Goal: Use online tool/utility: Use online tool/utility

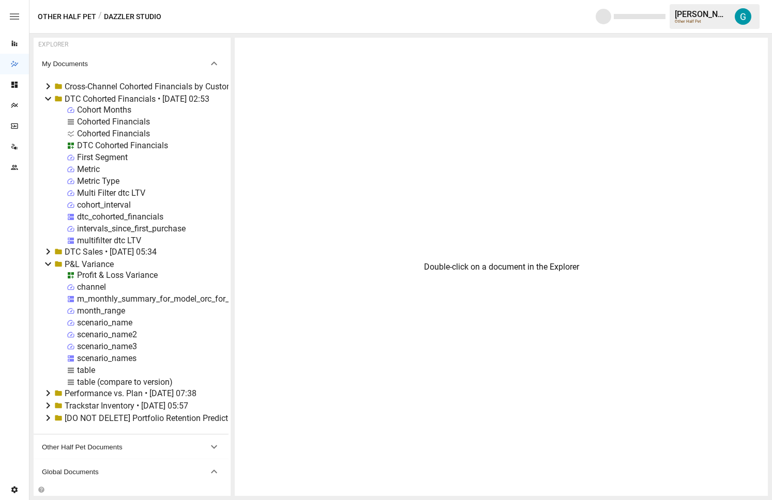
click at [125, 121] on div "Cohorted Financials" at bounding box center [113, 122] width 73 height 10
select select "**********"
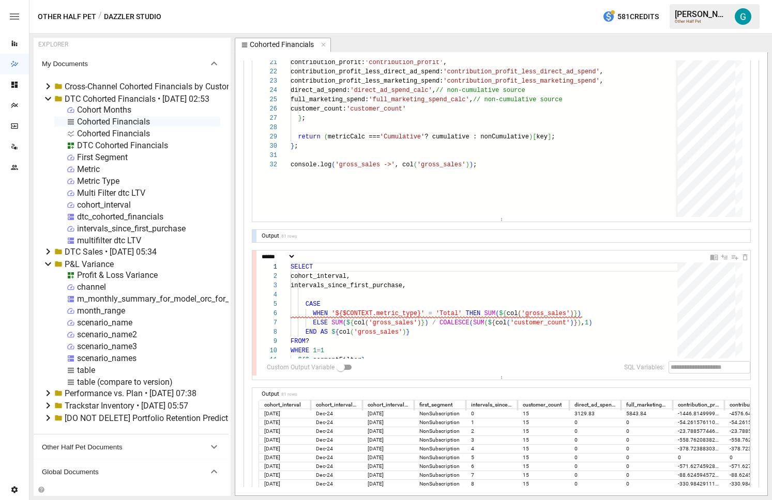
scroll to position [375, 0]
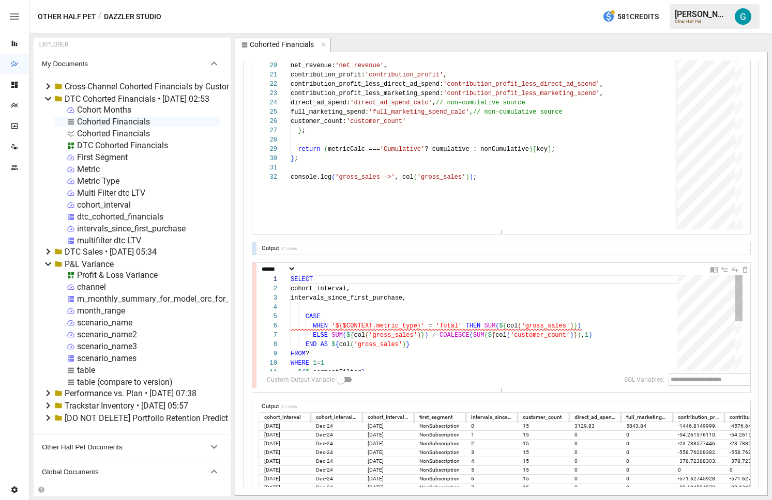
type textarea "**********"
click at [536, 299] on div "WHEN '${$CONTEXT.metric_type}' = 'Total' THEN SUM ( $ { col ( 'gross_sales' ) }…" at bounding box center [488, 374] width 394 height 199
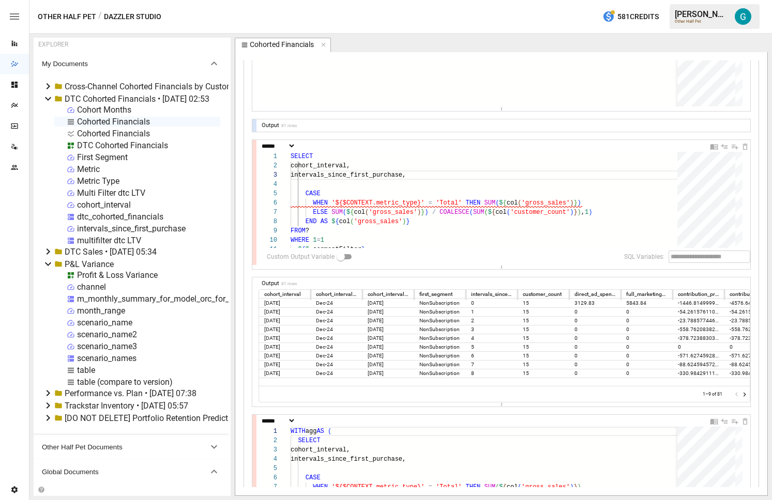
scroll to position [551, 0]
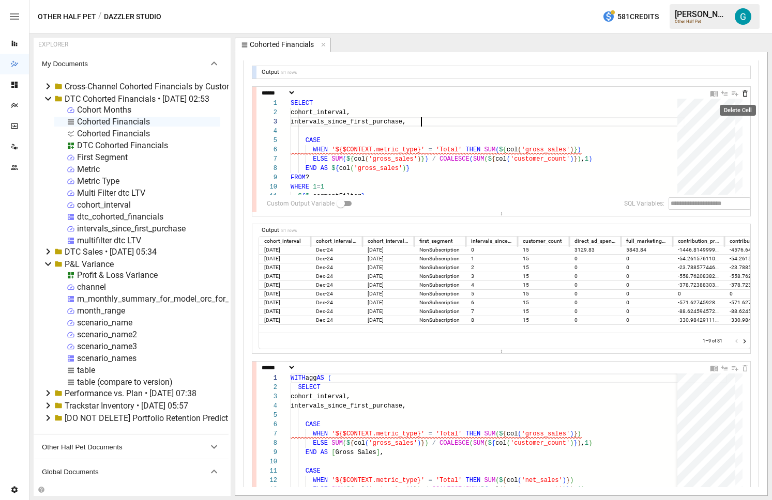
click at [743, 93] on icon "Delete Cell" at bounding box center [745, 93] width 5 height 6
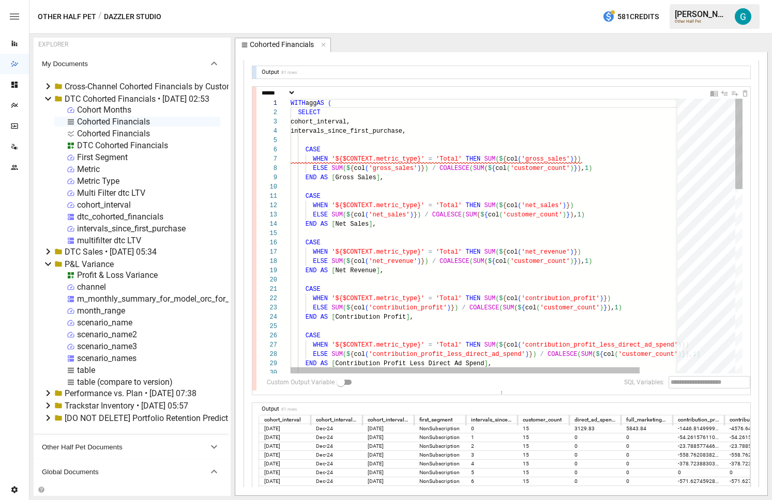
type textarea "**********"
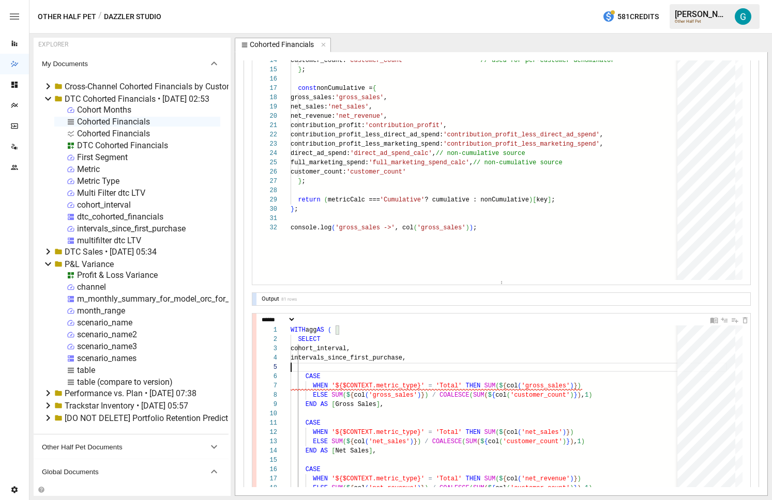
scroll to position [300, 0]
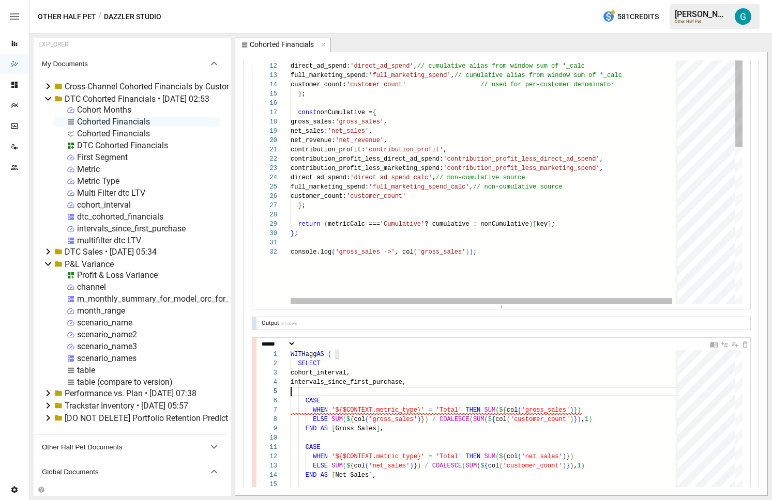
type textarea "**********"
drag, startPoint x: 519, startPoint y: 256, endPoint x: 212, endPoint y: 245, distance: 306.8
click at [291, 245] on div "// Defaults to "Cumulative" if not set const metricCalc = ( $CONTEXT.metric_cal…" at bounding box center [490, 276] width 399 height 634
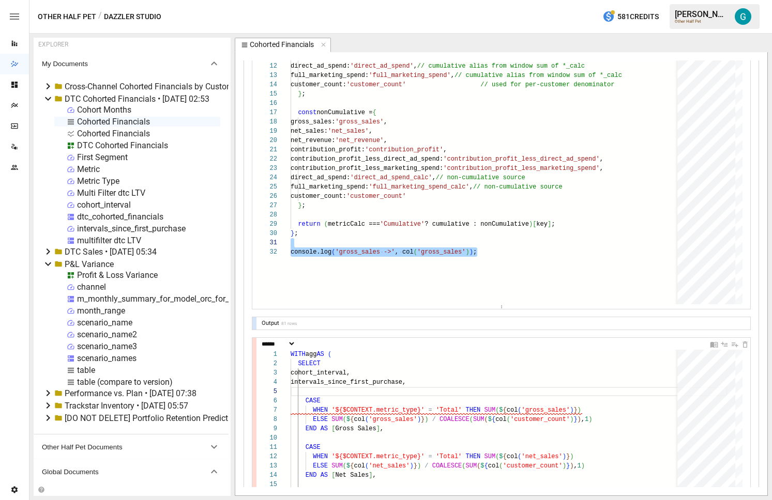
type textarea "**********"
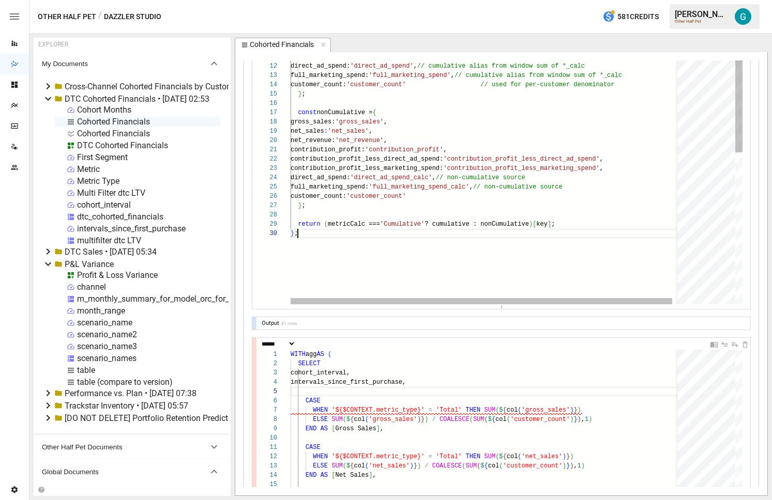
scroll to position [84, 7]
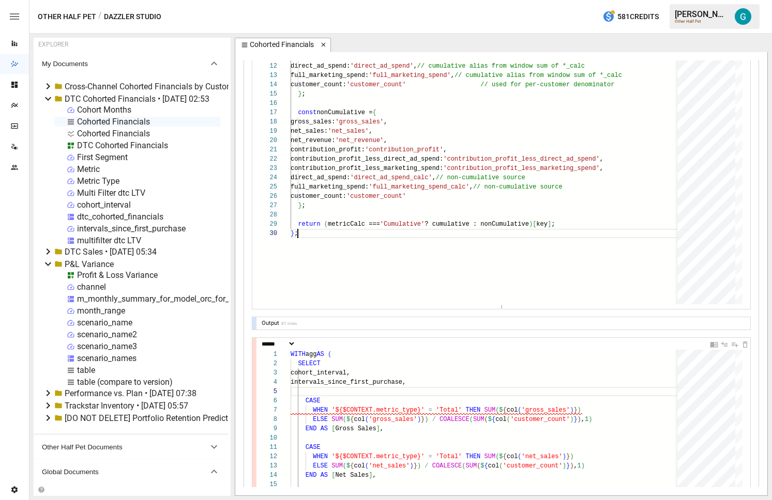
click at [322, 44] on icon "button" at bounding box center [323, 45] width 4 height 4
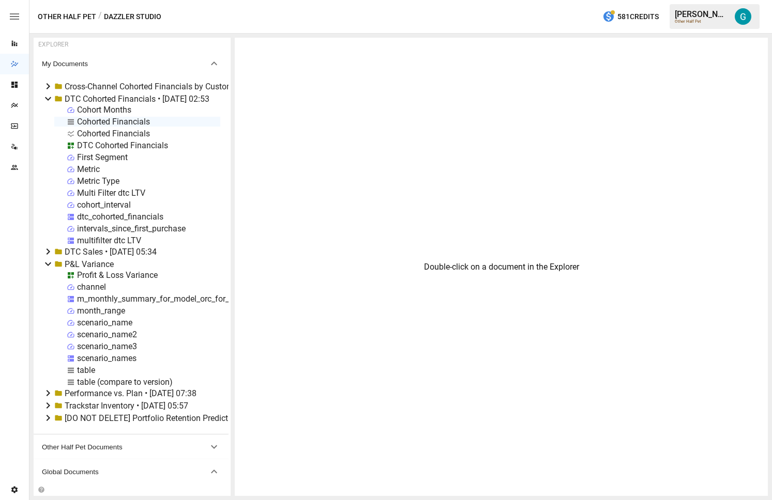
click at [102, 123] on div "Cohorted Financials" at bounding box center [113, 122] width 73 height 10
select select "**********"
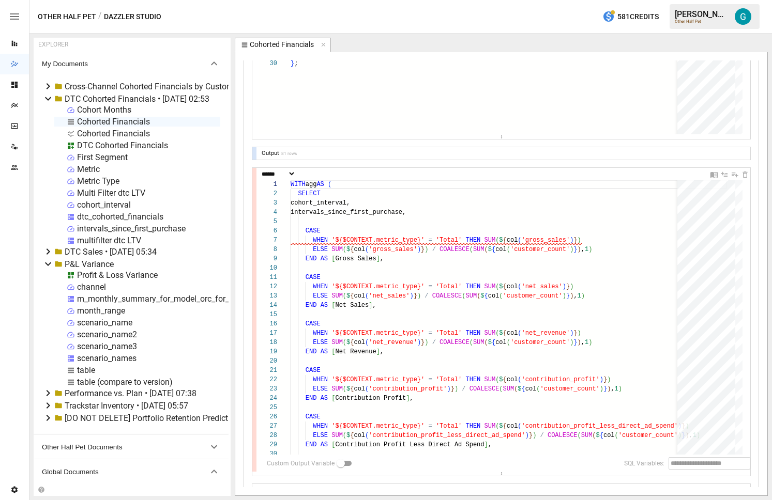
scroll to position [453, 0]
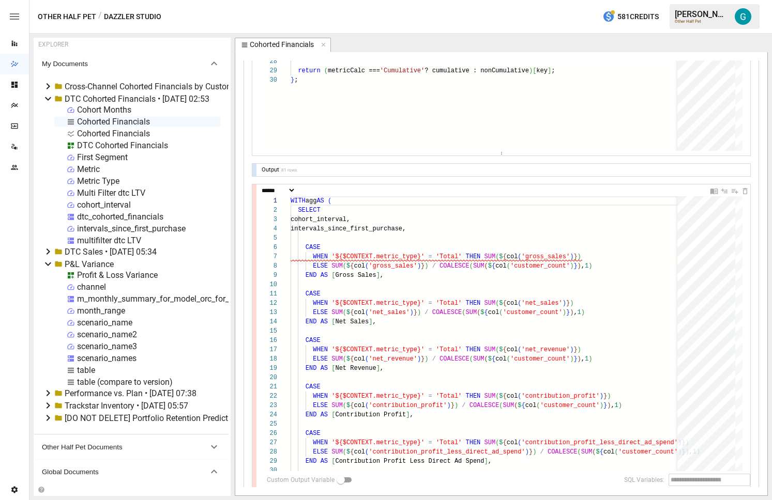
click at [93, 367] on div "table" at bounding box center [86, 370] width 18 height 10
select select "**********"
select select "********"
select select "**********"
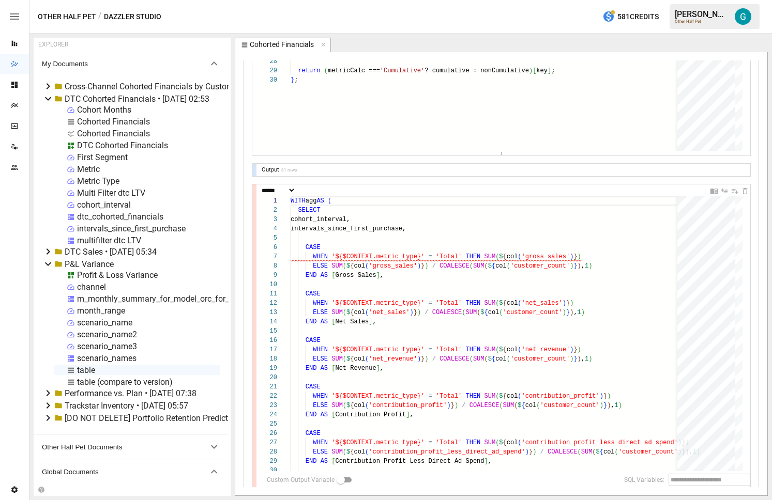
select select "********"
select select "**********"
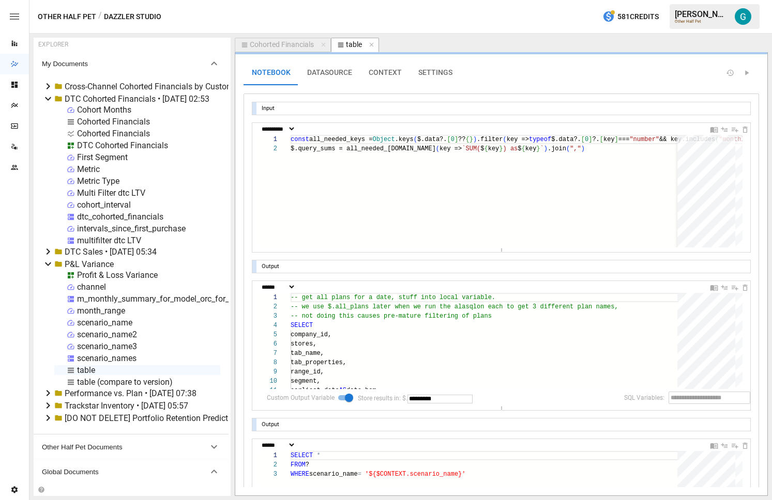
scroll to position [115, 0]
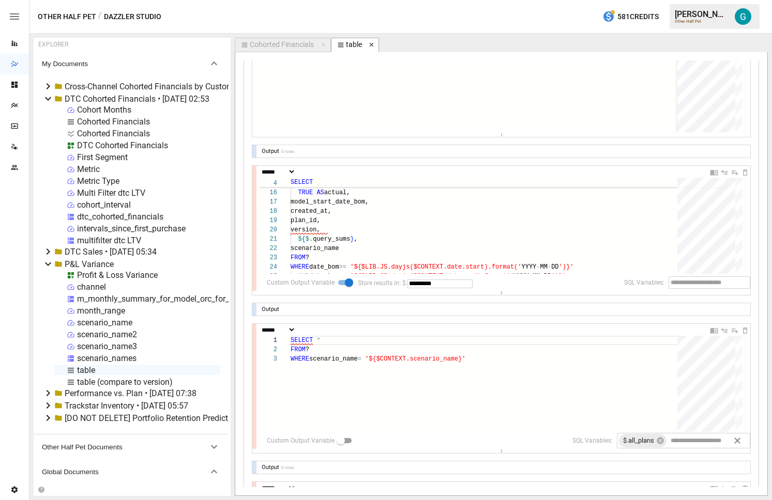
click at [370, 45] on icon "button" at bounding box center [371, 44] width 7 height 7
select select "**********"
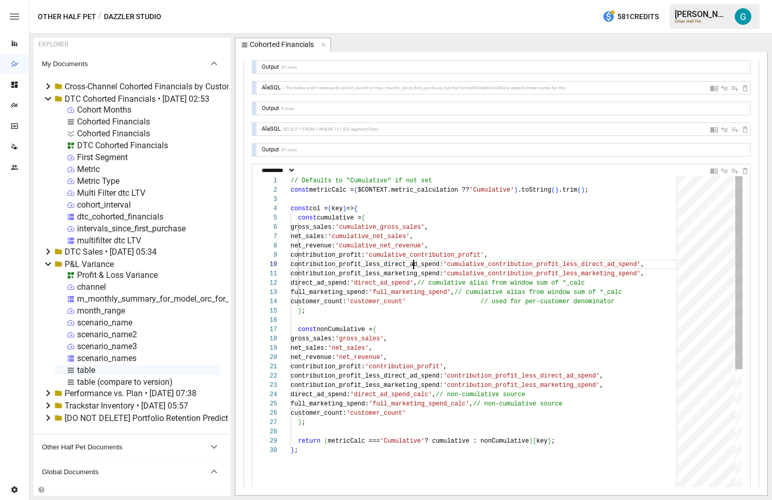
scroll to position [84, 123]
click at [415, 268] on div "// Defaults to "Cumulative" if not set const metricCalc = ( $CONTEXT.metric_cal…" at bounding box center [490, 483] width 399 height 615
type textarea "**********"
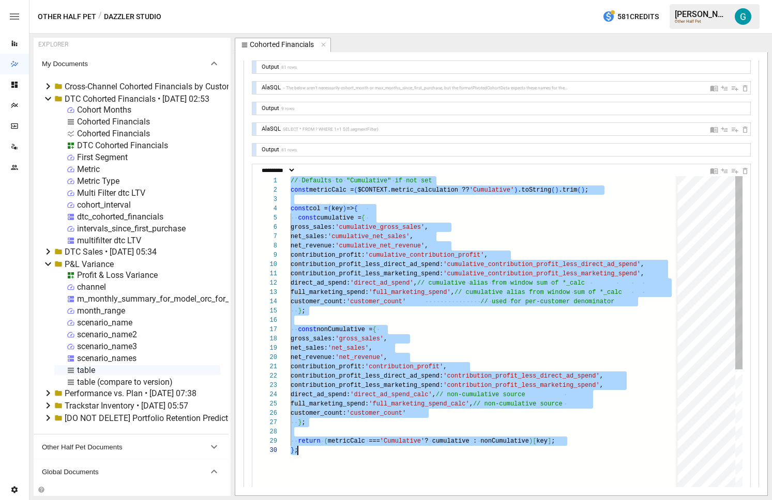
scroll to position [0, 7]
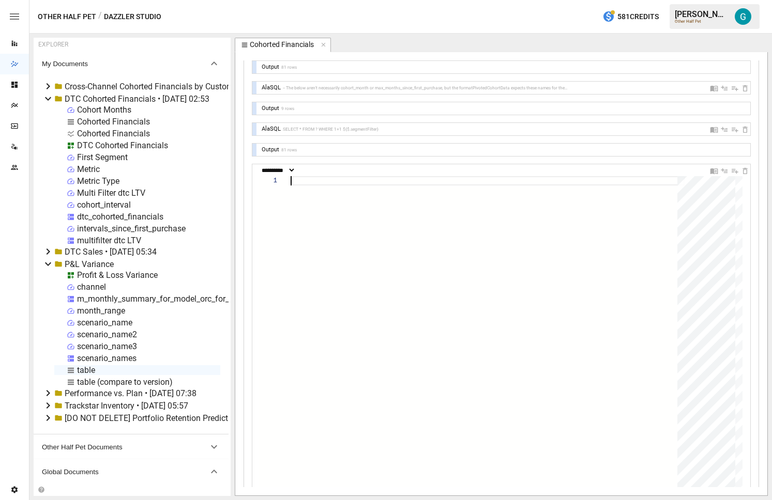
type textarea "**********"
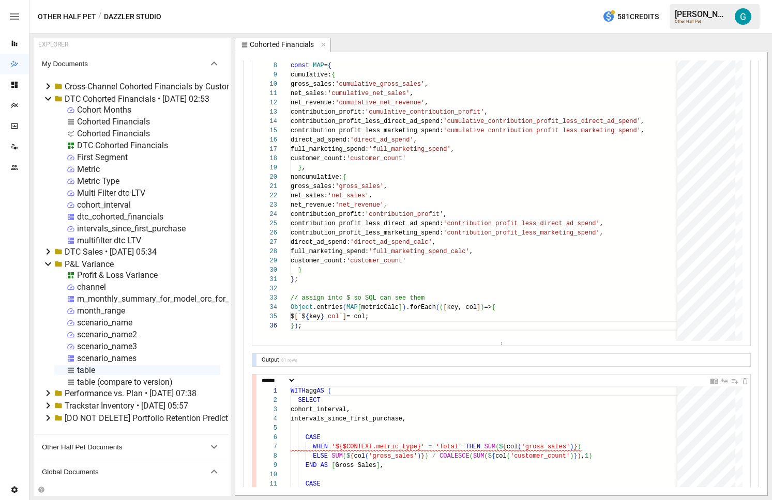
scroll to position [379, 0]
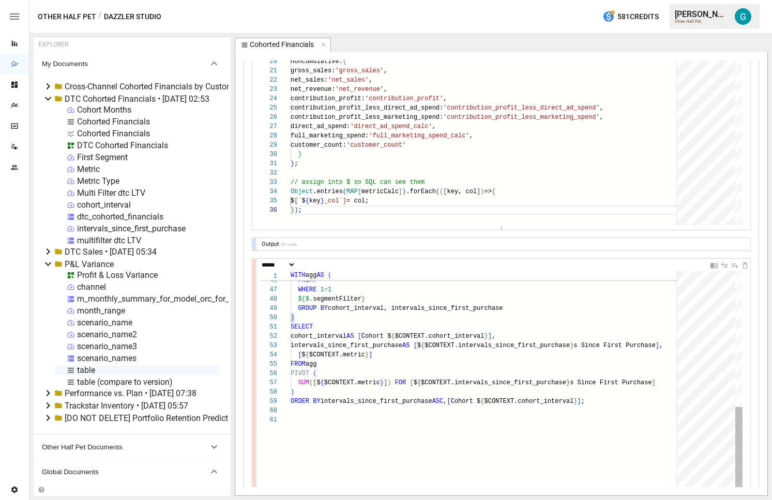
click at [394, 376] on div "SELECT cohort_interval AS [ Cohort $ { $CONTEXT.cohort_interval } ] , intervals…" at bounding box center [509, 273] width 436 height 833
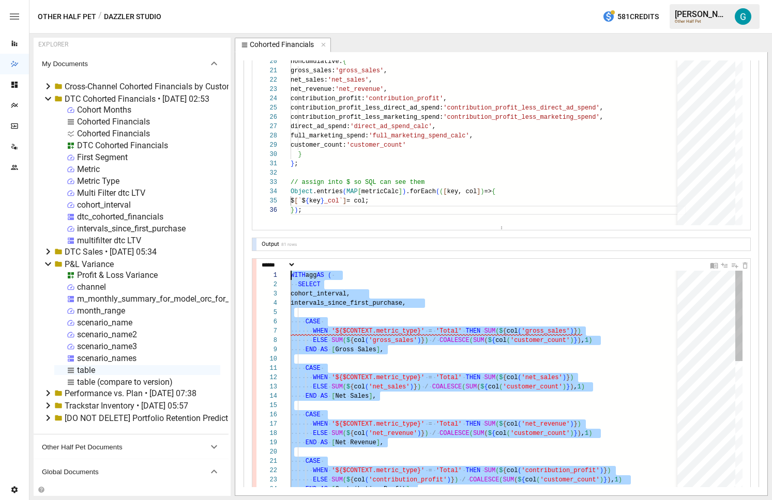
drag, startPoint x: 315, startPoint y: 317, endPoint x: 245, endPoint y: 184, distance: 150.8
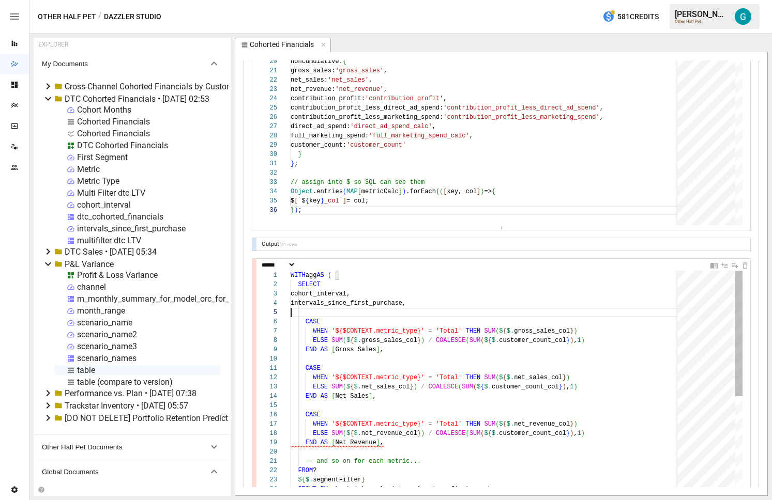
scroll to position [37, 0]
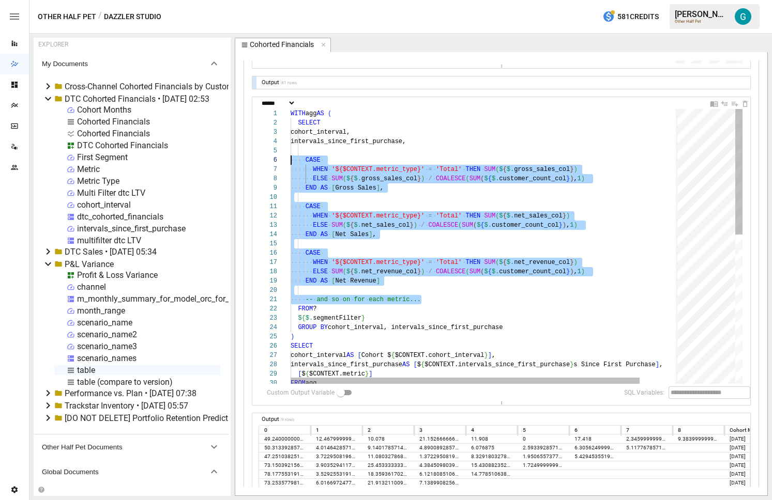
scroll to position [47, 0]
drag, startPoint x: 436, startPoint y: 297, endPoint x: 248, endPoint y: 159, distance: 232.6
click at [291, 159] on div "-- and so on for each metric... FROM ? $ { $. segmentFilter } GROUP BY cohort_i…" at bounding box center [509, 409] width 436 height 601
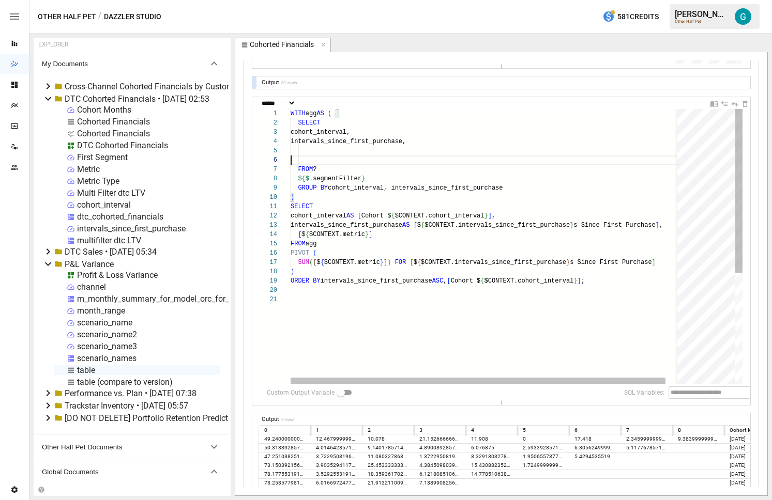
type textarea "**********"
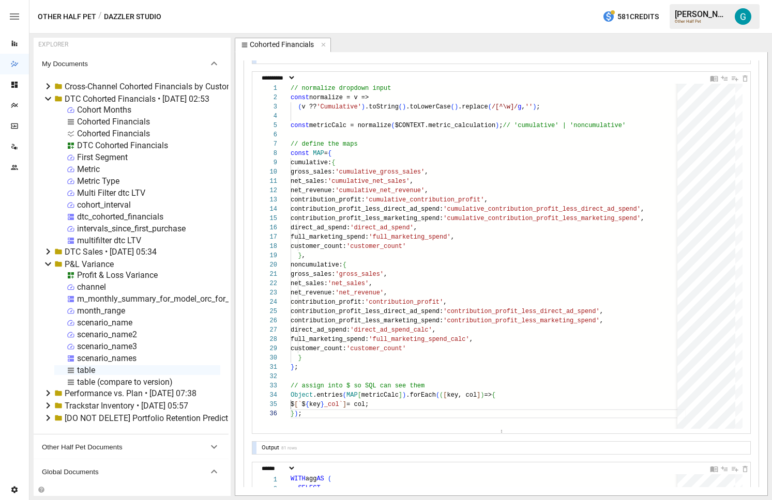
scroll to position [173, 0]
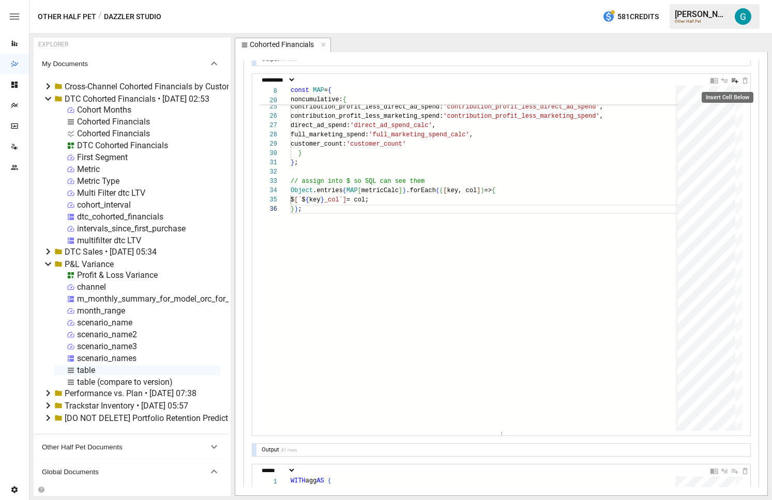
click at [731, 82] on icon "Insert Cell Below" at bounding box center [734, 81] width 7 height 5
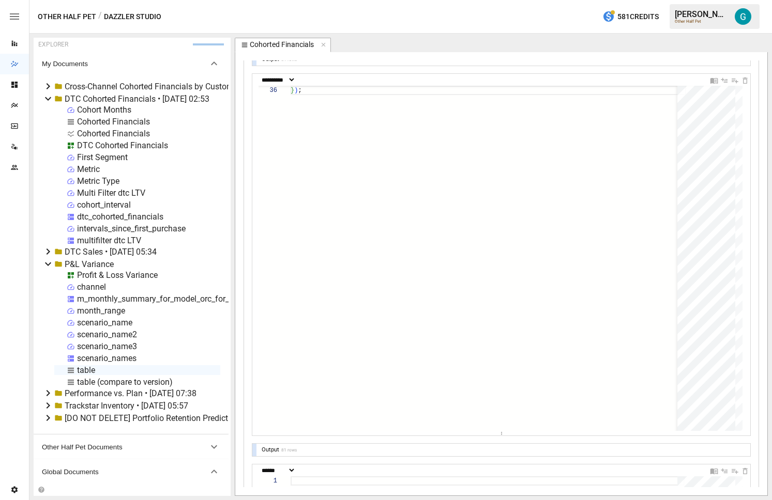
click at [292, 471] on select "**********" at bounding box center [278, 470] width 36 height 7
select select "**********"
click at [391, 406] on div at bounding box center [488, 430] width 394 height 113
type textarea "***"
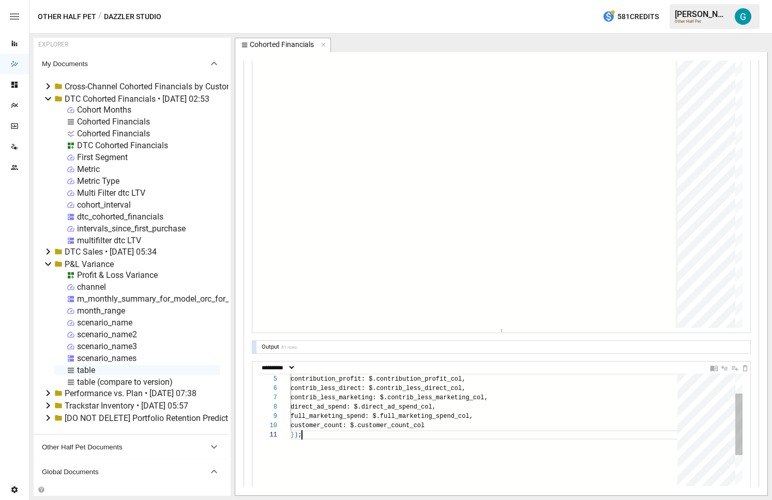
scroll to position [0, 10]
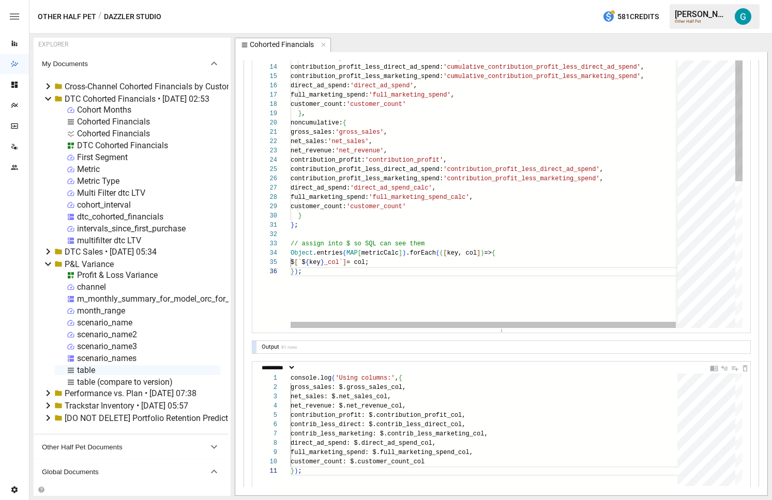
type textarea "**********"
click at [359, 169] on div "} ) ; // assign into $ so SQL can see them Object .entries ( MAP [ metricCalc ]…" at bounding box center [488, 277] width 395 height 671
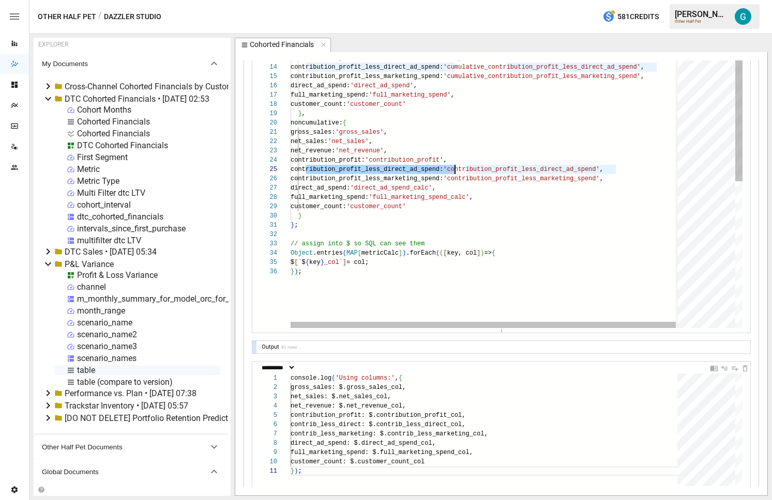
scroll to position [37, 164]
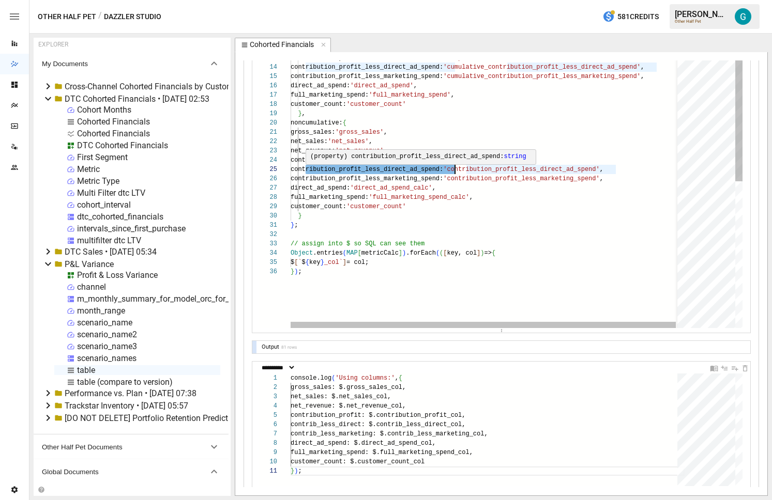
click at [382, 168] on div "} ) ; // assign into $ so SQL can see them Object .entries ( MAP [ metricCalc ]…" at bounding box center [488, 277] width 395 height 671
click at [382, 169] on div "} ) ; // assign into $ so SQL can see them Object .entries ( MAP [ metricCalc ]…" at bounding box center [488, 277] width 395 height 671
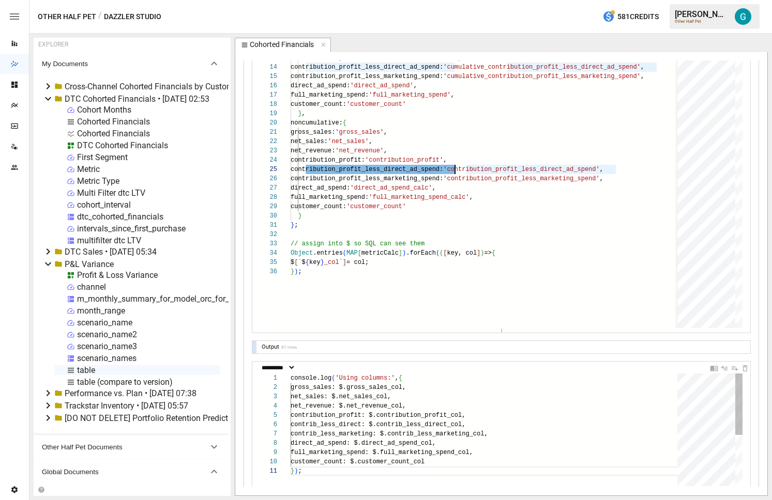
click at [335, 425] on div "net_revenue: $.net_revenue_col, contribution_profit: $.contribution_profit_col,…" at bounding box center [488, 477] width 394 height 206
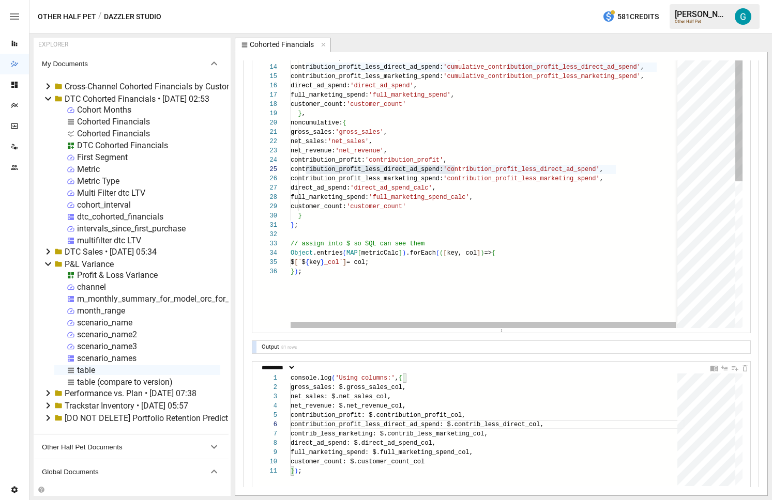
click at [396, 177] on div "} ) ; // assign into $ so SQL can see them Object .entries ( MAP [ metricCalc ]…" at bounding box center [488, 277] width 395 height 671
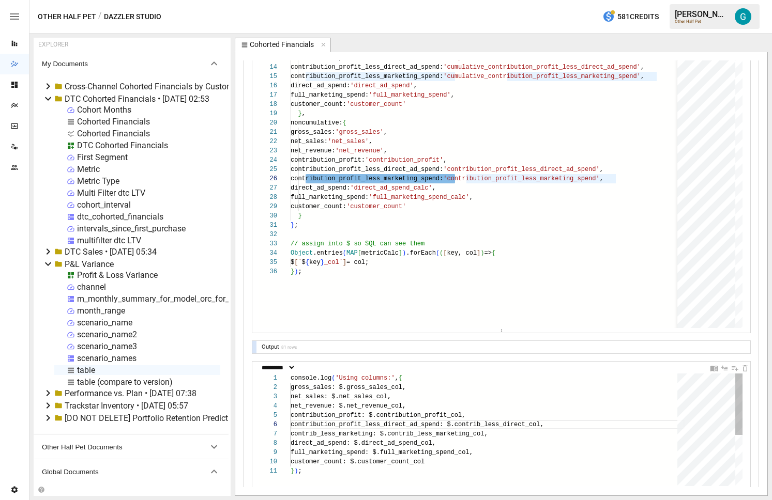
click at [335, 433] on div "net_revenue: $.net_revenue_col, contribution_profit: $.contribution_profit_col,…" at bounding box center [488, 477] width 394 height 206
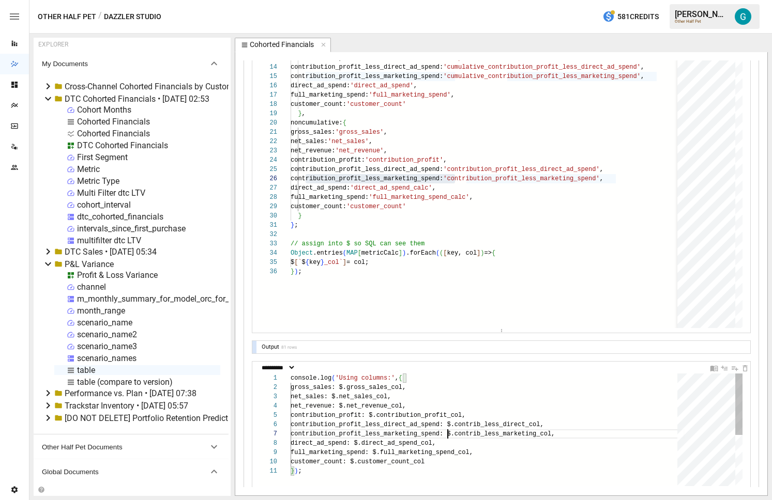
scroll to position [56, 157]
click at [521, 424] on div "net_revenue: $.net_revenue_col, contribution_profit: $.contribution_profit_col,…" at bounding box center [488, 477] width 394 height 206
click at [401, 429] on div "net_revenue: $.net_revenue_col, contribution_profit: $.contribution_profit_col,…" at bounding box center [488, 477] width 394 height 206
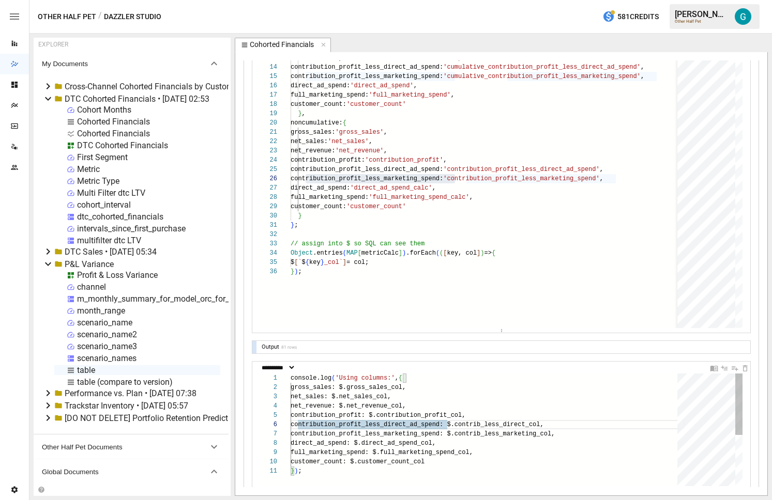
click at [425, 425] on div "net_revenue: $.net_revenue_col, contribution_profit: $.contribution_profit_col,…" at bounding box center [488, 477] width 394 height 206
click at [524, 425] on div "net_revenue: $.net_revenue_col, contribution_profit: $.contribution_profit_col,…" at bounding box center [488, 477] width 394 height 206
click at [398, 433] on div "net_revenue: $.net_revenue_col, contribution_profit: $.contribution_profit_col,…" at bounding box center [488, 477] width 394 height 206
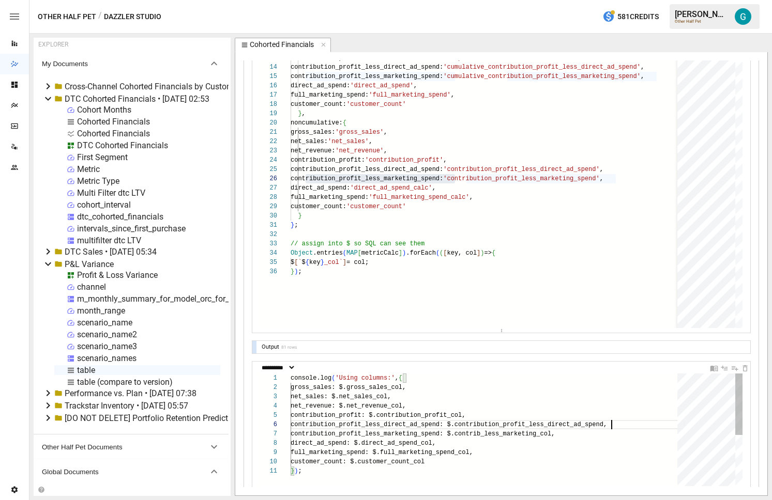
click at [398, 433] on div "net_revenue: $.net_revenue_col, contribution_profit: $.contribution_profit_col,…" at bounding box center [488, 477] width 394 height 206
click at [526, 433] on div "net_revenue: $.net_revenue_col, contribution_profit: $.contribution_profit_col,…" at bounding box center [488, 477] width 394 height 206
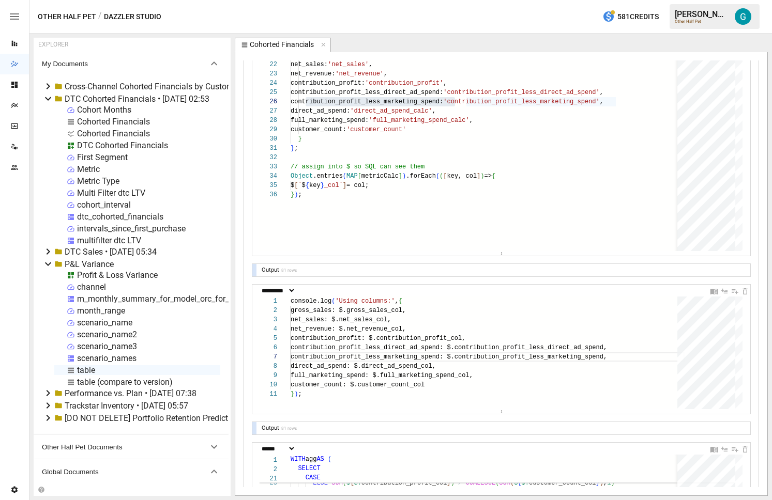
scroll to position [342, 0]
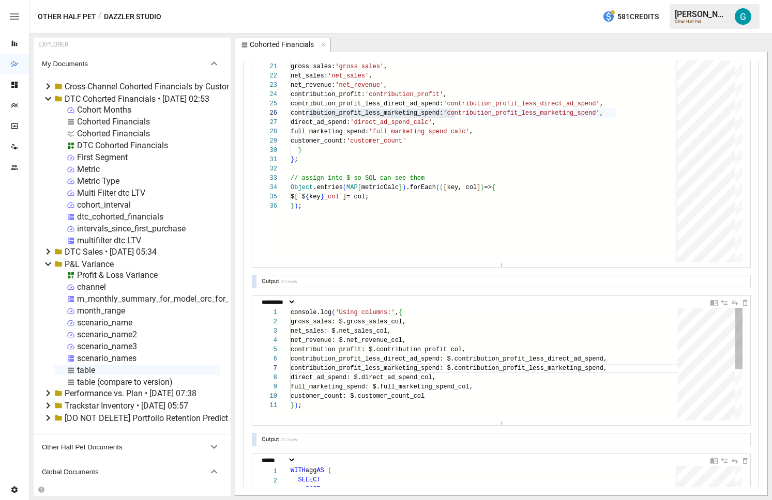
click at [613, 358] on div "net_revenue: $.net_revenue_col, contribution_profit: $.contribution_profit_col,…" at bounding box center [488, 411] width 394 height 206
type textarea "**********"
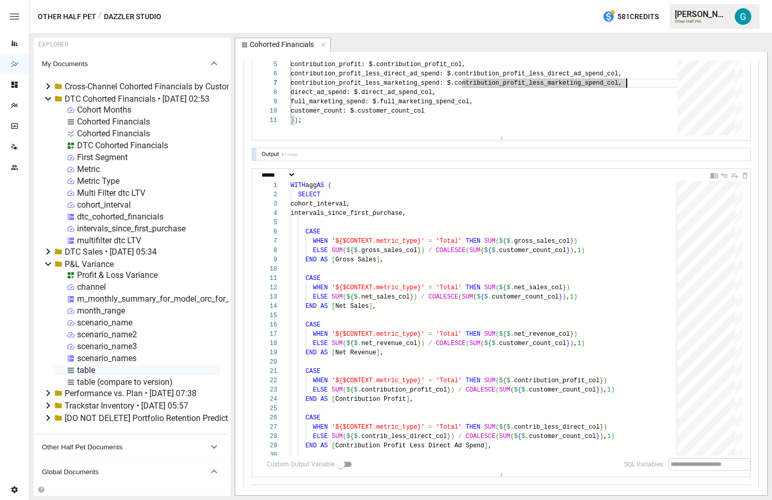
scroll to position [576, 0]
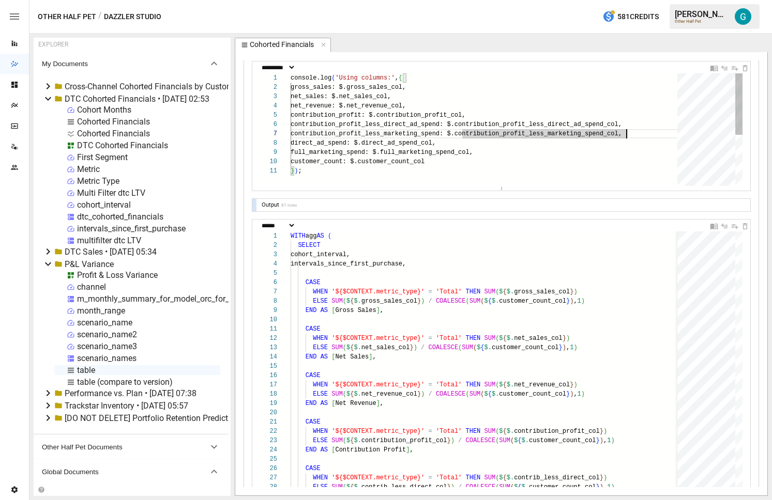
click at [548, 124] on div "contribution_profit_less_direct_ad_spend: $.cont ribution_profit_less_direct_ad…" at bounding box center [488, 176] width 394 height 206
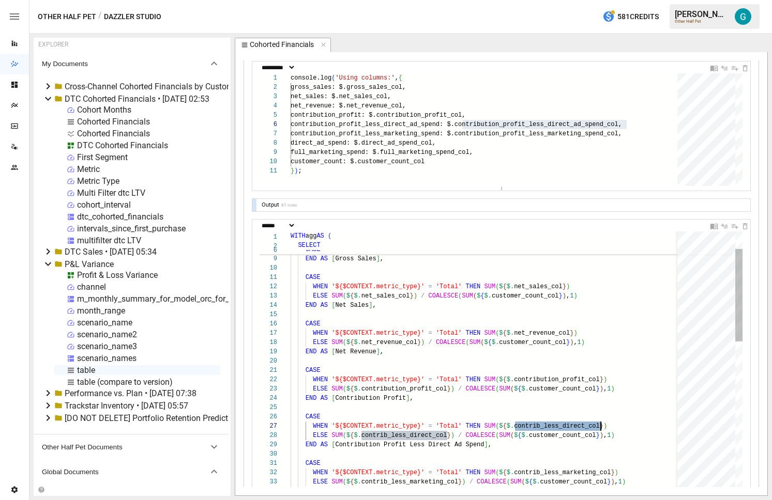
scroll to position [56, 389]
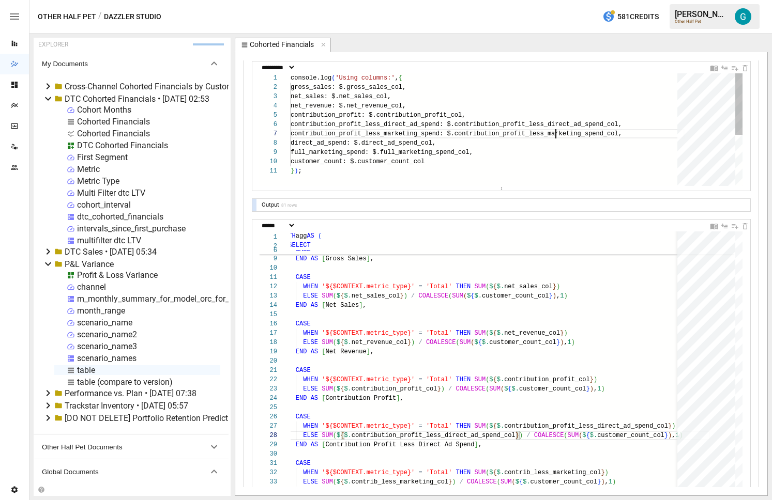
click at [557, 133] on div "contribution_profit_less_direct_ad_spend: $.cont ribution_profit_less_direct_ad…" at bounding box center [488, 176] width 394 height 206
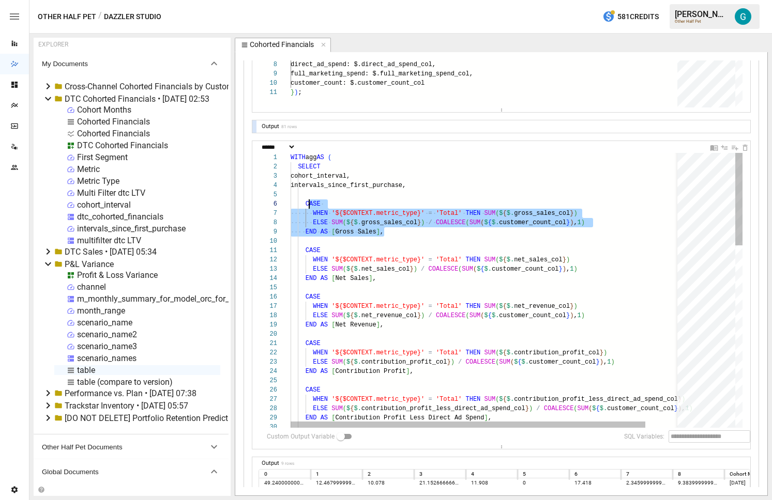
scroll to position [47, 15]
drag, startPoint x: 403, startPoint y: 232, endPoint x: 305, endPoint y: 204, distance: 102.0
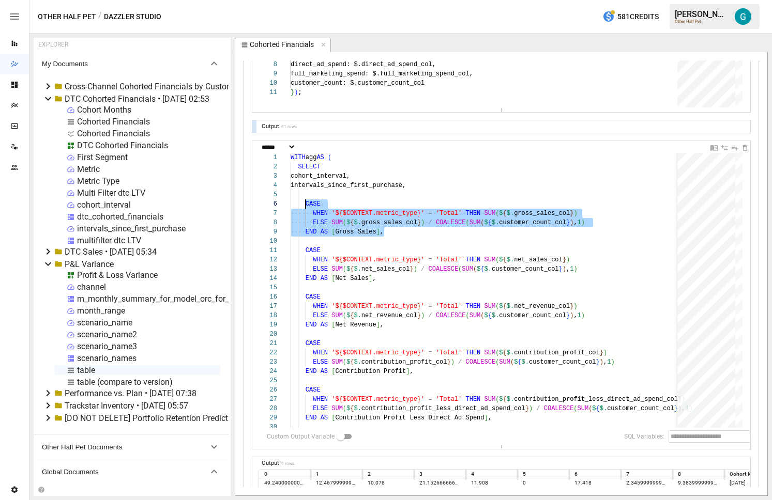
scroll to position [511, 0]
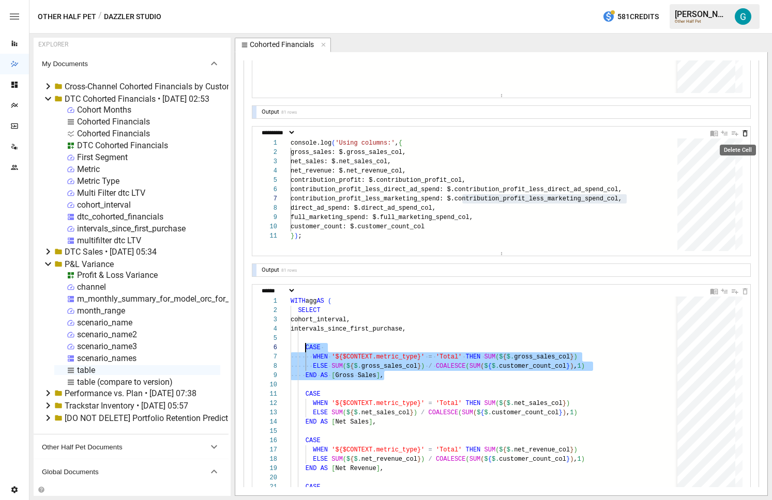
click at [743, 134] on icon "Delete Cell" at bounding box center [745, 133] width 5 height 6
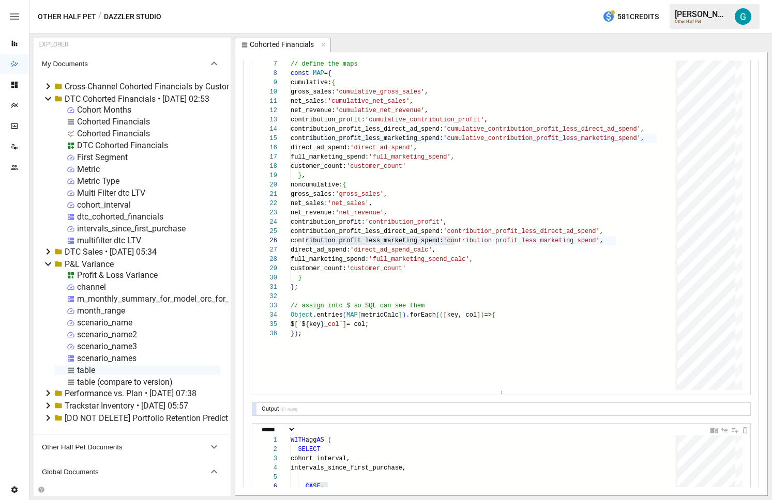
scroll to position [206, 0]
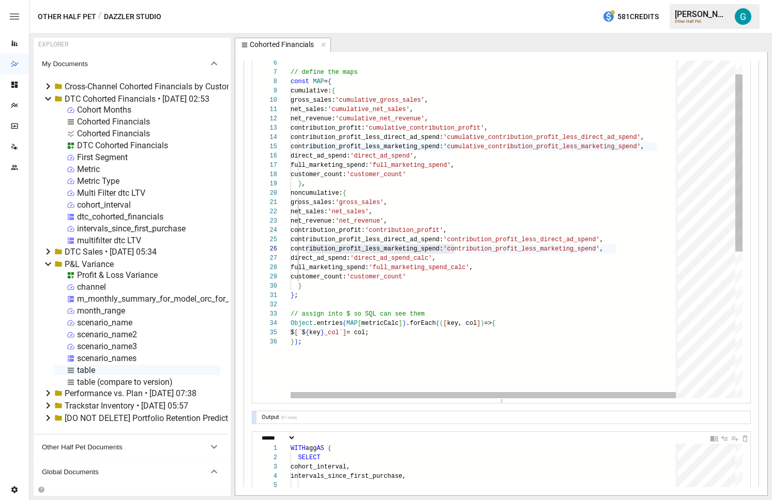
click at [323, 277] on div "} ) ; // assign into $ so SQL can see them Object .entries ( MAP [ metricCalc ]…" at bounding box center [488, 347] width 395 height 671
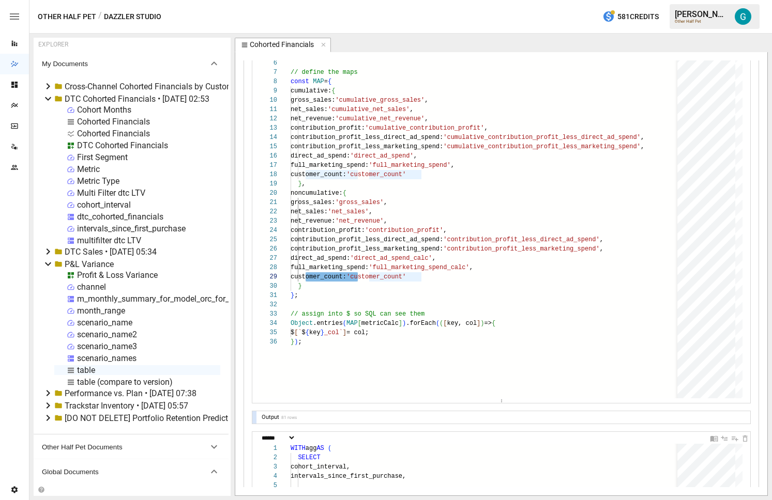
scroll to position [459, 0]
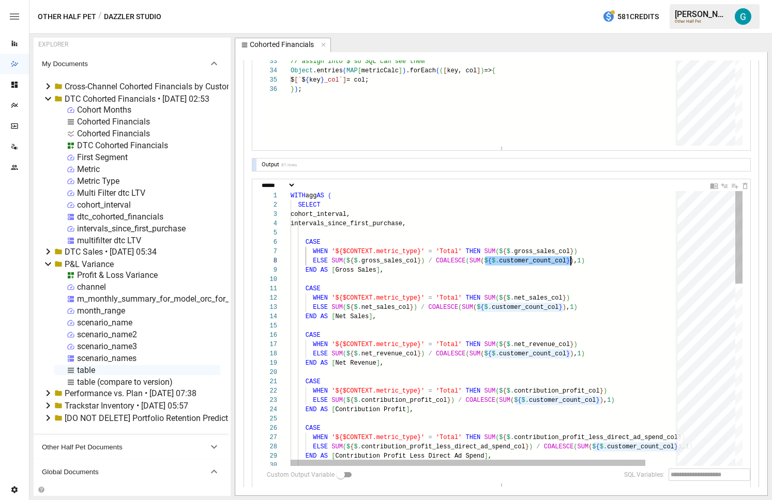
drag, startPoint x: 484, startPoint y: 261, endPoint x: 572, endPoint y: 259, distance: 87.9
drag, startPoint x: 478, startPoint y: 308, endPoint x: 562, endPoint y: 309, distance: 84.3
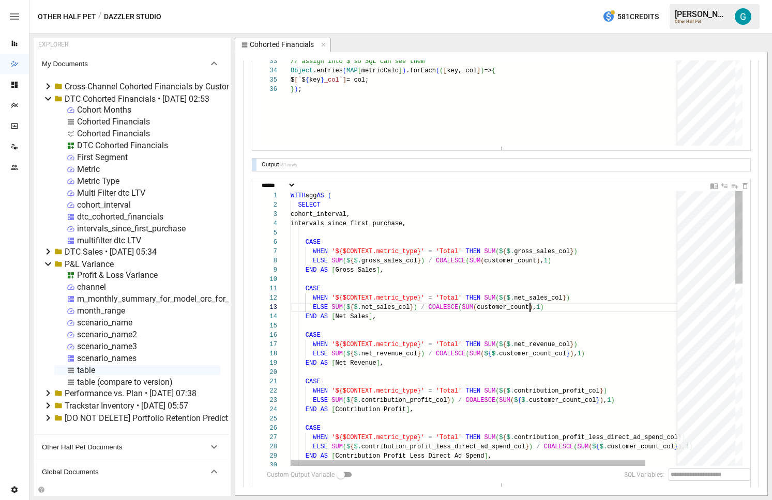
scroll to position [19, 239]
drag, startPoint x: 485, startPoint y: 353, endPoint x: 571, endPoint y: 353, distance: 85.8
drag, startPoint x: 515, startPoint y: 402, endPoint x: 601, endPoint y: 401, distance: 85.8
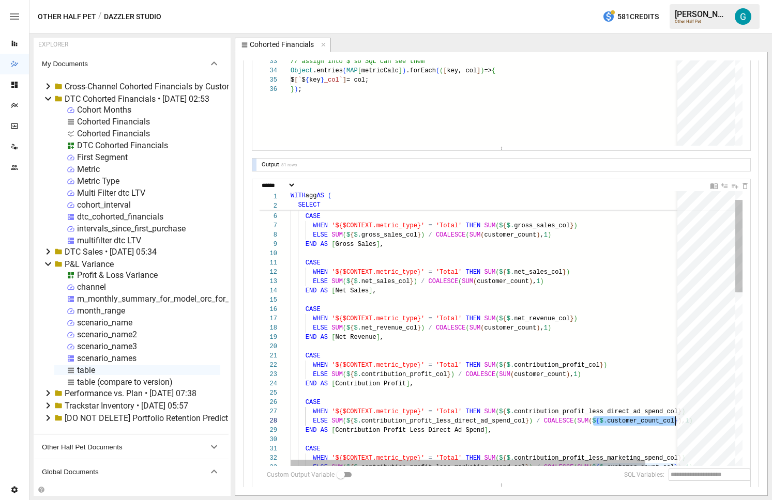
drag, startPoint x: 593, startPoint y: 422, endPoint x: 675, endPoint y: 420, distance: 82.2
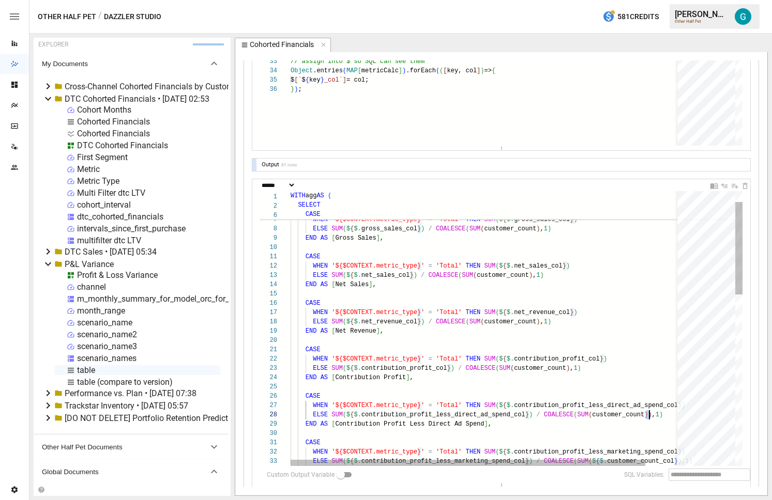
scroll to position [65, 355]
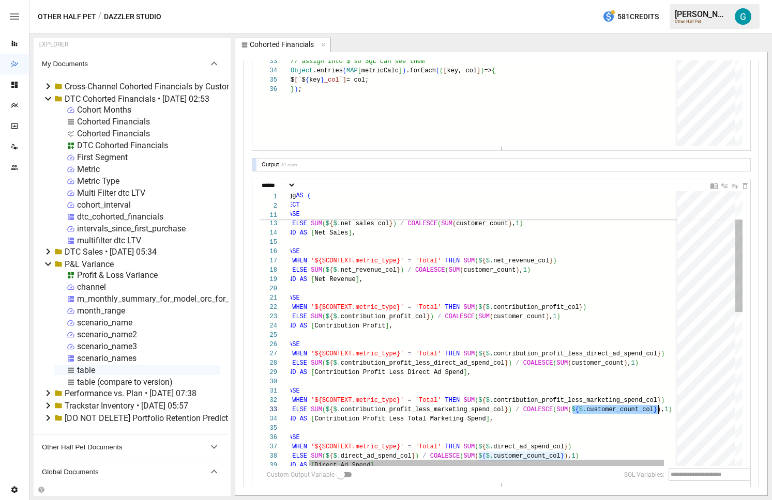
drag, startPoint x: 593, startPoint y: 411, endPoint x: 659, endPoint y: 411, distance: 65.7
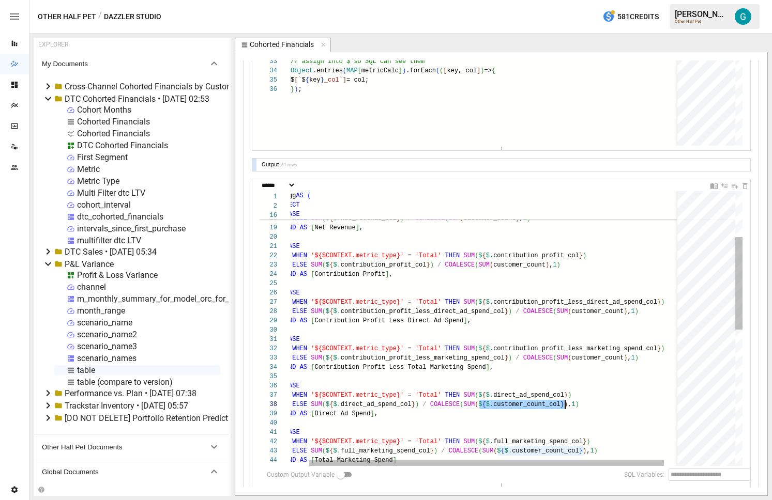
drag, startPoint x: 479, startPoint y: 405, endPoint x: 564, endPoint y: 405, distance: 85.3
click at [564, 405] on div "CASE WHEN '${$CONTEXT.metric_type}' = 'Total' THEN SUM ( $ { $. contribution_pr…" at bounding box center [484, 463] width 429 height 815
drag, startPoint x: 498, startPoint y: 451, endPoint x: 584, endPoint y: 453, distance: 85.9
click at [584, 453] on div "CASE WHEN '${$CONTEXT.metric_type}' = 'Total' THEN SUM ( $ { $. contribution_pr…" at bounding box center [484, 463] width 429 height 815
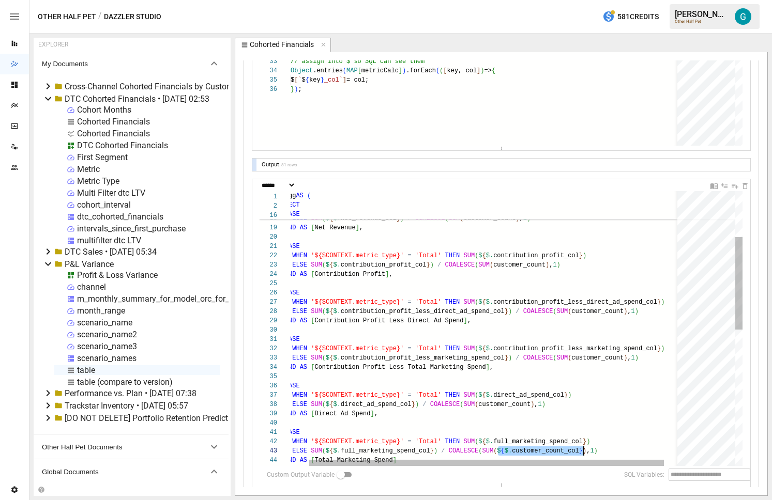
type textarea "**********"
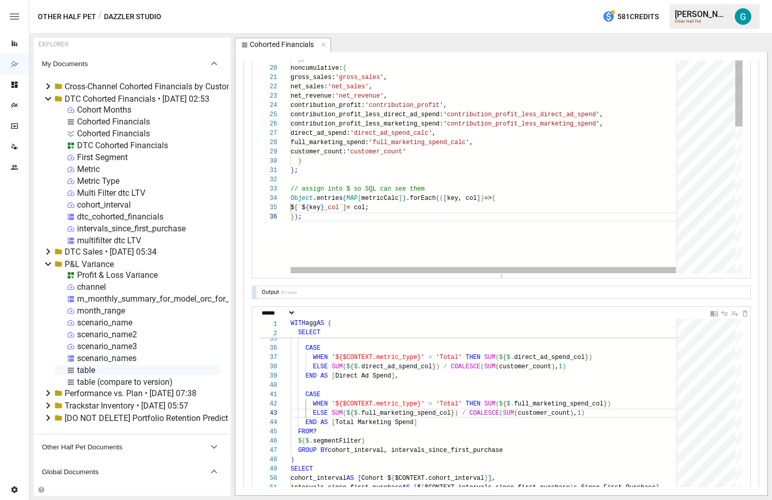
scroll to position [28, 0]
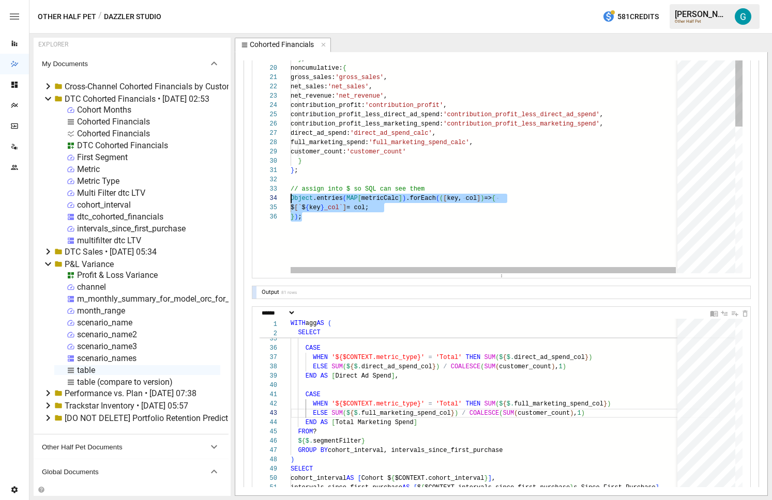
drag, startPoint x: 316, startPoint y: 216, endPoint x: 281, endPoint y: 195, distance: 40.8
click at [291, 195] on div "} ) ; // assign into $ so SQL can see them Object .entries ( MAP [ metricCalc ]…" at bounding box center [488, 222] width 395 height 671
drag, startPoint x: 321, startPoint y: 214, endPoint x: 279, endPoint y: 200, distance: 44.1
click at [291, 200] on div "} ) ; // assign into $ so SQL can see them Object .entries ( MAP [ metricCalc ]…" at bounding box center [488, 222] width 395 height 671
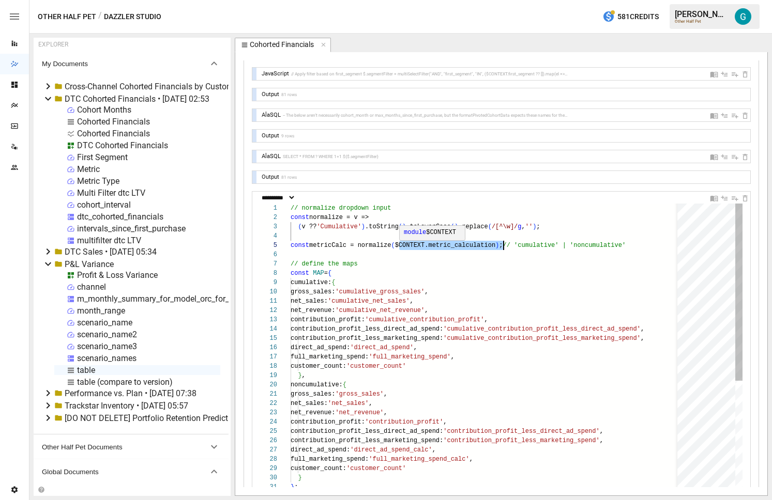
scroll to position [37, 209]
drag, startPoint x: 399, startPoint y: 246, endPoint x: 500, endPoint y: 249, distance: 101.4
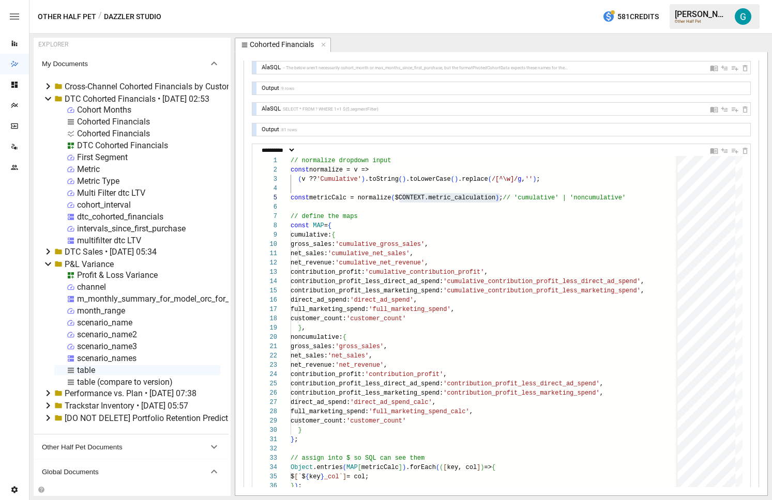
scroll to position [103, 0]
click at [390, 327] on div "} ) ; // assign into $ so SQL can see them Object .entries ( MAP [ metricCalc ]…" at bounding box center [488, 491] width 395 height 671
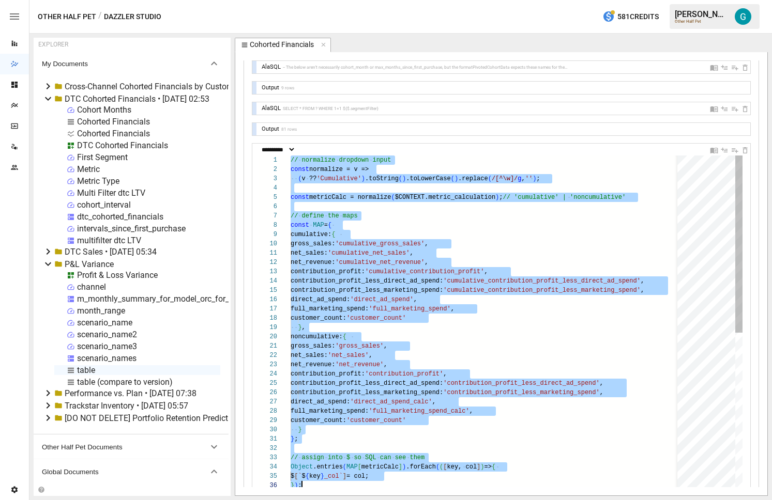
scroll to position [28, 280]
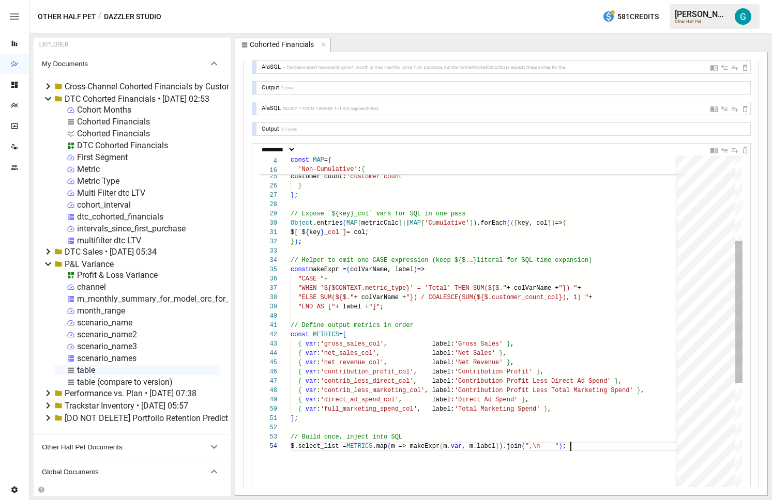
click at [502, 386] on div ""CASE " + // Helper to emit one CASE expression (keep ${$.…} literal for SQL-ti…" at bounding box center [488, 368] width 395 height 838
click at [587, 352] on div ""CASE " + // Helper to emit one CASE expression (keep ${$.…} literal for SQL-ti…" at bounding box center [488, 368] width 395 height 838
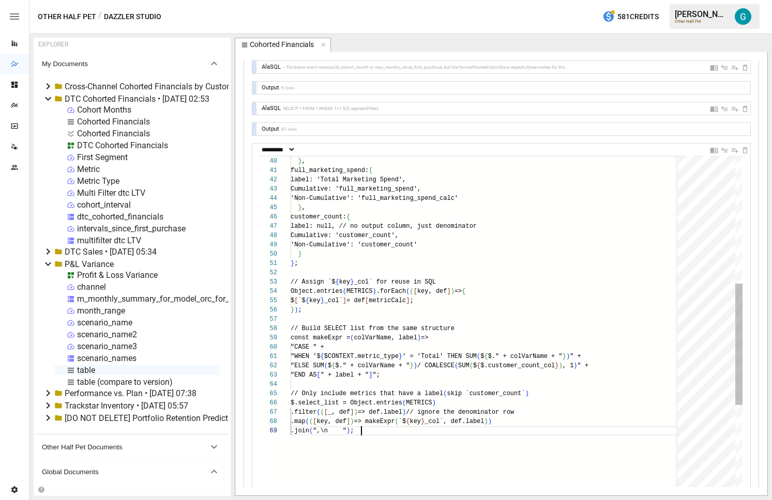
scroll to position [74, 71]
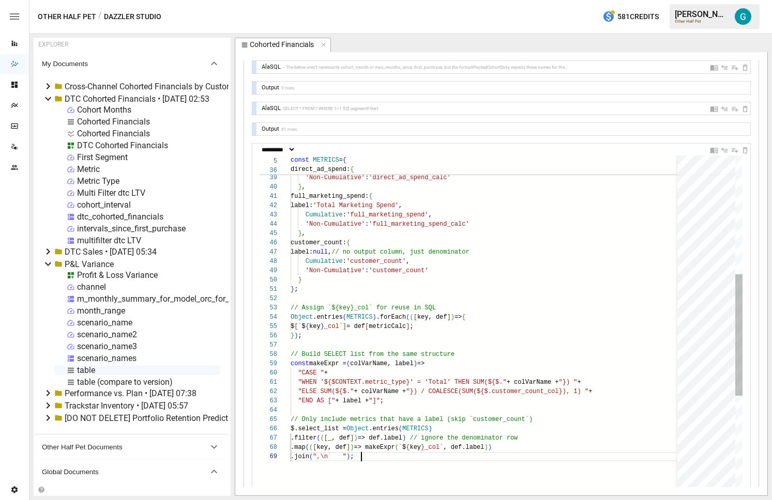
click at [485, 389] on div "label: 'Direct Ad Spend' , Cumulative : 'direct_ad_spend' , 'Non-Cumulative' : …" at bounding box center [488, 309] width 395 height 978
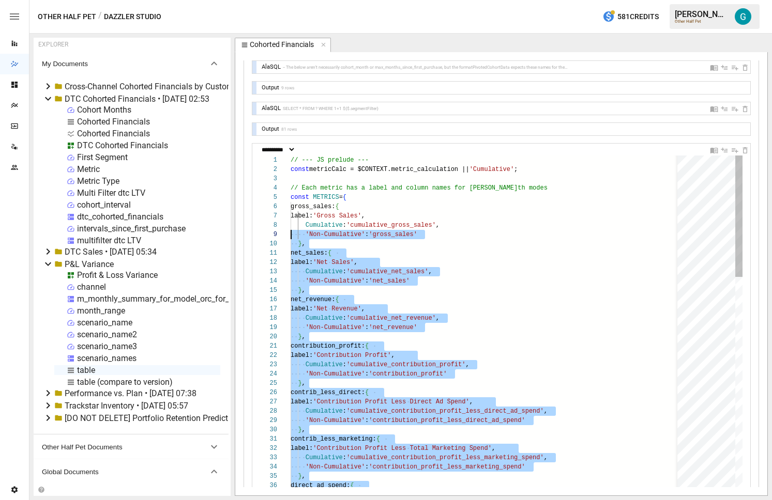
scroll to position [37, 0]
drag, startPoint x: 347, startPoint y: 263, endPoint x: 264, endPoint y: 193, distance: 108.6
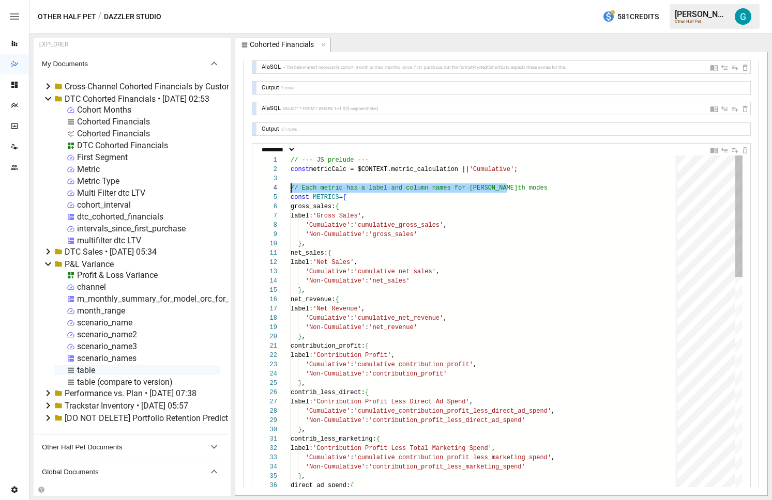
scroll to position [28, 0]
drag, startPoint x: 551, startPoint y: 188, endPoint x: 171, endPoint y: 188, distance: 380.0
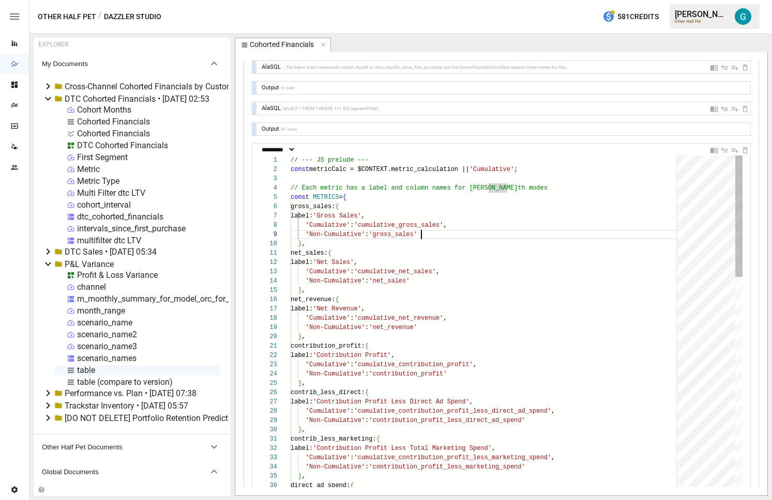
scroll to position [74, 131]
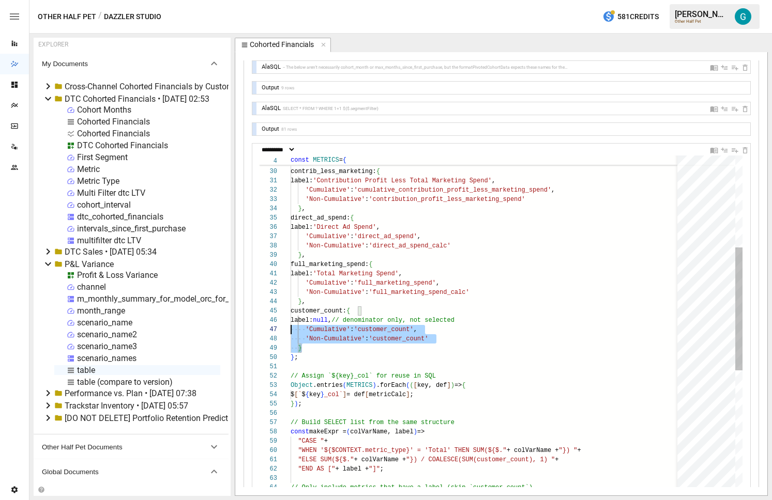
scroll to position [37, 0]
drag, startPoint x: 325, startPoint y: 349, endPoint x: 248, endPoint y: 312, distance: 85.5
click at [291, 312] on div "label: 'Direct Ad Spend' , 'Cumulative' : 'direct_ad_spend' , 'Non-Cumulative' …" at bounding box center [488, 381] width 395 height 969
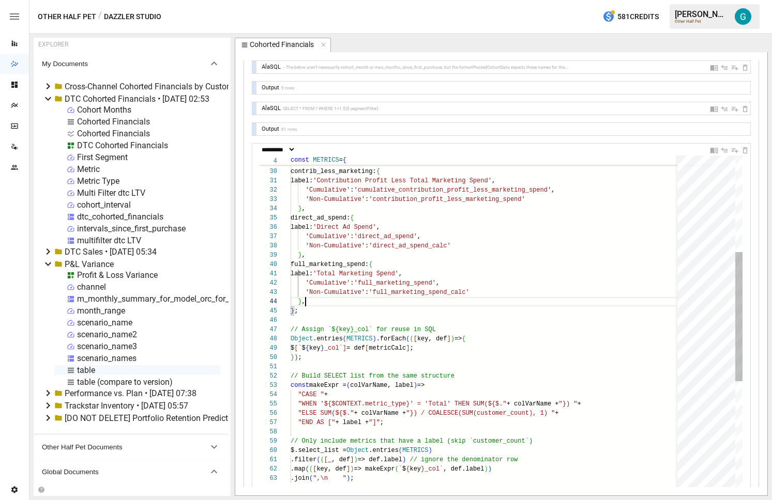
type textarea "**********"
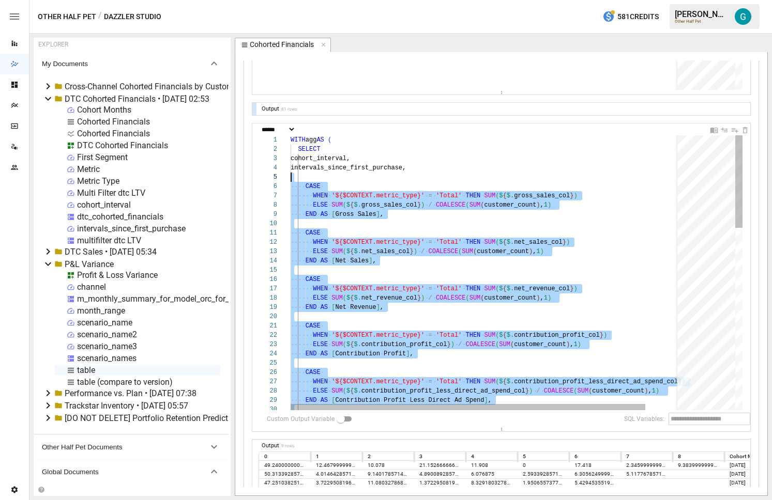
drag, startPoint x: 436, startPoint y: 363, endPoint x: 318, endPoint y: 173, distance: 223.5
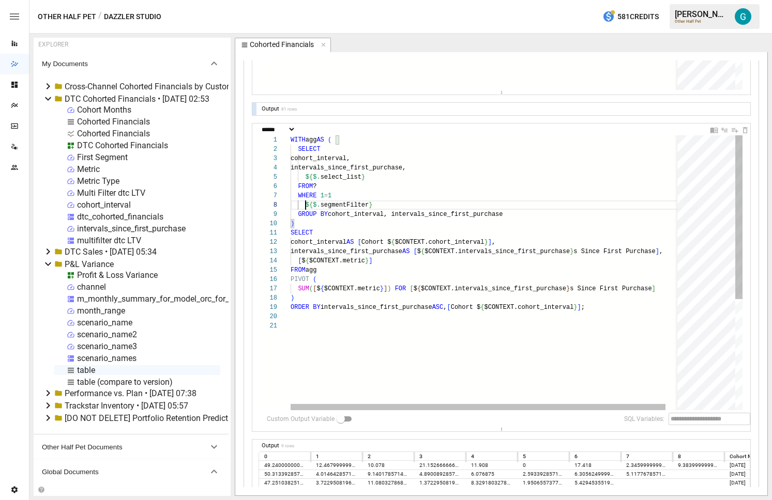
scroll to position [65, 15]
click at [372, 169] on div "WITH agg AS ( SELECT cohort_interval, intervals_since_first_purchase, FROM ? WH…" at bounding box center [494, 365] width 406 height 461
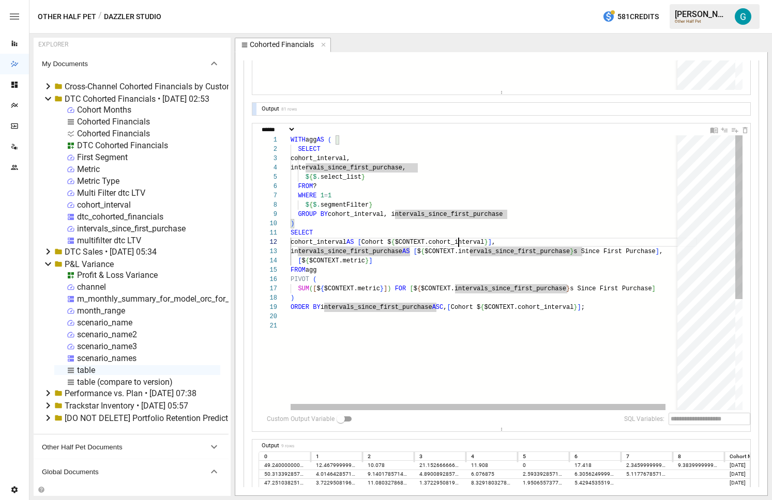
scroll to position [9, 168]
click at [458, 240] on div "WITH agg AS ( SELECT cohort_interval, intervals_since_first_purchase, FROM ? WH…" at bounding box center [494, 365] width 406 height 461
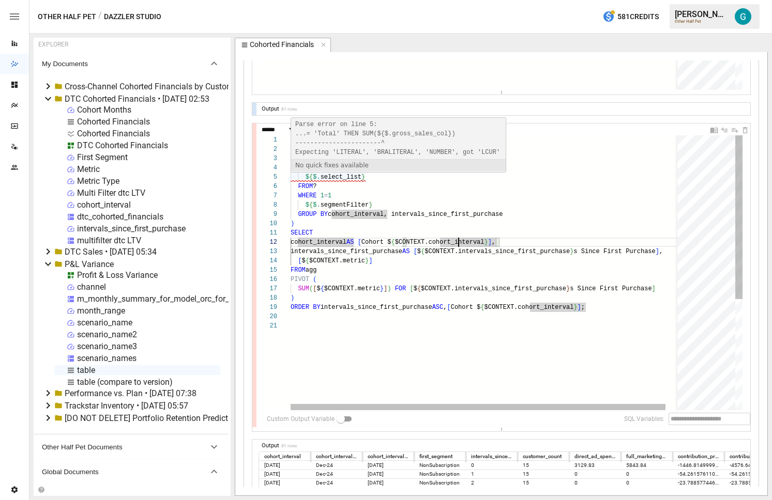
click at [424, 206] on div "WITH agg AS ( SELECT cohort_interval, intervals_since_first_purchase, FROM ? WH…" at bounding box center [494, 365] width 406 height 461
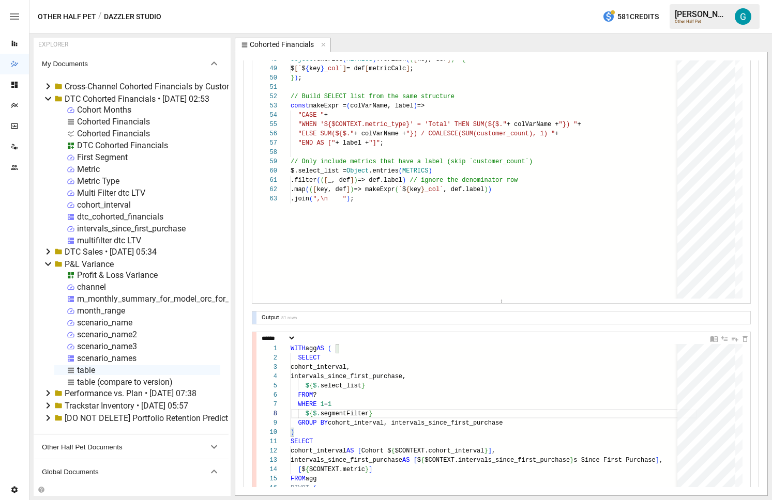
scroll to position [281, 0]
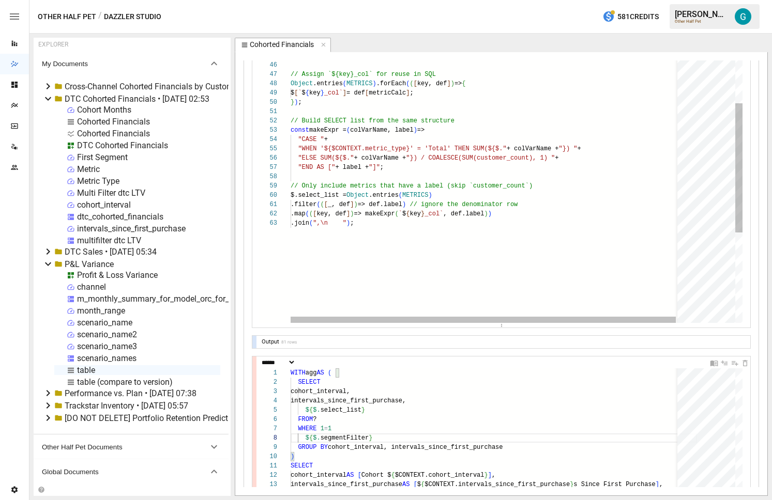
type textarea "**********"
click at [323, 148] on div "'Cumulative' : 'direct_ad_spend' , 'Non-Cumulative' : 'direct_ad_spend_calc' } …" at bounding box center [488, 103] width 395 height 922
click at [489, 150] on div "'Cumulative' : 'direct_ad_spend' , 'Non-Cumulative' : 'direct_ad_spend_calc' } …" at bounding box center [488, 103] width 395 height 922
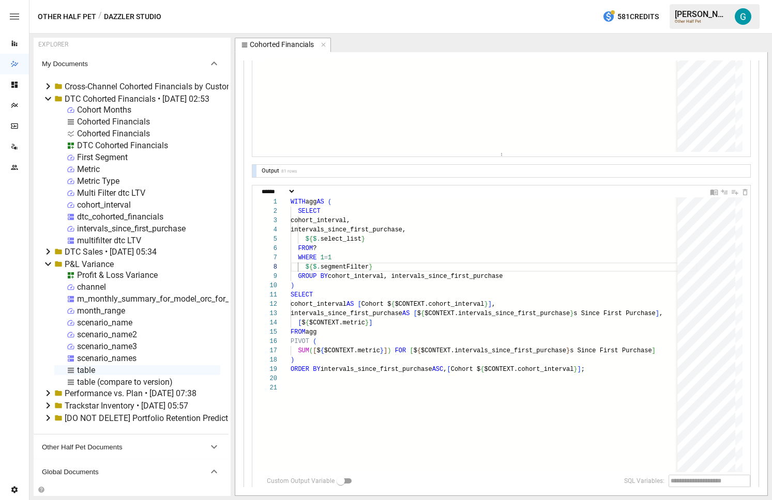
scroll to position [0, 0]
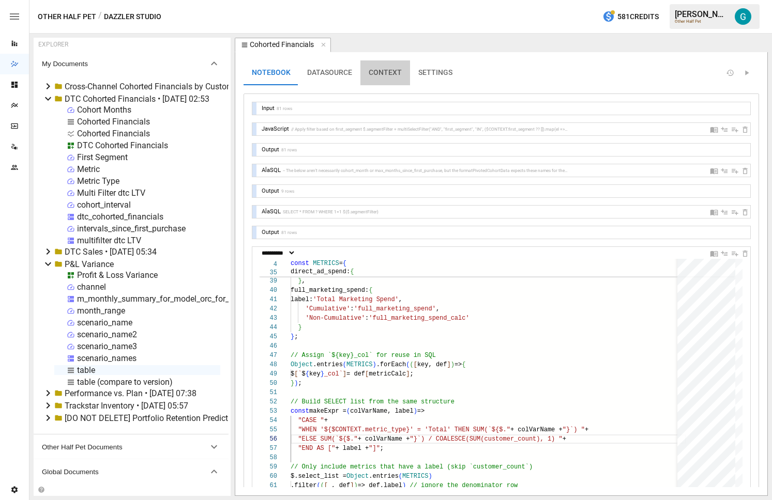
click at [389, 72] on button "CONTEXT" at bounding box center [385, 72] width 50 height 25
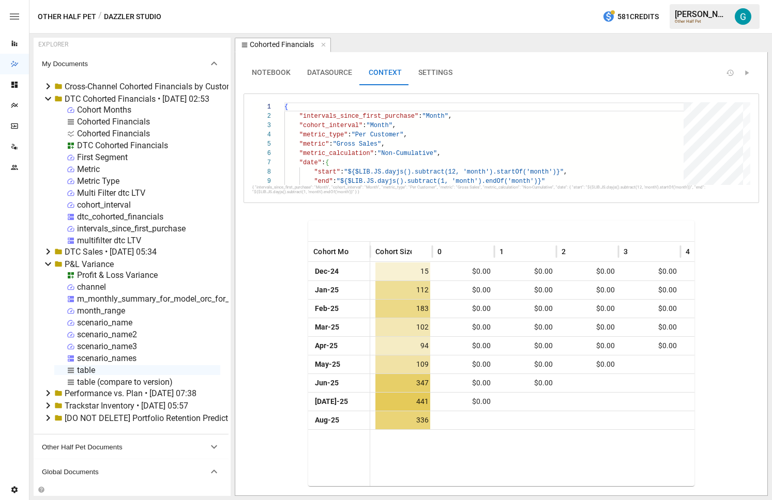
click at [266, 70] on button "NOTEBOOK" at bounding box center [270, 72] width 55 height 25
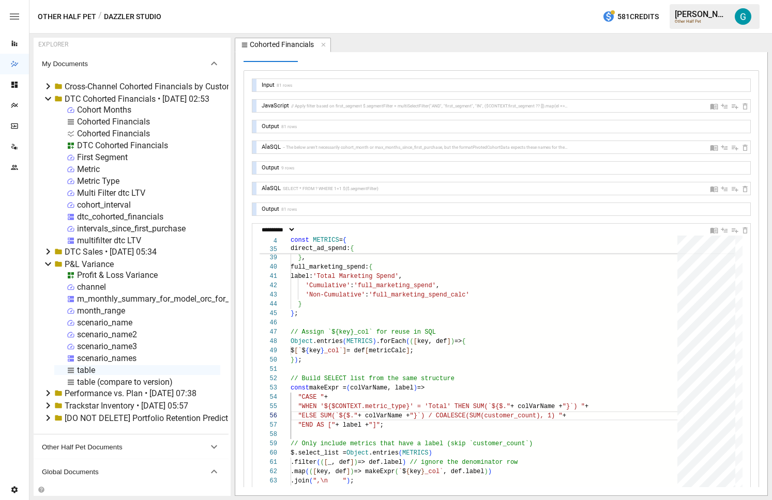
scroll to position [24, 0]
click at [360, 318] on div "'Cumulative' : 'direct_ad_spend' , 'Non-Cumulative' : 'direct_ad_spend_calc' } …" at bounding box center [488, 360] width 394 height 922
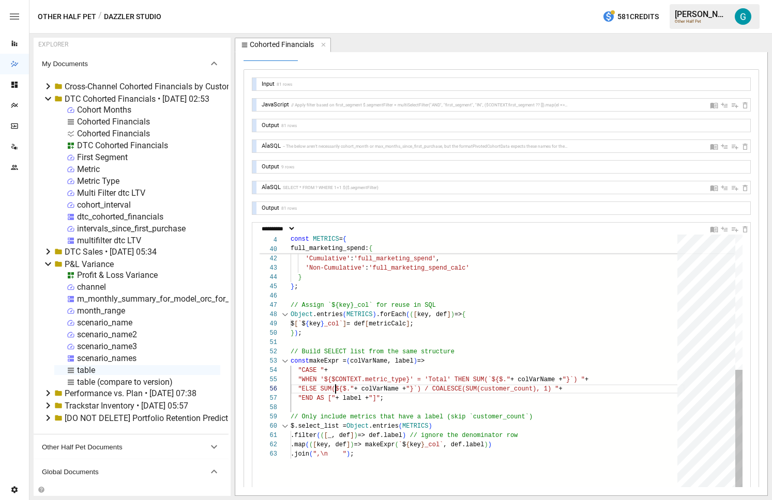
scroll to position [47, 45]
type textarea "**********"
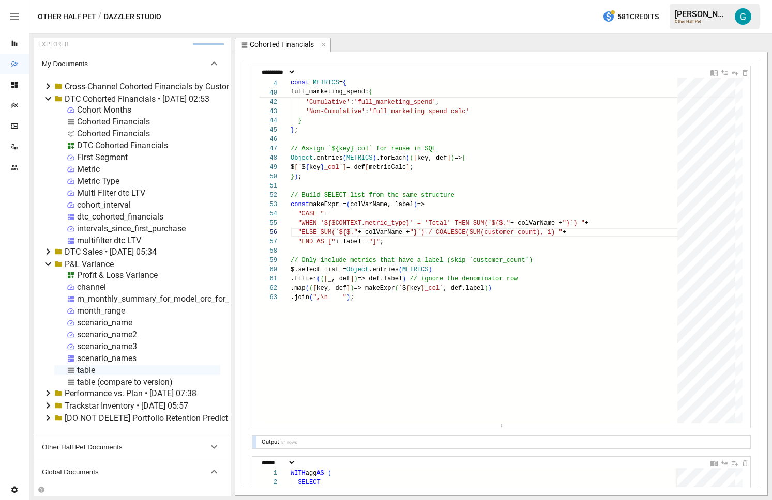
scroll to position [471, 0]
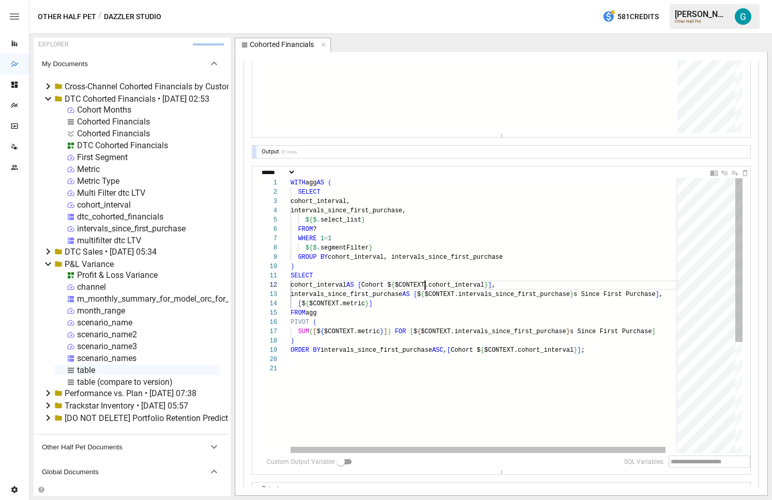
click at [426, 284] on div "WITH agg AS ( SELECT cohort_interval, intervals_since_first_purchase, $ { $. se…" at bounding box center [494, 408] width 406 height 461
type textarea "**********"
click at [433, 232] on div "WITH agg AS ( SELECT cohort_interval, intervals_since_first_purchase, $ { $. se…" at bounding box center [494, 408] width 406 height 461
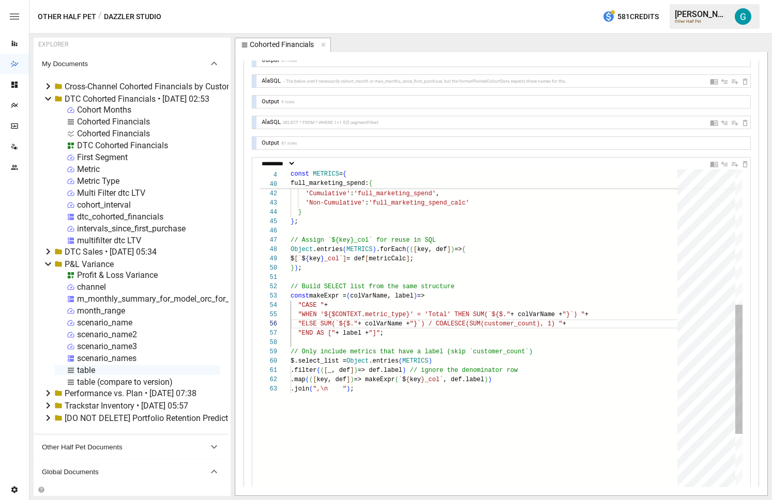
scroll to position [28, 41]
click at [455, 303] on div "} , full_marketing_spend: { label: 'Total Marketing Spend' , 'Cumulative' : 'fu…" at bounding box center [488, 269] width 394 height 922
click at [339, 360] on div "} , full_marketing_spend: { label: 'Total Marketing Spend' , 'Cumulative' : 'fu…" at bounding box center [488, 269] width 394 height 922
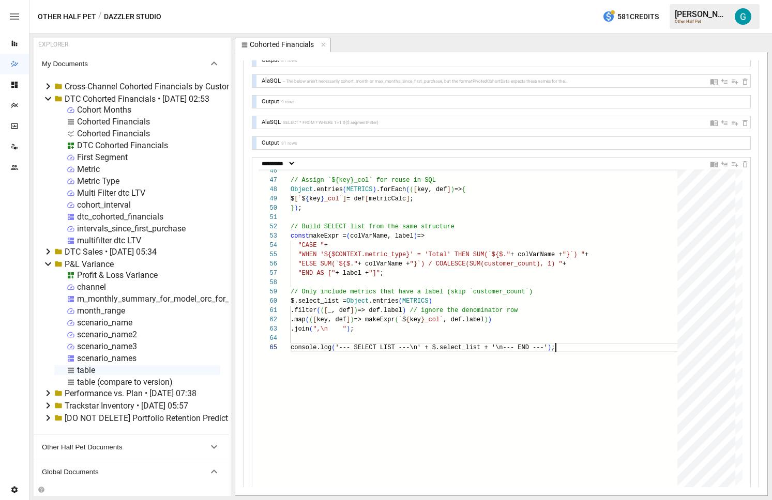
scroll to position [37, 265]
click at [601, 350] on div ".join ( ",\n " ) ; $.select_list = Object .entries ( METRICS ) .filter ( ( [ _,…" at bounding box center [488, 218] width 394 height 941
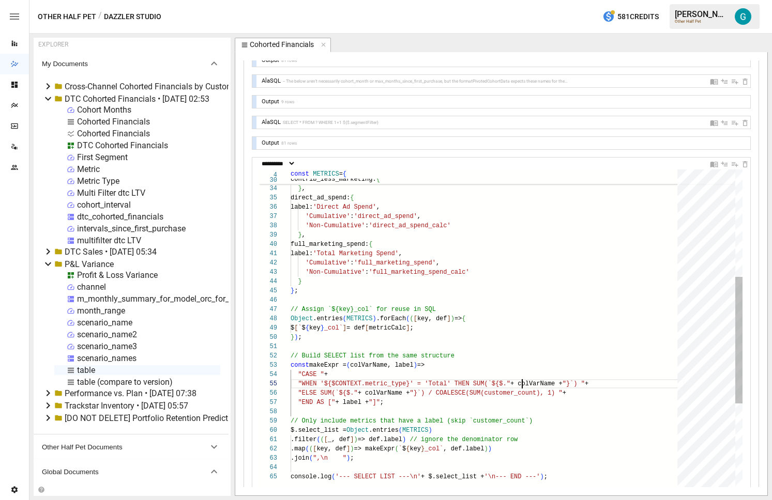
click at [524, 385] on div ".join ( ",\n " ) ; $.select_list = Object .entries ( METRICS ) .filter ( ( [ _,…" at bounding box center [488, 347] width 394 height 941
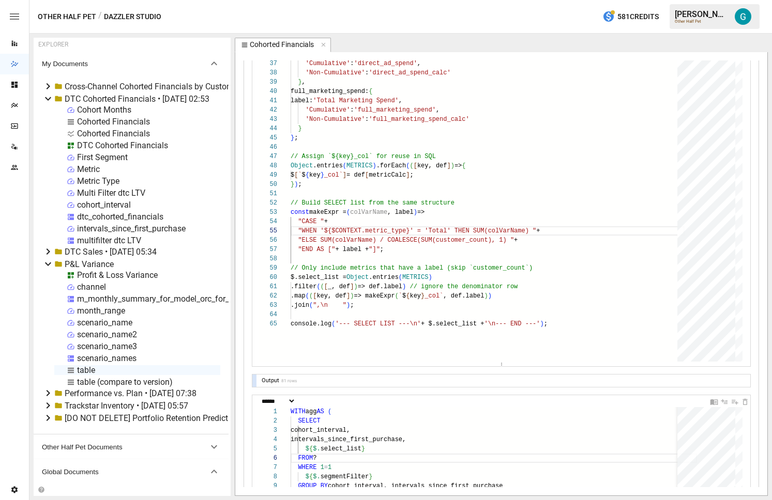
scroll to position [242, 0]
click at [508, 229] on div ".join ( ",\n " ) ; $.select_list = Object .entries ( METRICS ) .filter ( ( [ _,…" at bounding box center [488, 194] width 394 height 941
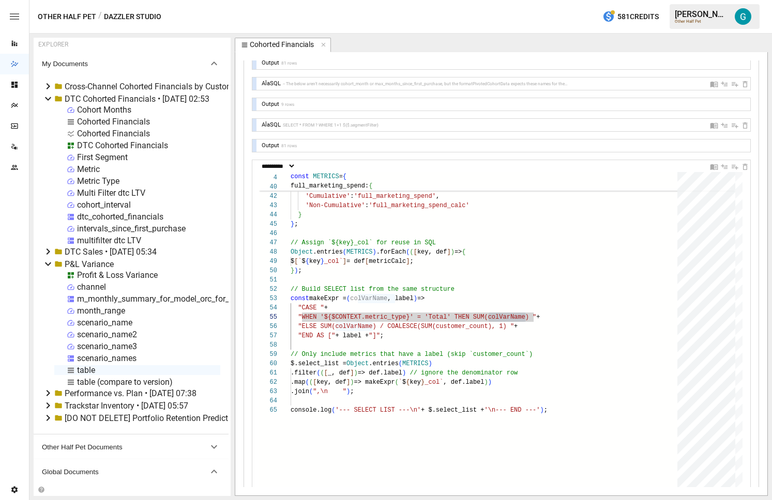
scroll to position [85, 0]
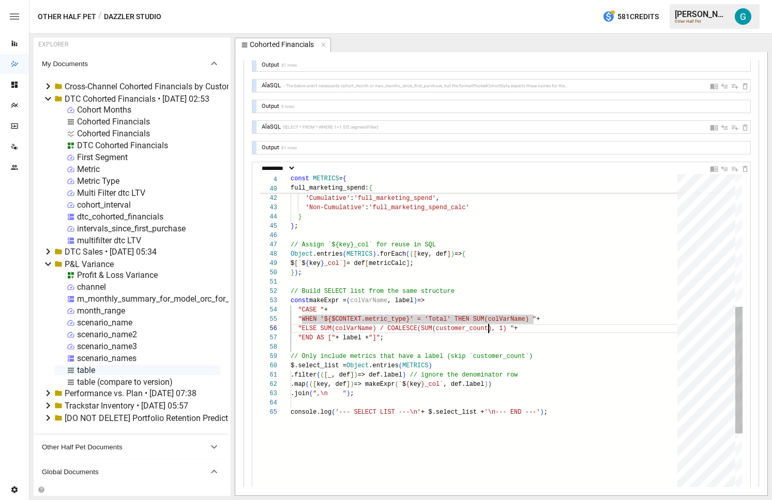
click at [488, 329] on div "} , full_marketing_spend: { label: 'Total Marketing Spend' , 'Cumulative' : 'fu…" at bounding box center [488, 282] width 394 height 941
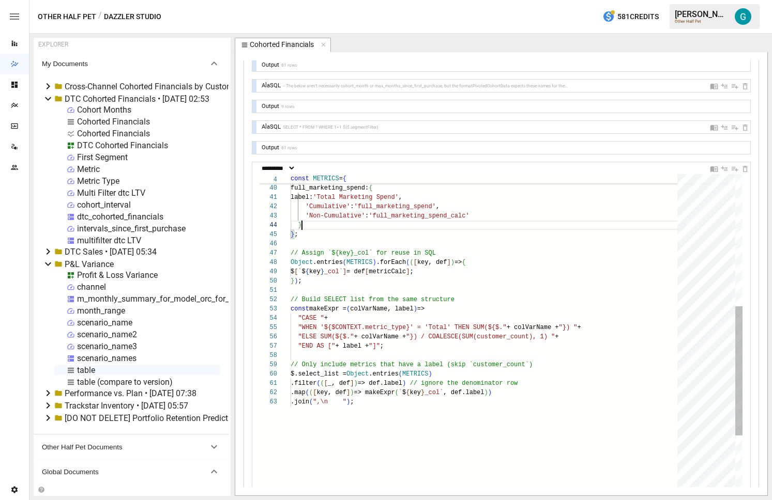
scroll to position [28, 11]
click at [506, 341] on div "} , full_marketing_spend: { label: 'Total Marketing Spend' , 'Cumulative' : 'fu…" at bounding box center [488, 282] width 394 height 922
click at [439, 415] on div "} , full_marketing_spend: { label: 'Total Marketing Spend' , 'Cumulative' : 'fu…" at bounding box center [488, 282] width 394 height 922
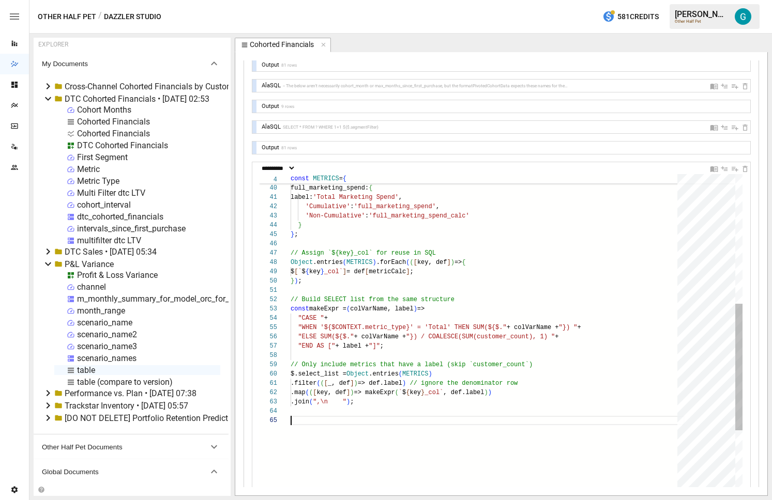
type textarea "**********"
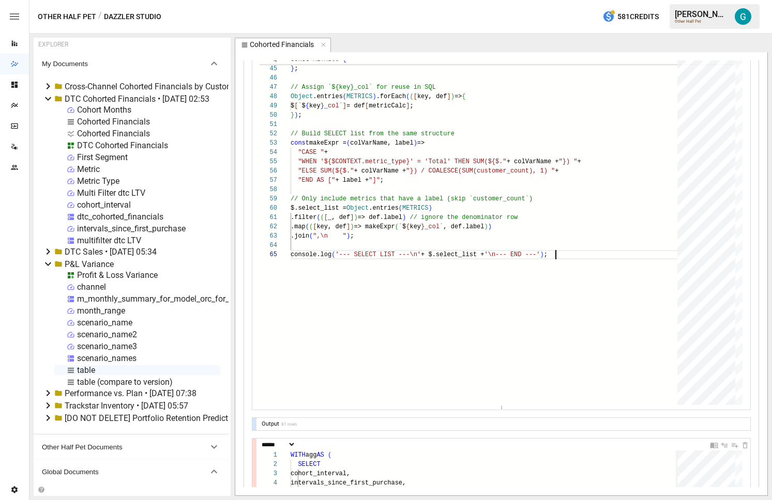
scroll to position [210, 0]
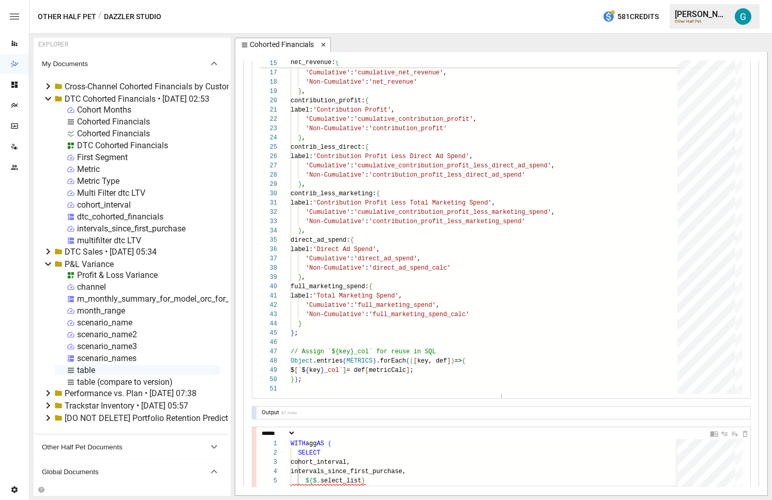
click at [324, 47] on icon "button" at bounding box center [323, 44] width 7 height 7
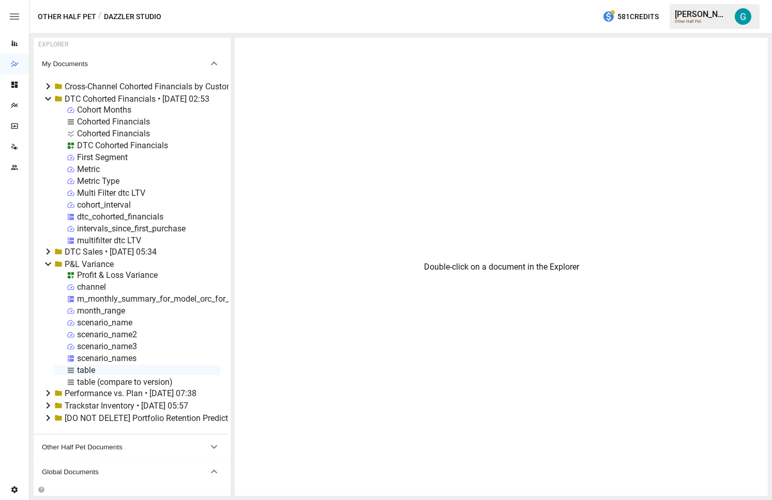
click at [111, 123] on div "Cohorted Financials" at bounding box center [113, 122] width 73 height 10
select select "**********"
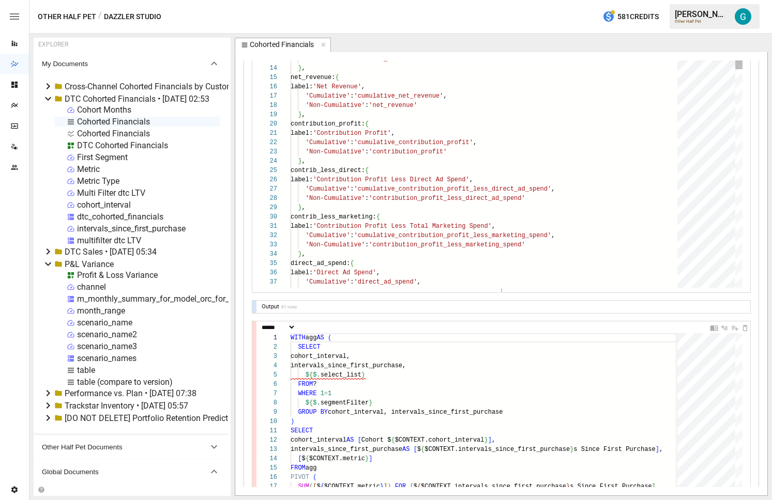
scroll to position [316, 0]
click at [560, 216] on div "const metricCalc = $CONTEXT.metric_calculation || 'Cumulative' ; // Each metric…" at bounding box center [488, 413] width 394 height 941
click at [549, 239] on div "const metricCalc = $CONTEXT.metric_calculation || 'Cumulative' ; // Each metric…" at bounding box center [488, 413] width 394 height 941
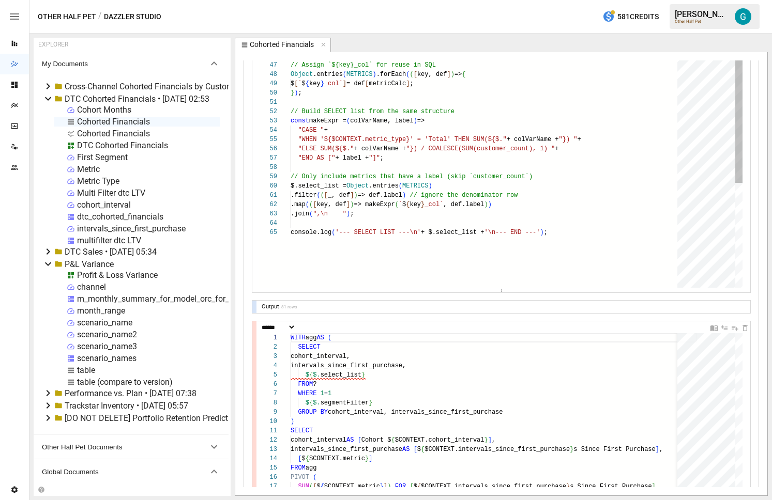
click at [616, 114] on div ""ELSE SUM(${$." + colVarName + "}) / COALESCE(SUM(customer_count), 1) " + "END …" at bounding box center [488, 102] width 394 height 941
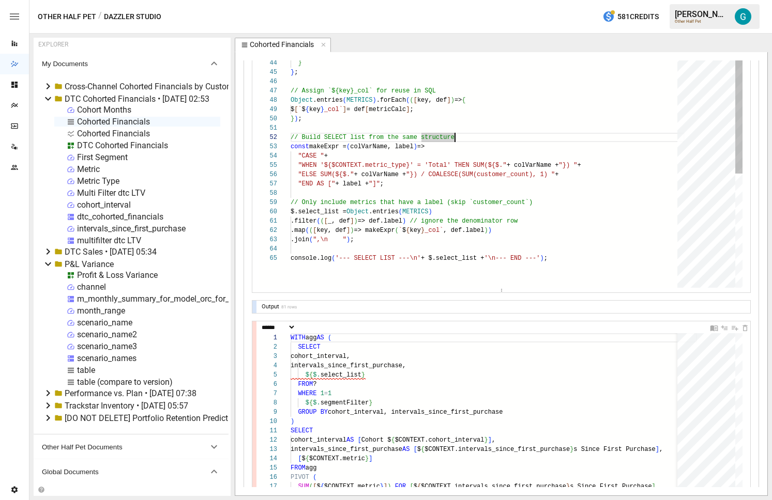
scroll to position [84, 11]
click at [475, 115] on div ""ELSE SUM(${$." + colVarName + "}) / COALESCE(SUM(customer_count), 1) " + "END …" at bounding box center [488, 128] width 394 height 941
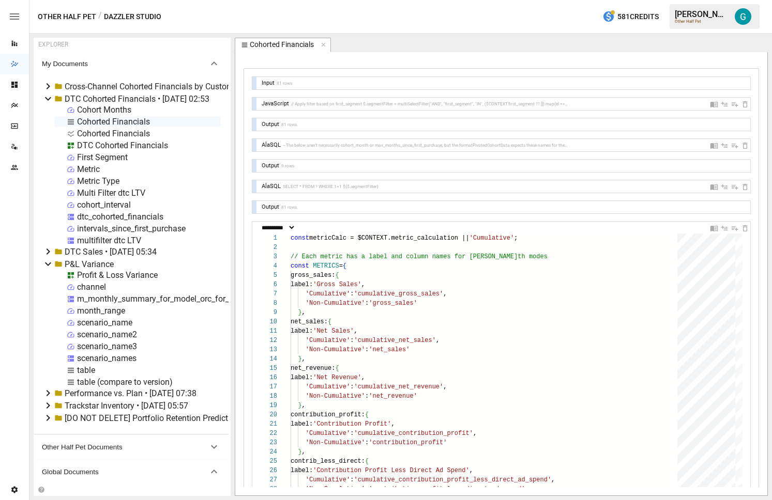
scroll to position [37, 0]
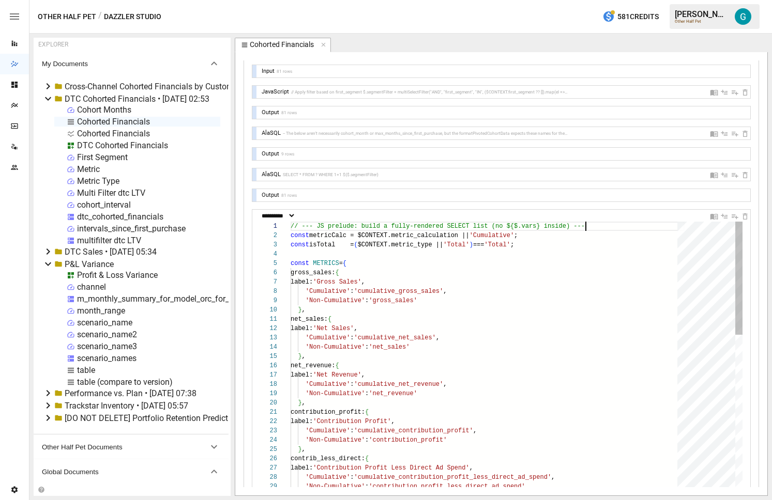
scroll to position [0, 0]
drag, startPoint x: 614, startPoint y: 225, endPoint x: 257, endPoint y: 220, distance: 356.7
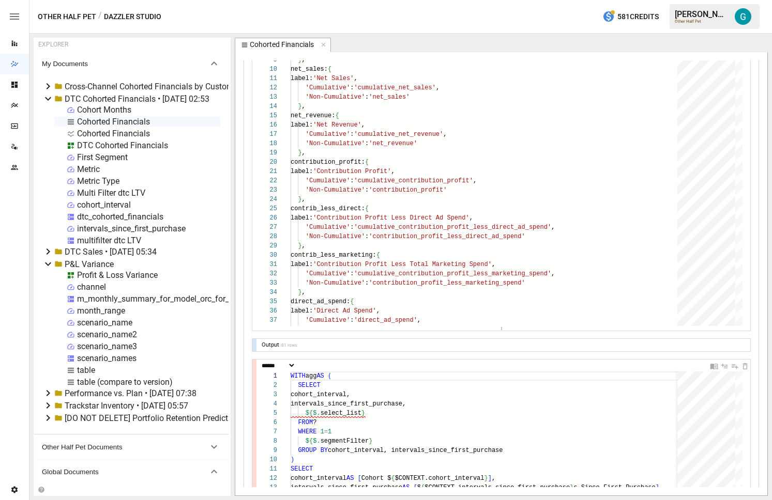
scroll to position [264, 0]
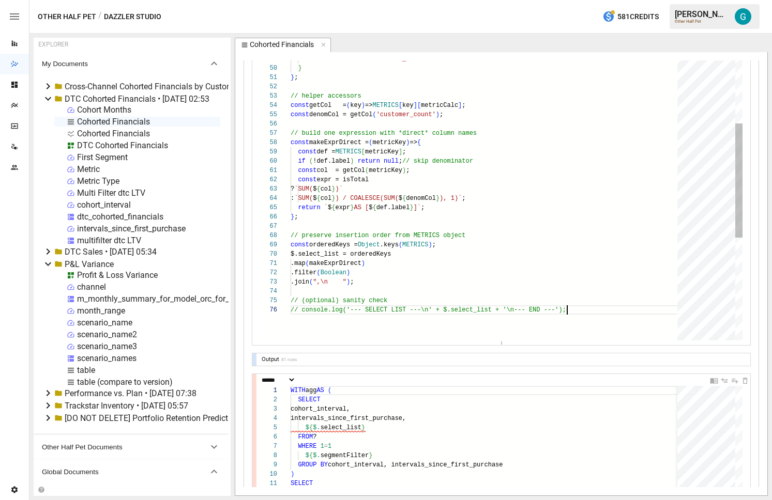
click at [612, 310] on div "'Cumulative' : 'full_marketing_spend' , 'Non-Cumulative' : 'full_marketing_spen…" at bounding box center [488, 129] width 394 height 1043
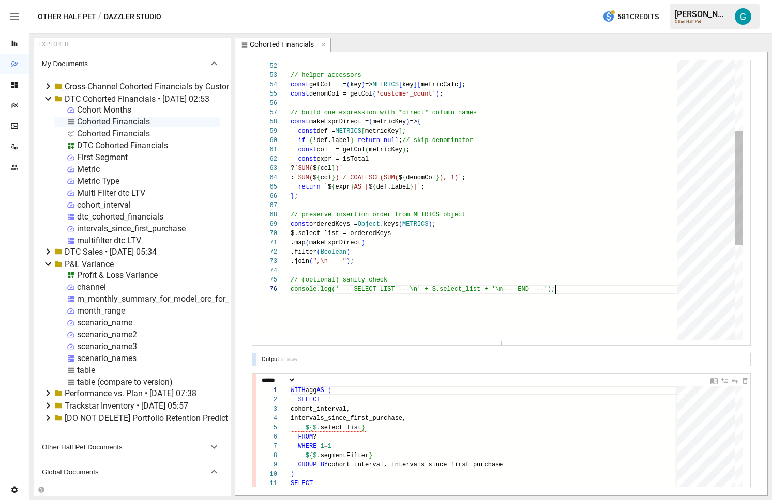
scroll to position [47, 265]
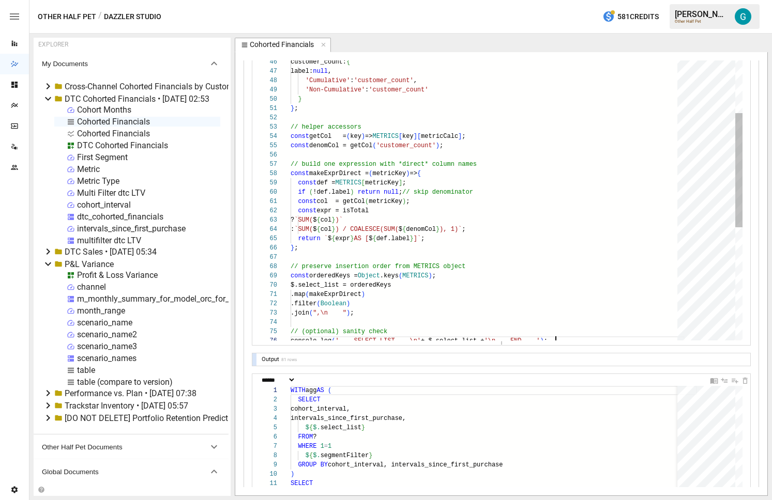
click at [405, 141] on div "} , // denominator only (not selected): customer_count: { label: null , 'Cumula…" at bounding box center [488, 160] width 394 height 1043
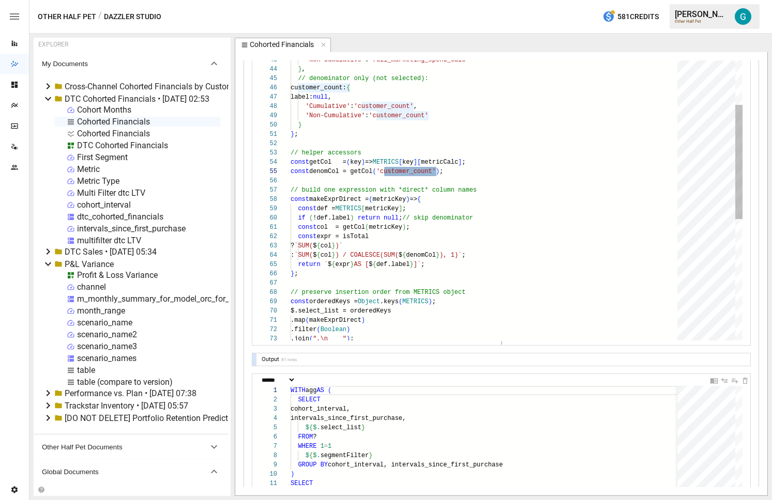
scroll to position [74, 86]
click at [377, 118] on div "} , // denominator only (not selected): customer_count: { label: null , 'Cumula…" at bounding box center [488, 186] width 394 height 1043
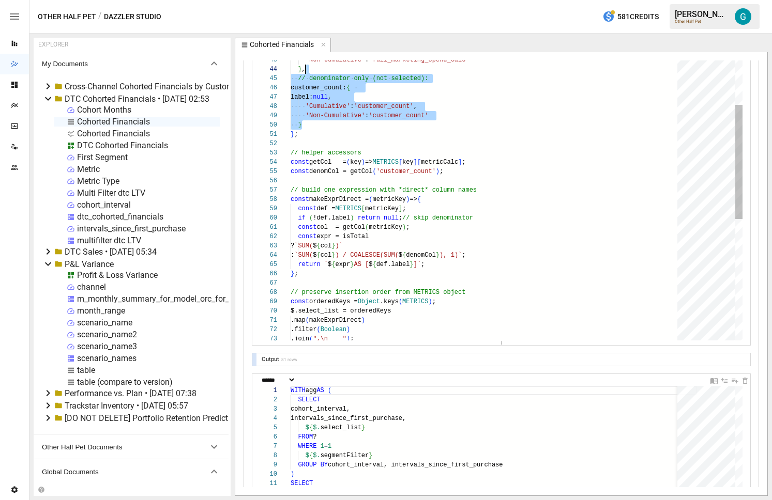
drag, startPoint x: 368, startPoint y: 123, endPoint x: 324, endPoint y: 66, distance: 72.3
click at [324, 66] on div "} , // denominator only (not selected): customer_count: { label: null , 'Cumula…" at bounding box center [488, 186] width 394 height 1043
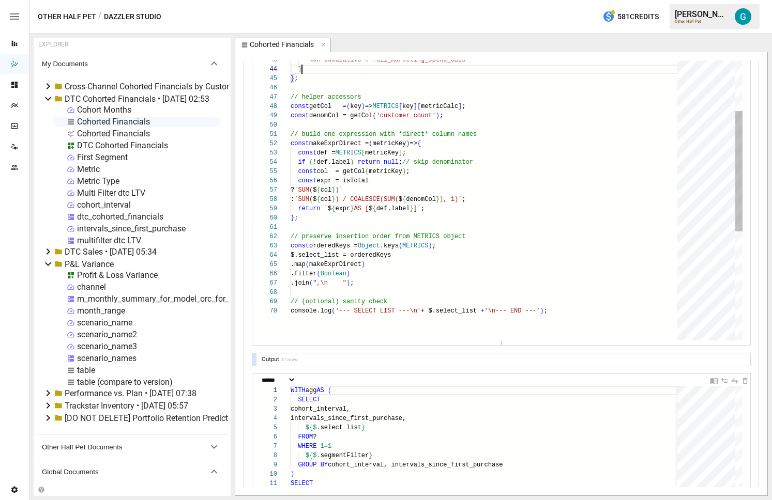
scroll to position [28, 11]
drag, startPoint x: 417, startPoint y: 198, endPoint x: 464, endPoint y: 197, distance: 47.1
click at [464, 197] on div "} } ; // helper accessors const getCol = ( key ) => METRICS [ key ] [ metricCal…" at bounding box center [488, 158] width 394 height 987
drag, startPoint x: 478, startPoint y: 115, endPoint x: 207, endPoint y: 119, distance: 270.9
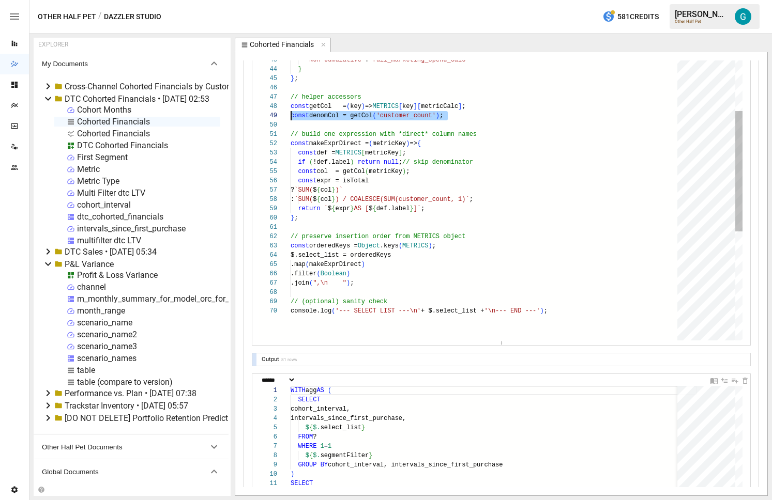
click at [291, 119] on div "} } ; // helper accessors const getCol = ( key ) => METRICS [ key ] [ metricCal…" at bounding box center [488, 158] width 394 height 987
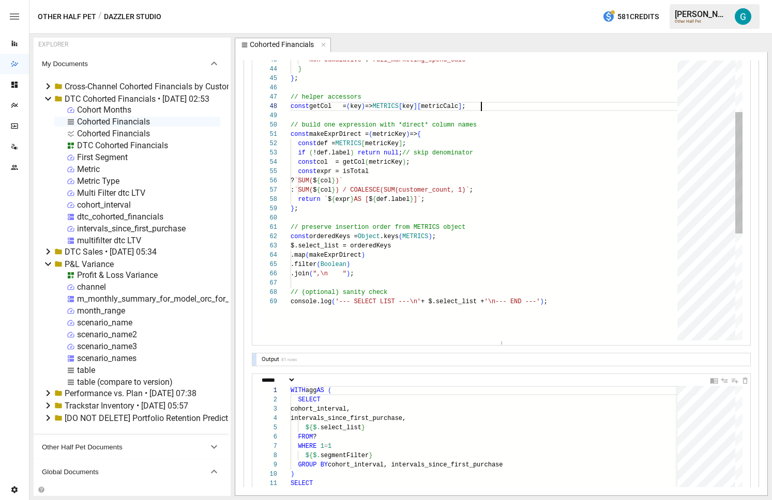
scroll to position [65, 190]
click at [393, 246] on div "} } ; // helper accessors const getCol = ( key ) => METRICS [ key ] [ metricCal…" at bounding box center [488, 154] width 394 height 978
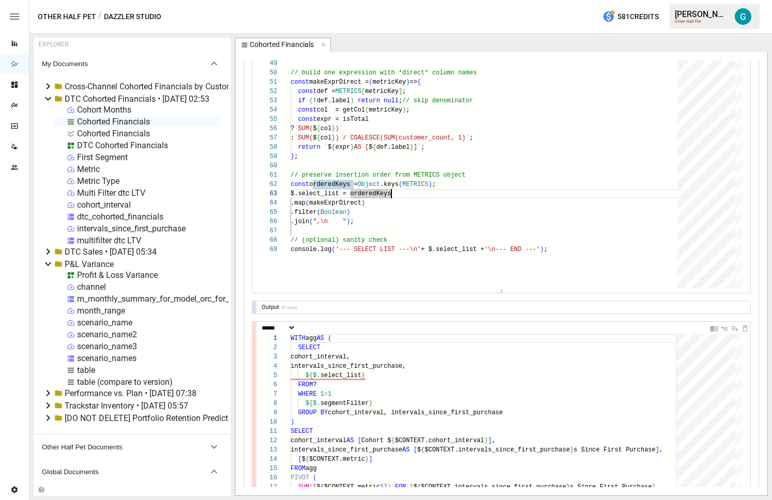
scroll to position [287, 0]
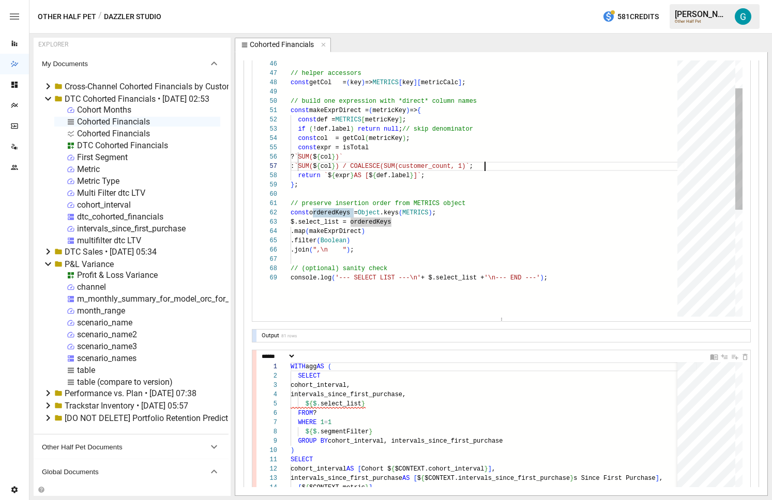
click at [484, 165] on div "} } ; // helper accessors const getCol = ( key ) => METRICS [ key ] [ metricCal…" at bounding box center [488, 130] width 394 height 978
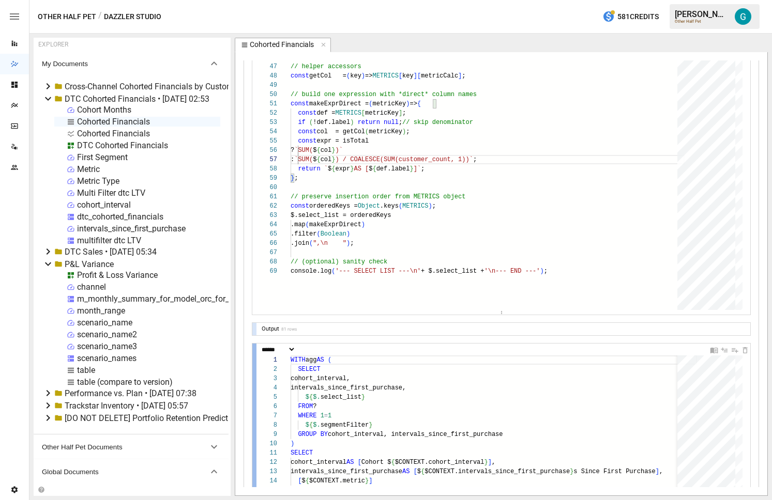
scroll to position [261, 0]
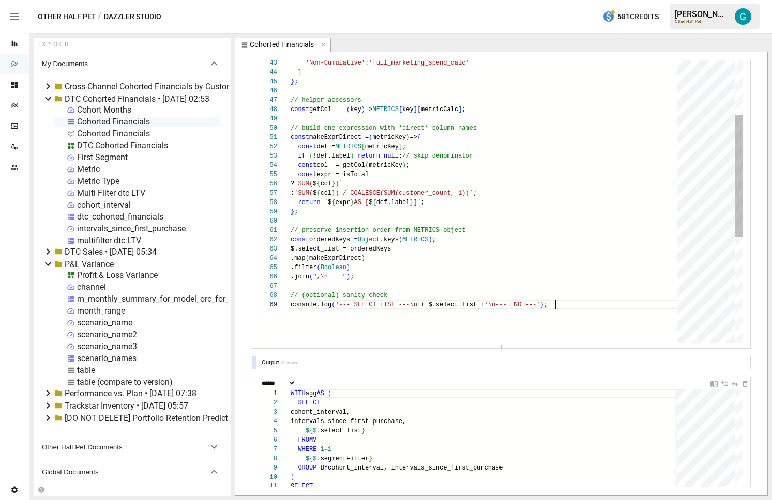
click at [601, 301] on div "} } ; // helper accessors const getCol = ( key ) => METRICS [ key ] [ metricCal…" at bounding box center [488, 157] width 394 height 978
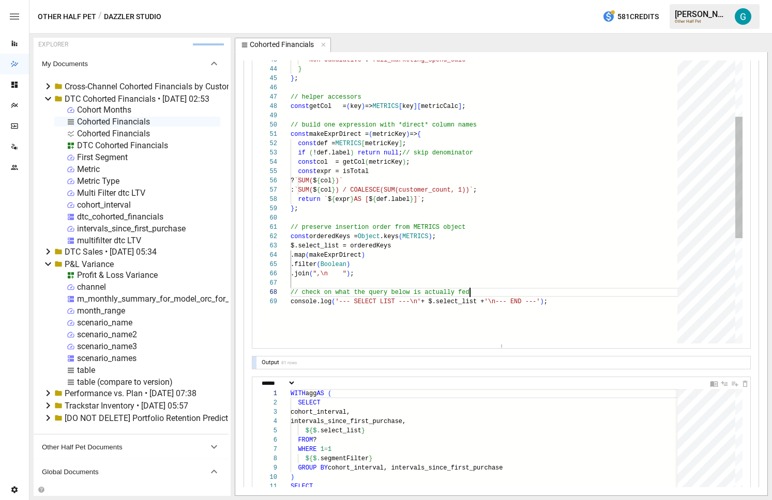
scroll to position [65, 183]
click at [505, 231] on div "} } ; // helper accessors const getCol = ( key ) => METRICS [ key ] [ metricCal…" at bounding box center [488, 154] width 394 height 978
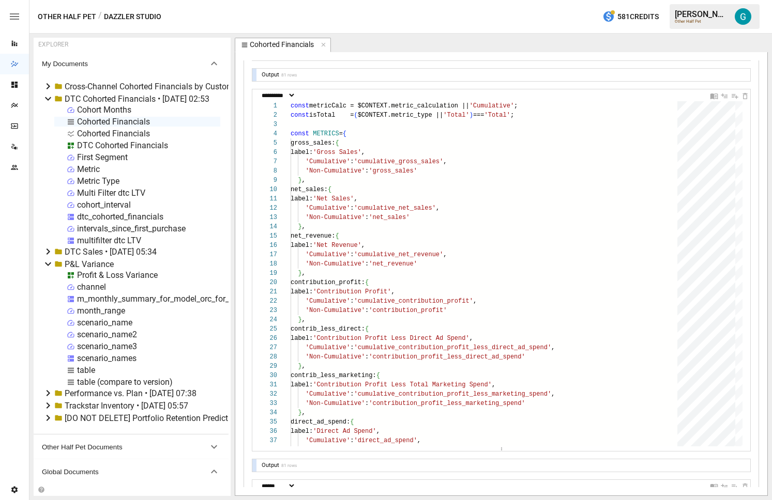
scroll to position [133, 0]
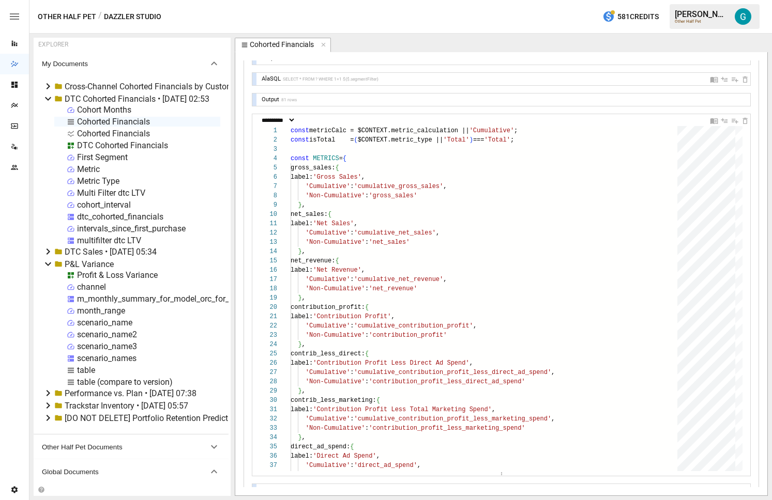
type textarea "**********"
click at [167, 144] on div "DTC Cohorted Financials" at bounding box center [122, 146] width 91 height 10
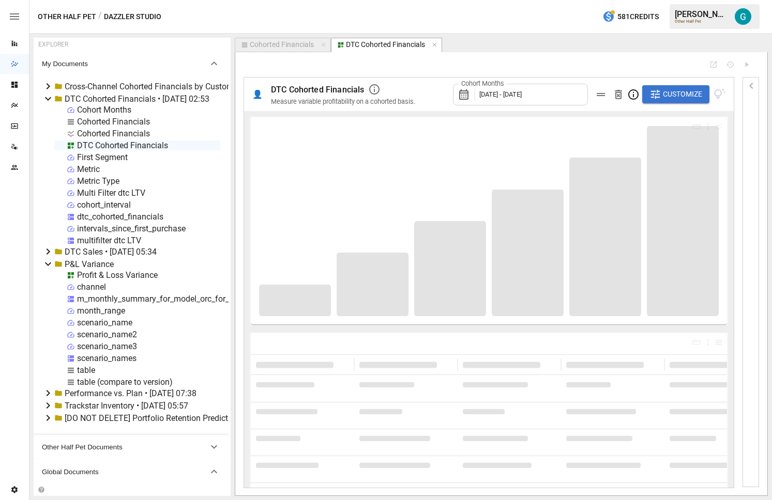
click at [692, 91] on span "Customize" at bounding box center [682, 94] width 39 height 13
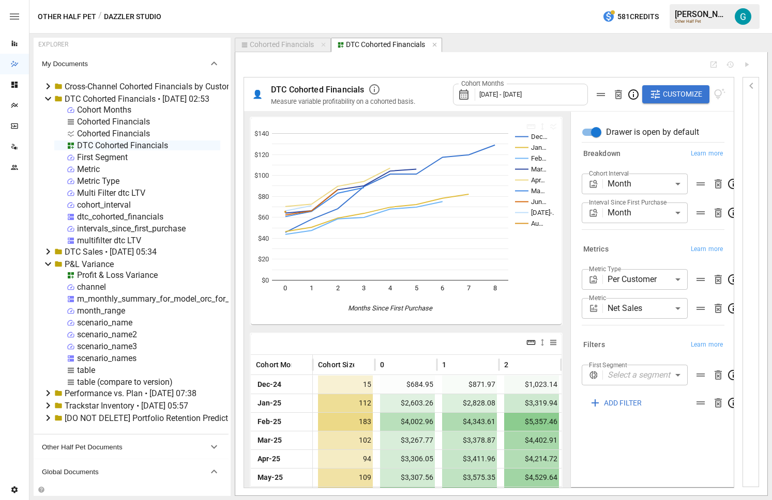
scroll to position [69, 0]
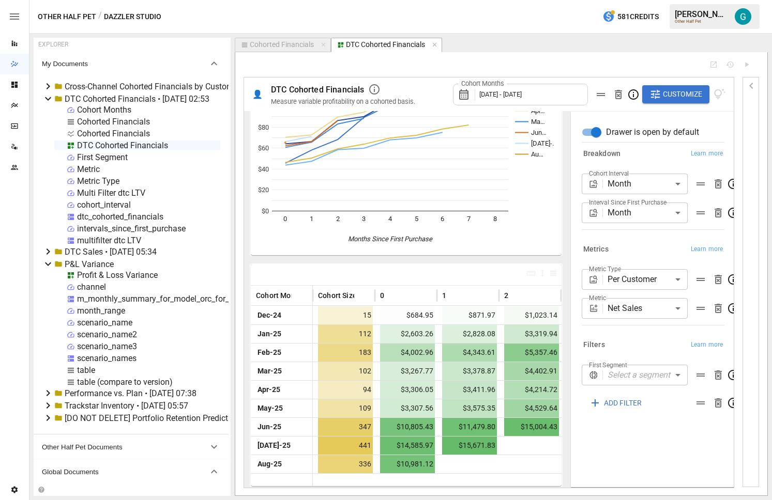
click at [659, 0] on body "Reports Dazzler Studio Dashboards Plans SmartModel ™ Data Sources Team Settings…" at bounding box center [386, 0] width 772 height 0
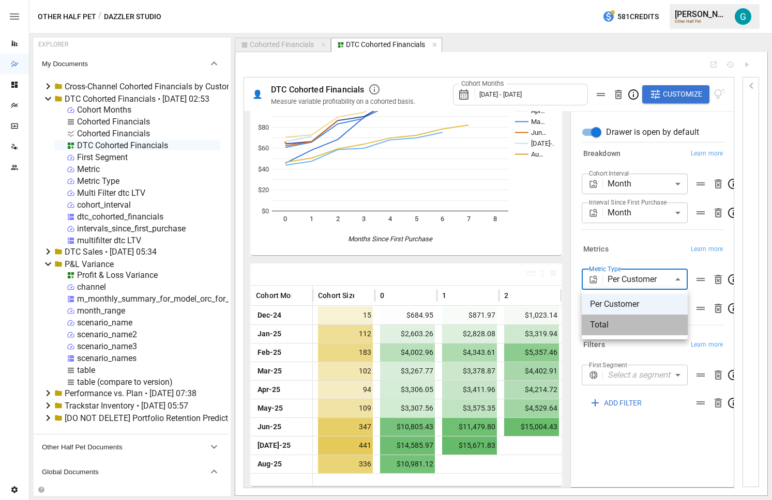
click at [637, 328] on span "Total" at bounding box center [634, 325] width 89 height 12
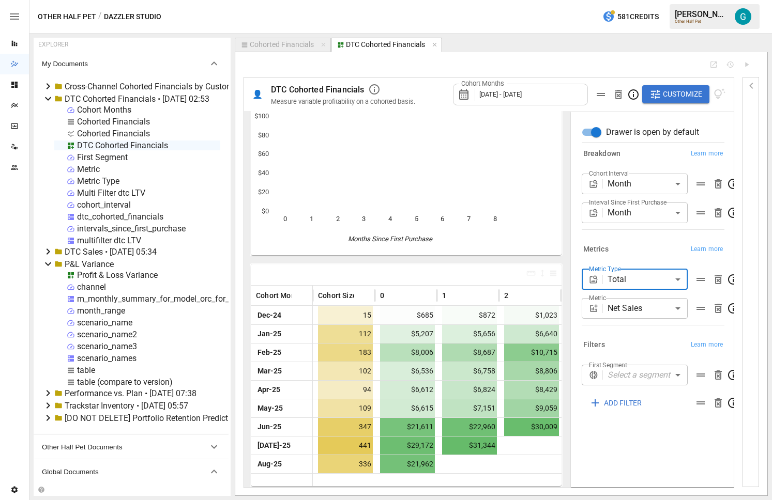
scroll to position [69, 0]
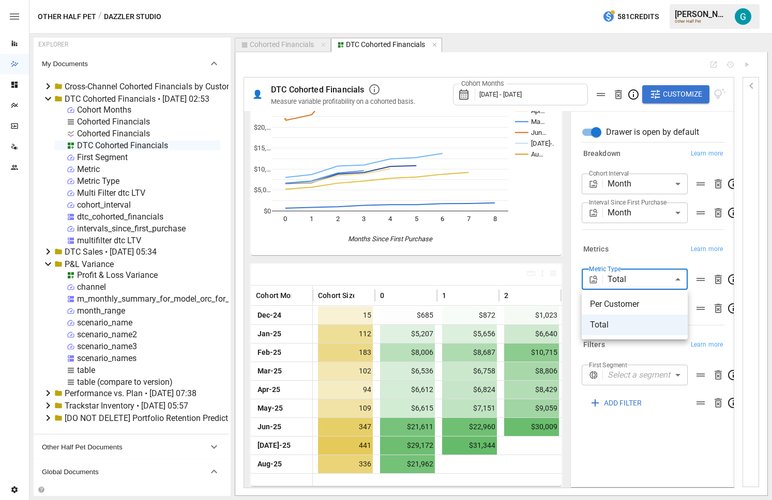
click at [643, 0] on body "Reports Dazzler Studio Dashboards Plans SmartModel ™ Data Sources Team Settings…" at bounding box center [386, 0] width 772 height 0
click at [640, 304] on span "Per Customer" at bounding box center [634, 304] width 89 height 12
type input "**********"
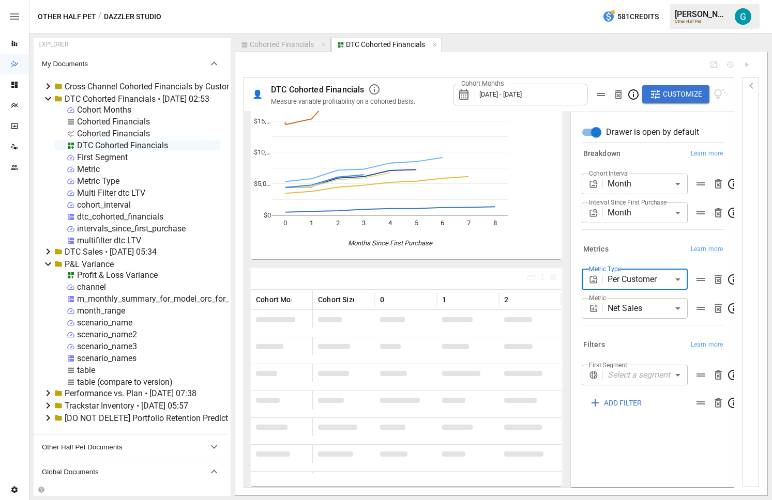
scroll to position [69, 0]
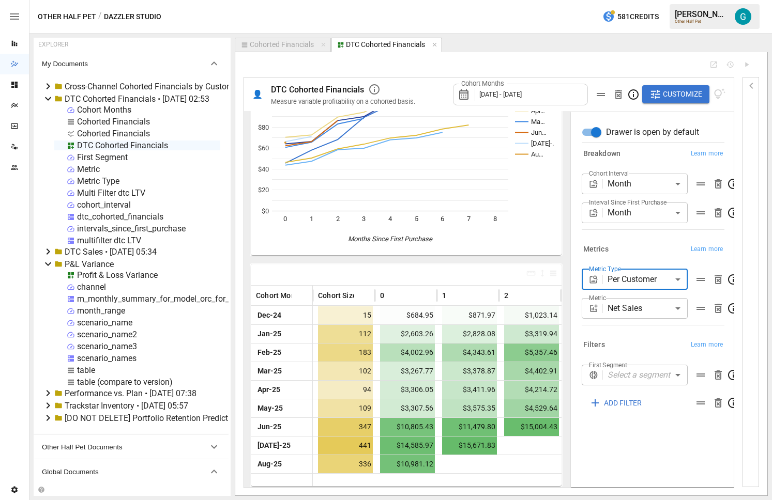
click at [642, 0] on body "Reports Dazzler Studio Dashboards Plans SmartModel ™ Data Sources Team Settings…" at bounding box center [386, 0] width 772 height 0
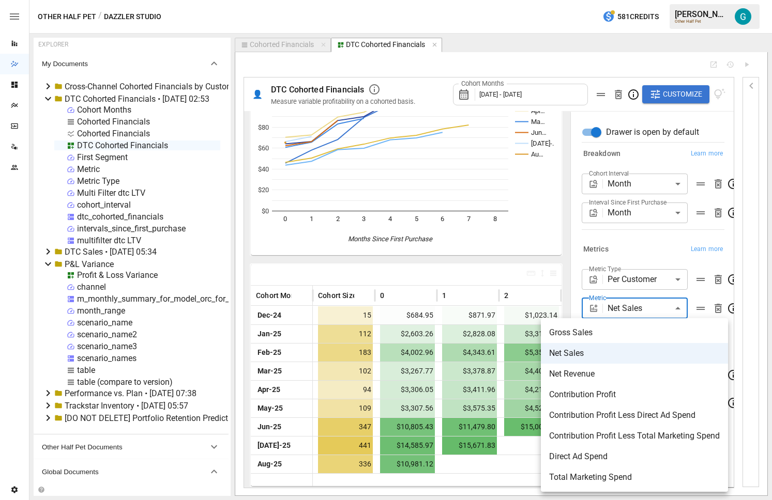
click at [756, 84] on div at bounding box center [386, 250] width 772 height 500
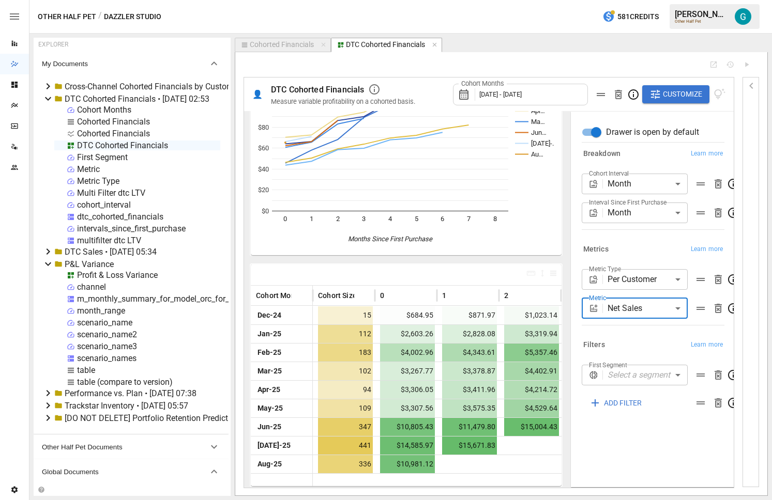
click at [751, 87] on icon "button" at bounding box center [751, 86] width 4 height 6
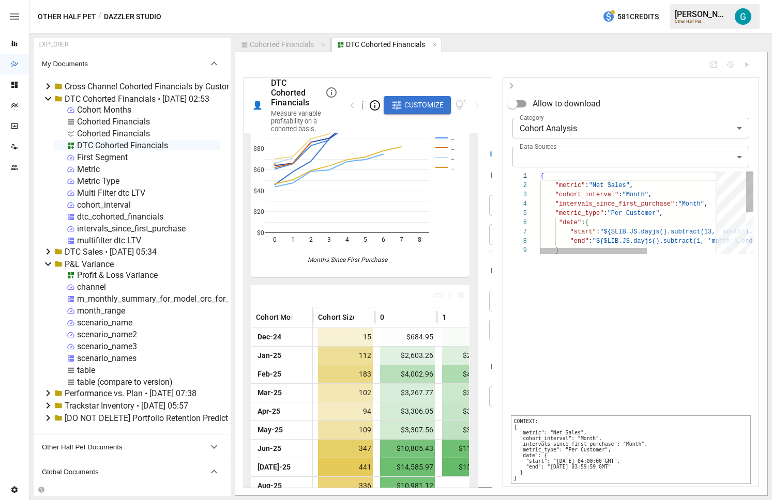
scroll to position [37, 127]
click at [676, 216] on div "{ "metric" : "Net Sales" , "cohort_interval" : "Month" , "intervals_since_first…" at bounding box center [693, 255] width 306 height 166
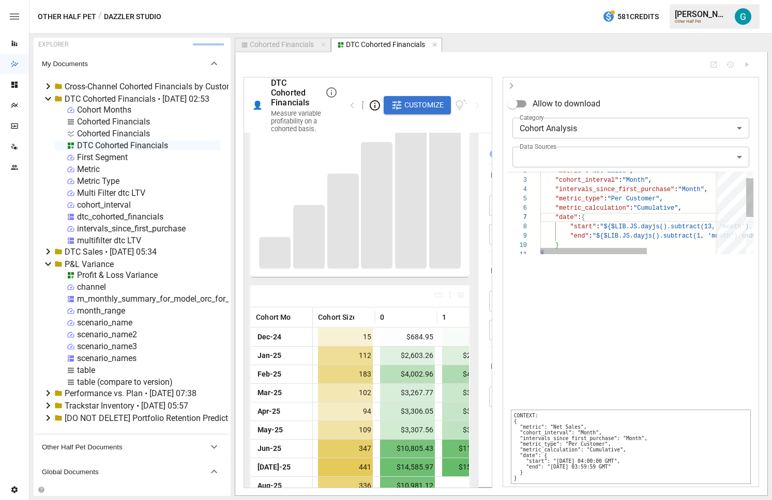
scroll to position [69, 0]
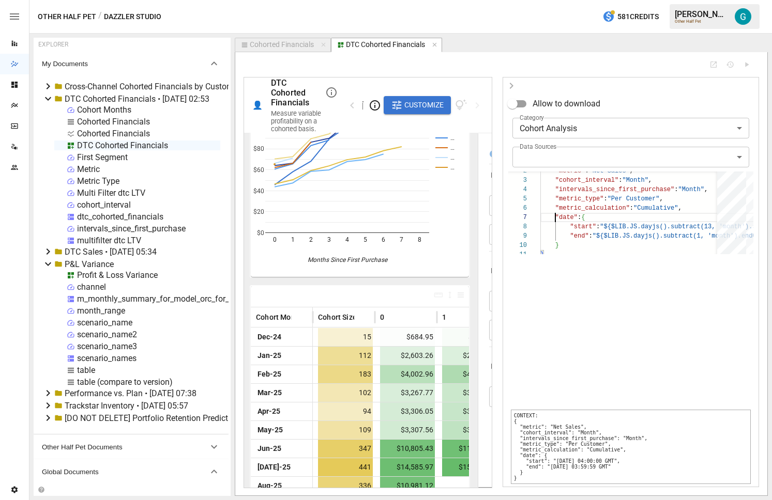
type textarea "**********"
click at [513, 83] on icon "button" at bounding box center [511, 86] width 12 height 12
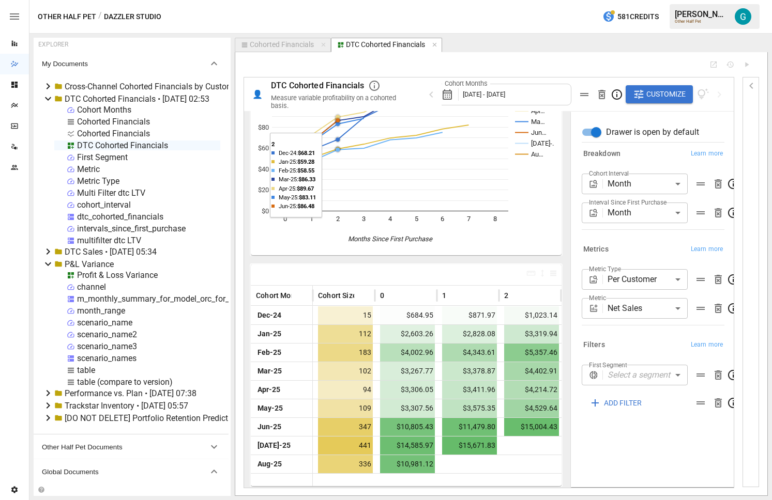
click at [308, 45] on div "Cohorted Financials" at bounding box center [282, 44] width 64 height 9
select select "**********"
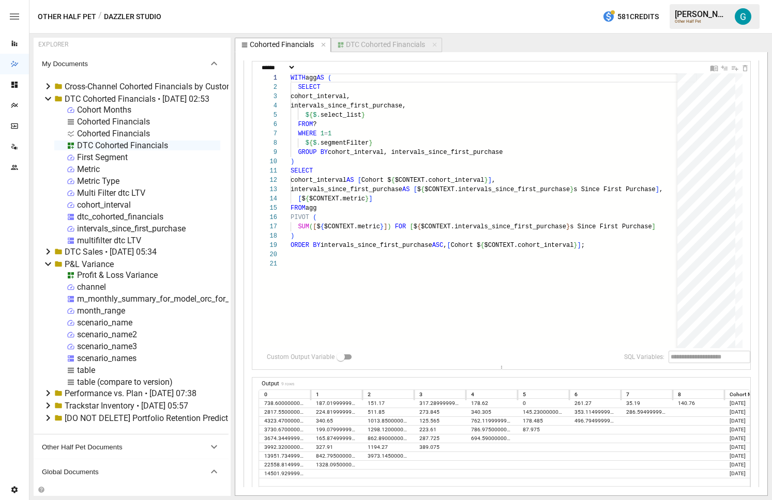
scroll to position [0, 0]
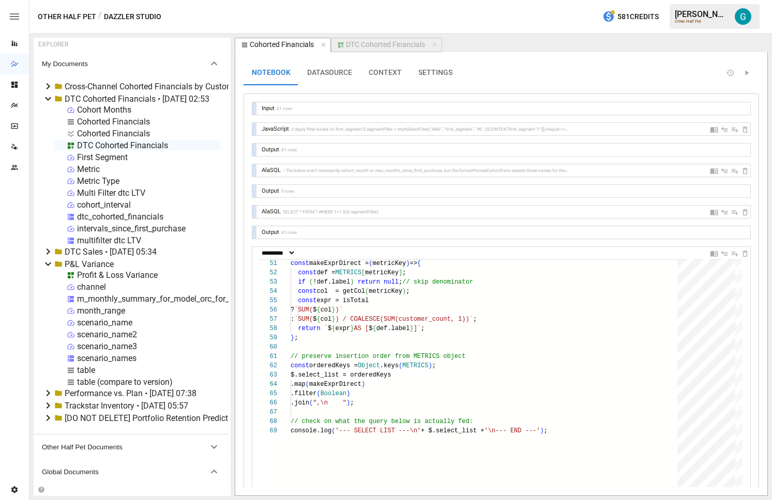
click at [387, 79] on button "CONTEXT" at bounding box center [385, 72] width 50 height 25
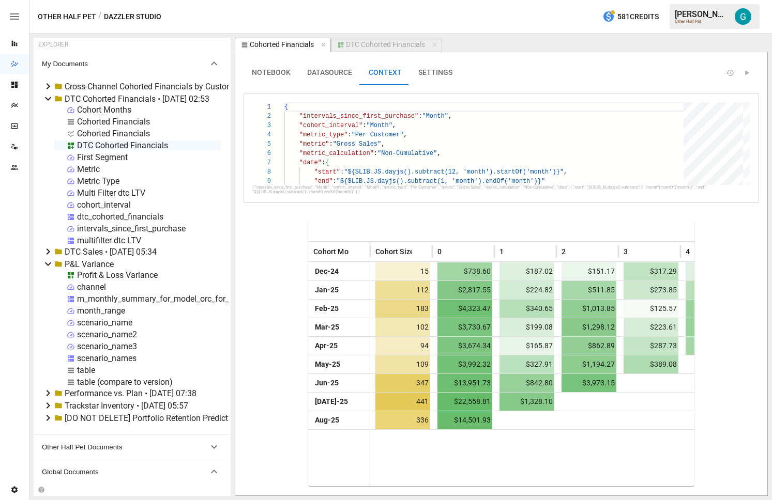
click at [281, 73] on button "NOTEBOOK" at bounding box center [270, 72] width 55 height 25
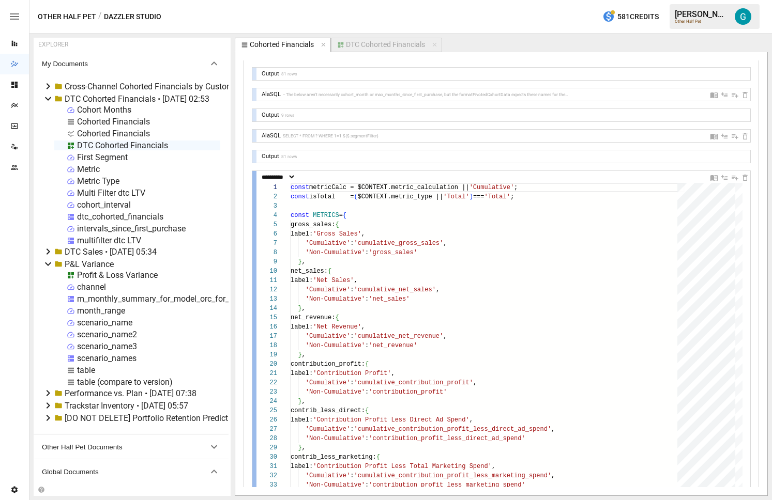
scroll to position [78, 0]
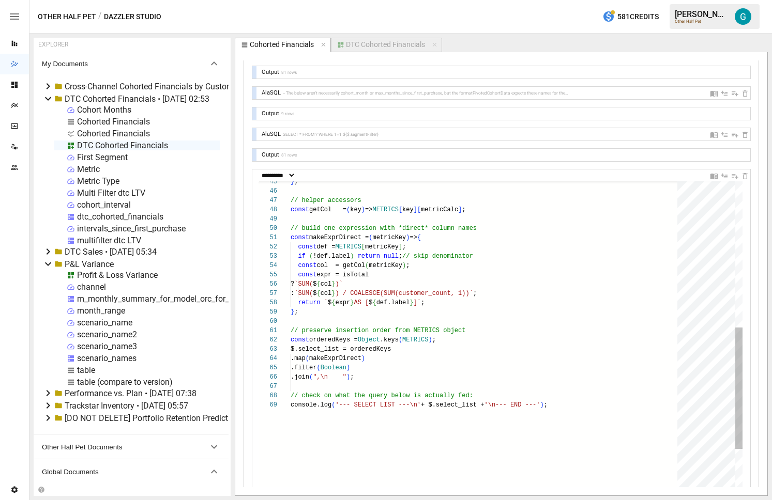
click at [477, 266] on div "const getCol = ( key ) => METRICS [ key ] [ metricCalc ] ; // build one express…" at bounding box center [488, 257] width 394 height 978
click at [477, 273] on div "const getCol = ( key ) => METRICS [ key ] [ metricCalc ] ; // build one express…" at bounding box center [488, 257] width 394 height 978
click at [470, 294] on div "const getCol = ( key ) => METRICS [ key ] [ metricCalc ] ; // build one express…" at bounding box center [488, 257] width 394 height 978
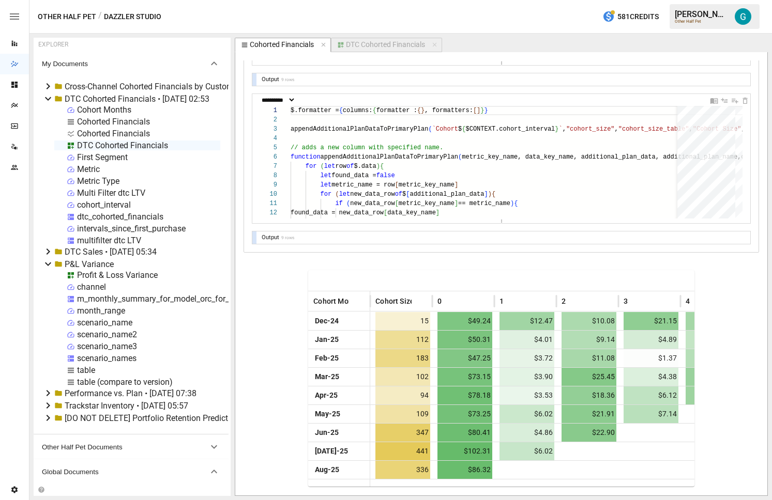
scroll to position [599, 0]
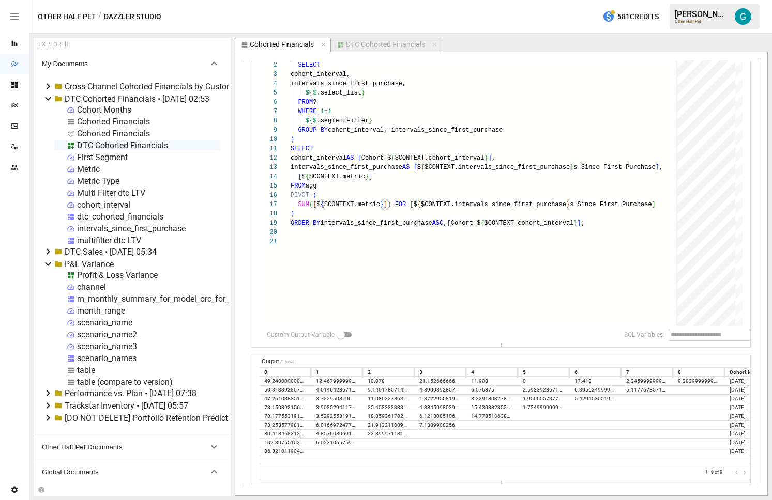
type textarea "**********"
click at [105, 99] on div "DTC Cohorted Financials • [DATE] 02:53" at bounding box center [137, 99] width 145 height 10
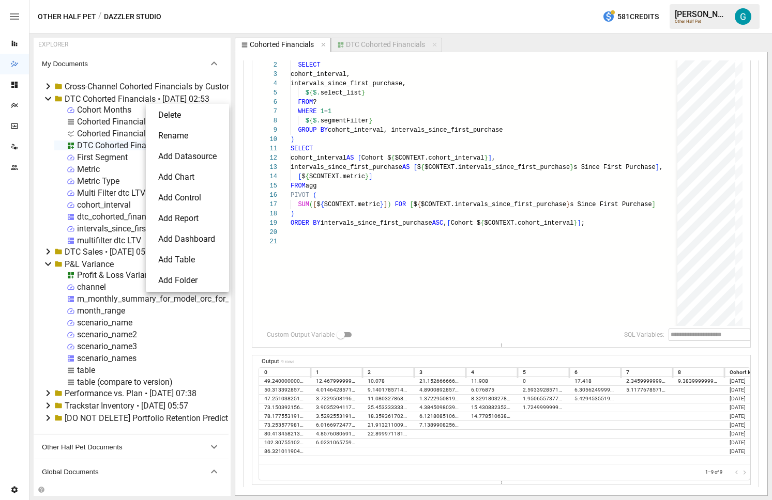
click at [189, 196] on li "Add Control" at bounding box center [187, 198] width 75 height 21
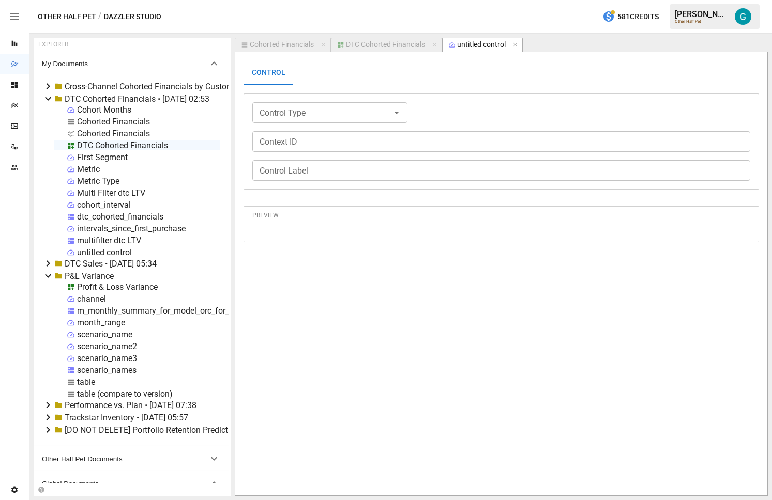
click at [109, 249] on div "untitled control" at bounding box center [104, 253] width 55 height 10
click at [134, 281] on li "Rename" at bounding box center [147, 289] width 76 height 21
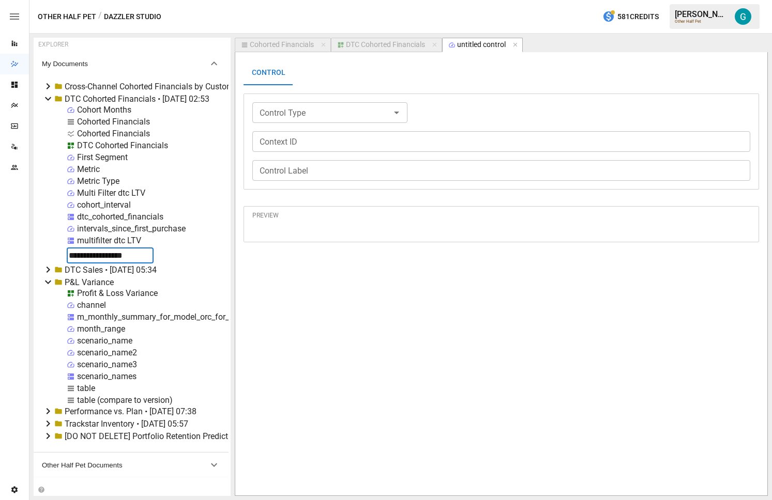
type input "**********"
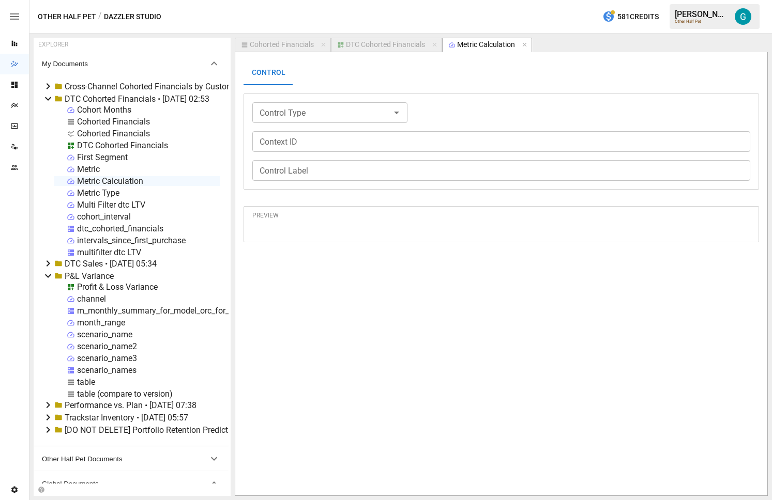
click at [370, 116] on input "Control Type" at bounding box center [321, 112] width 132 height 14
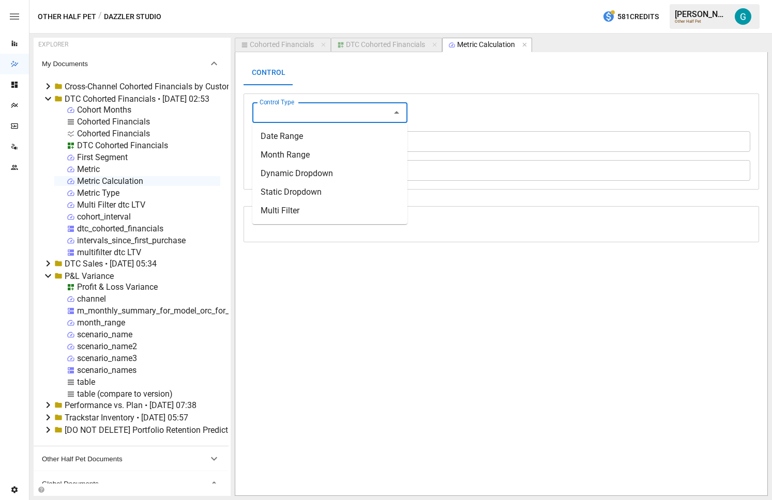
click at [344, 195] on li "Static Dropdown" at bounding box center [329, 192] width 155 height 19
type input "**********"
click at [324, 140] on input "Context ID" at bounding box center [501, 141] width 498 height 21
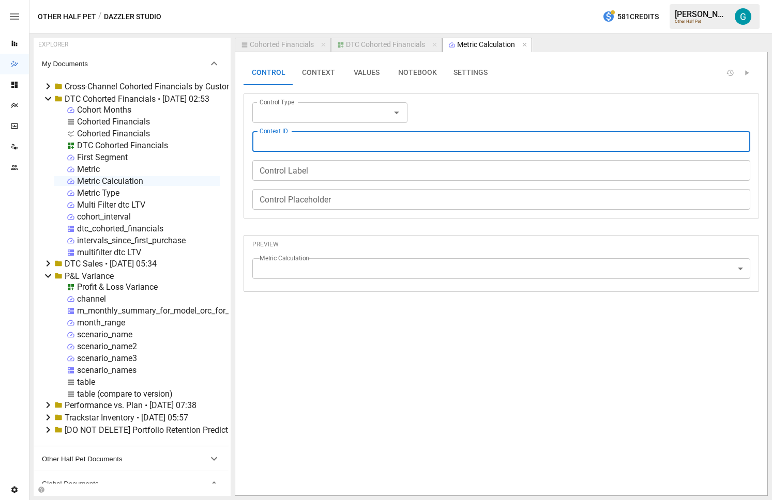
type input "**********"
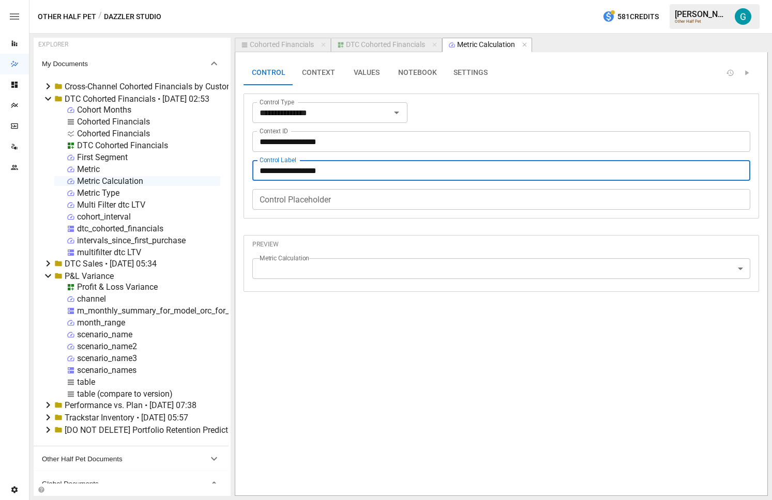
type input "**********"
click at [374, 70] on button "VALUES" at bounding box center [366, 72] width 47 height 25
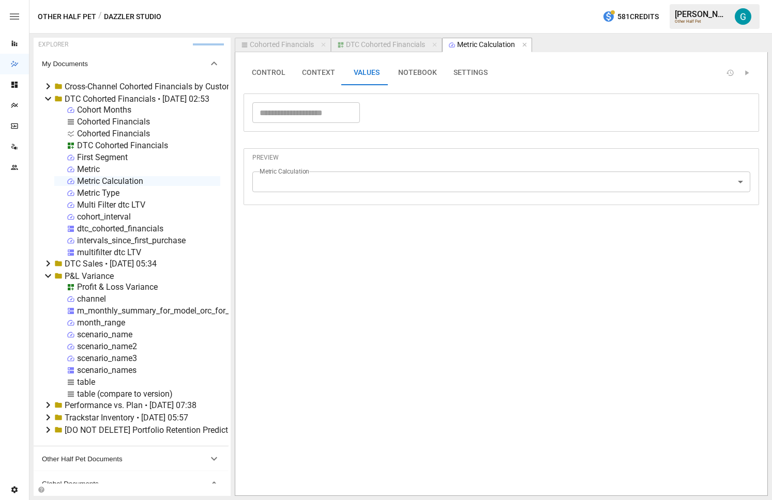
click at [328, 103] on div "​" at bounding box center [306, 112] width 108 height 21
type input "**********"
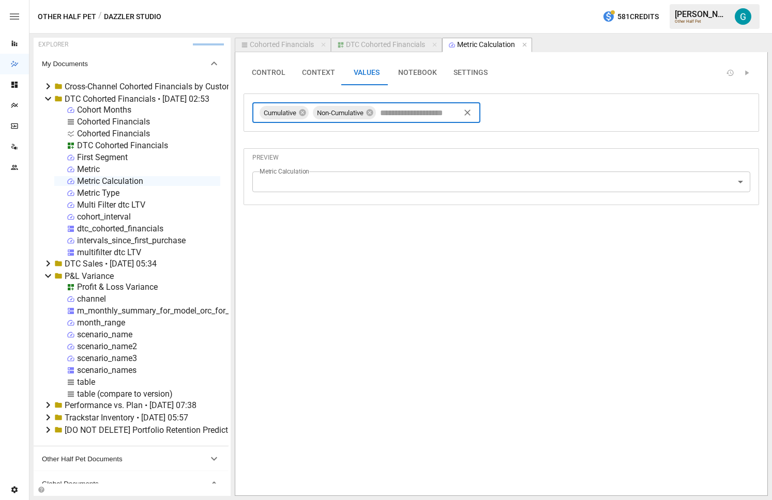
click at [400, 72] on button "NOTEBOOK" at bounding box center [417, 72] width 55 height 25
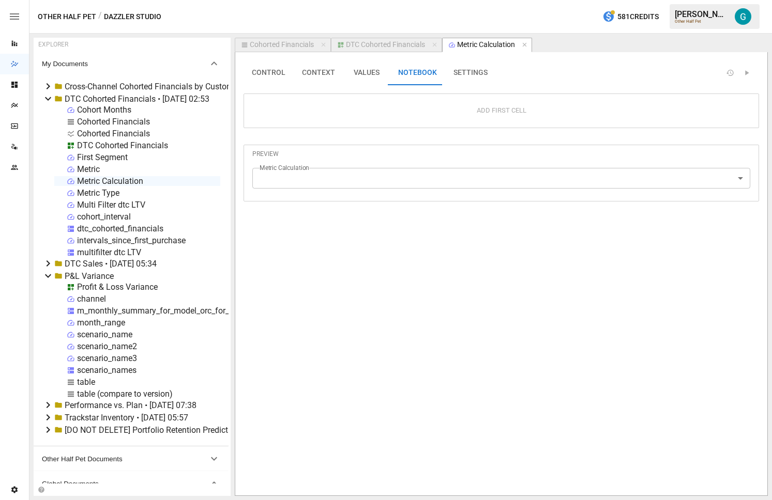
click at [460, 71] on button "SETTINGS" at bounding box center [470, 72] width 51 height 25
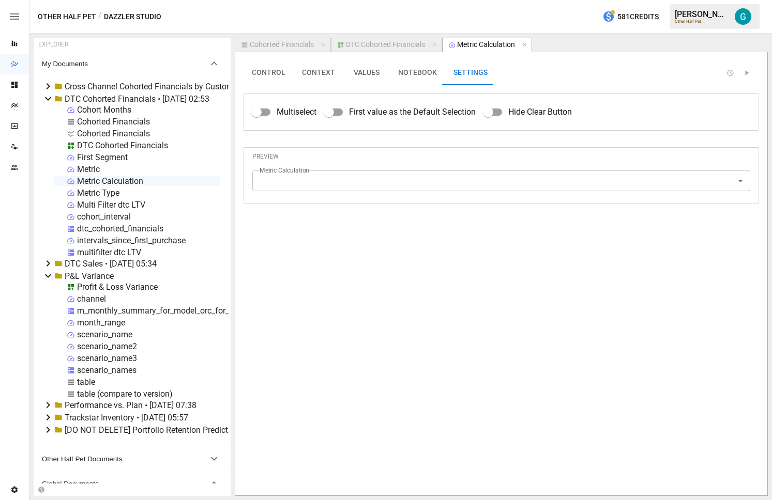
click at [421, 73] on button "NOTEBOOK" at bounding box center [417, 72] width 55 height 25
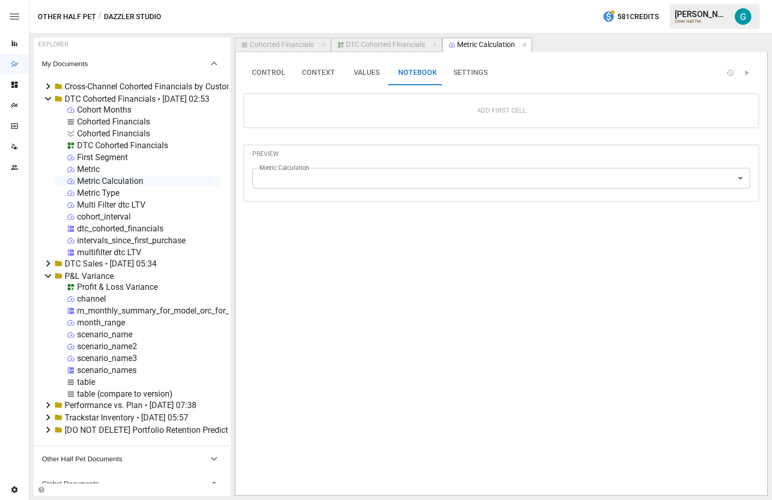
click at [356, 77] on button "VALUES" at bounding box center [366, 72] width 47 height 25
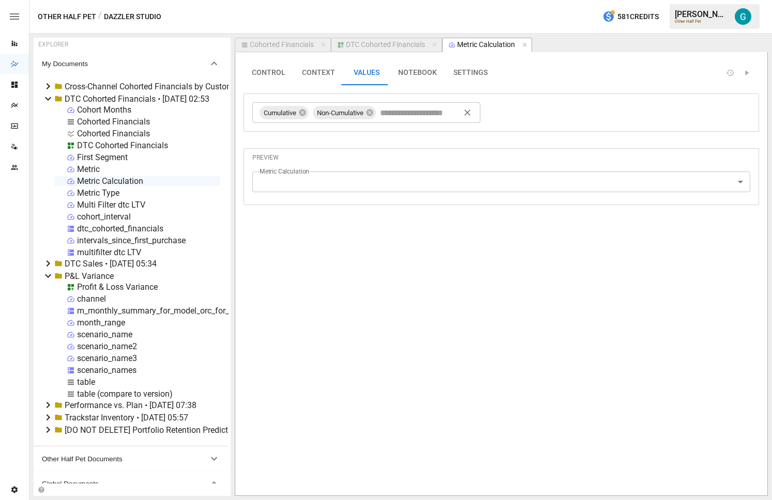
click at [384, 44] on div "DTC Cohorted Financials" at bounding box center [385, 44] width 79 height 9
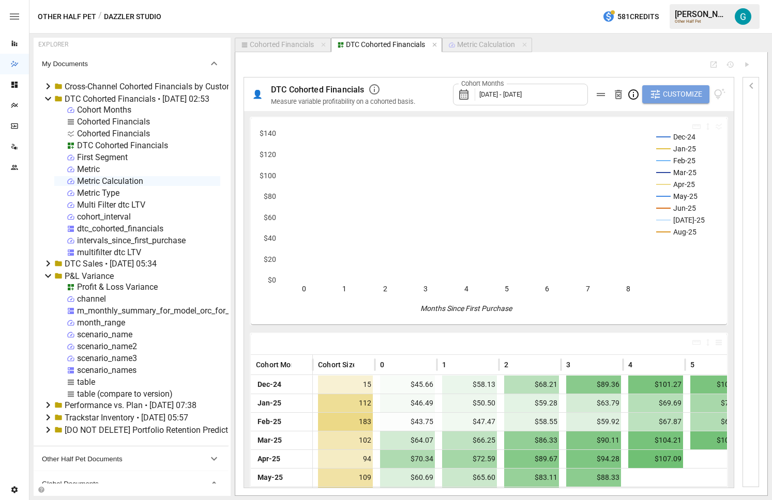
click at [653, 97] on icon "button" at bounding box center [655, 94] width 9 height 9
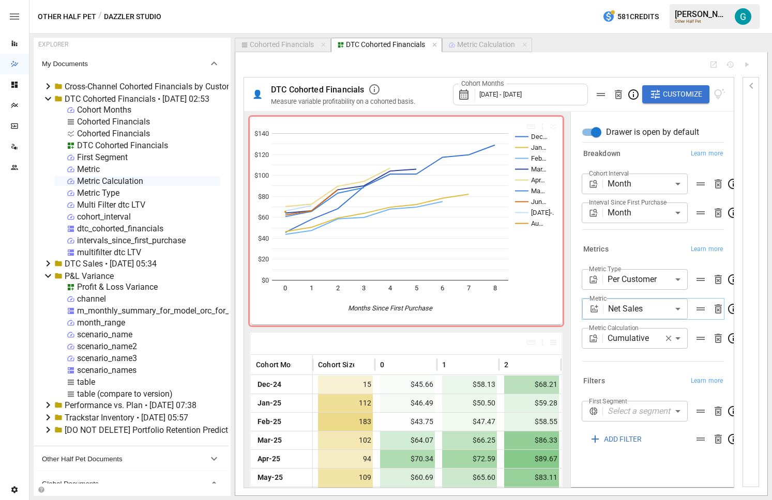
type input "**********"
type input "*********"
click at [492, 45] on div "Metric Calculation" at bounding box center [486, 44] width 58 height 9
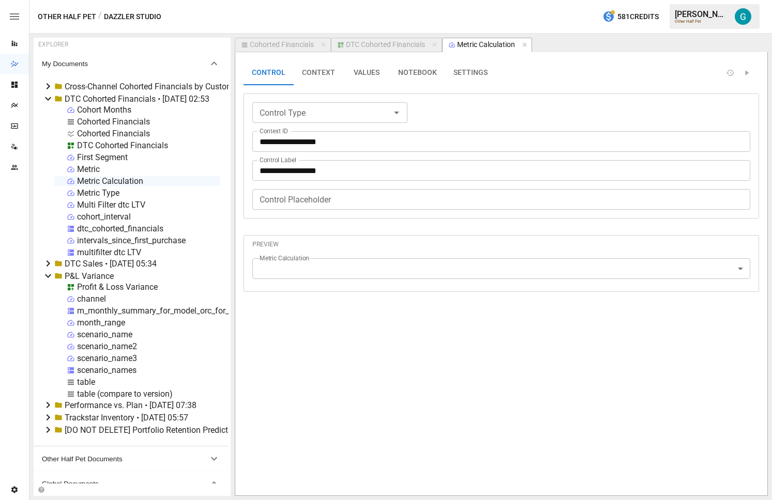
type input "**********"
click at [460, 88] on div "**********" at bounding box center [500, 143] width 515 height 166
click at [459, 81] on button "SETTINGS" at bounding box center [470, 72] width 51 height 25
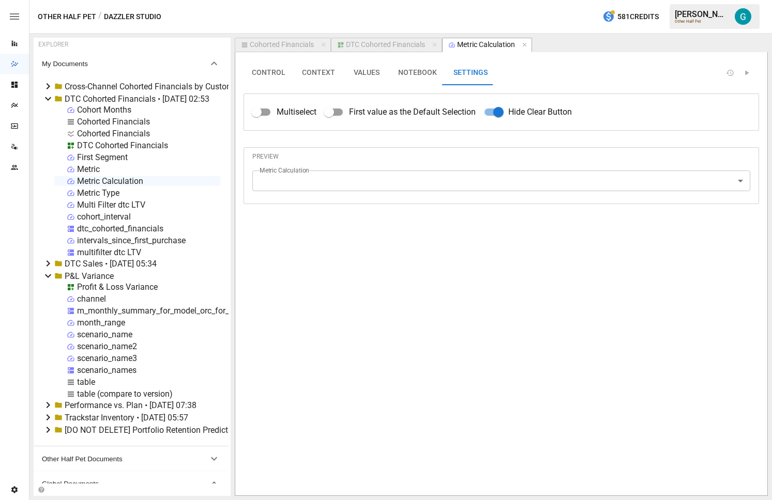
click at [395, 47] on div "DTC Cohorted Financials" at bounding box center [385, 44] width 79 height 9
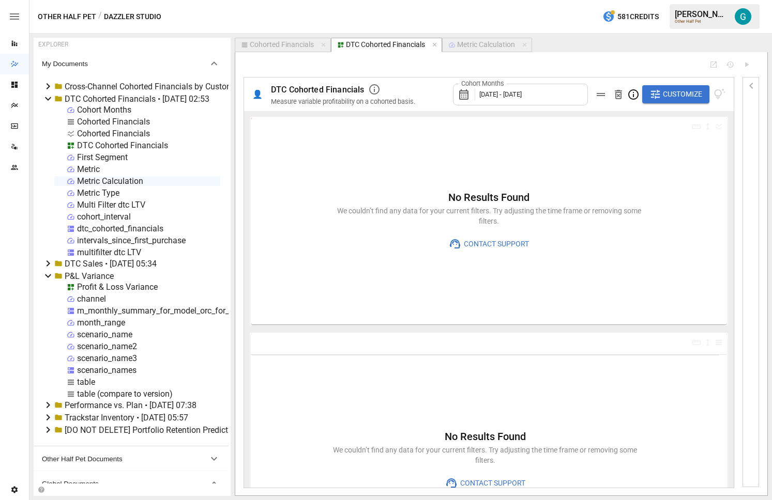
type input "**********"
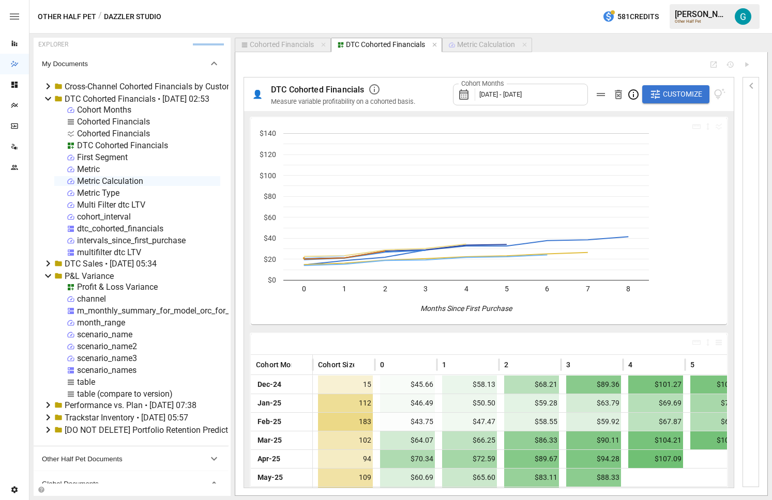
click at [678, 92] on span "Customize" at bounding box center [682, 94] width 39 height 13
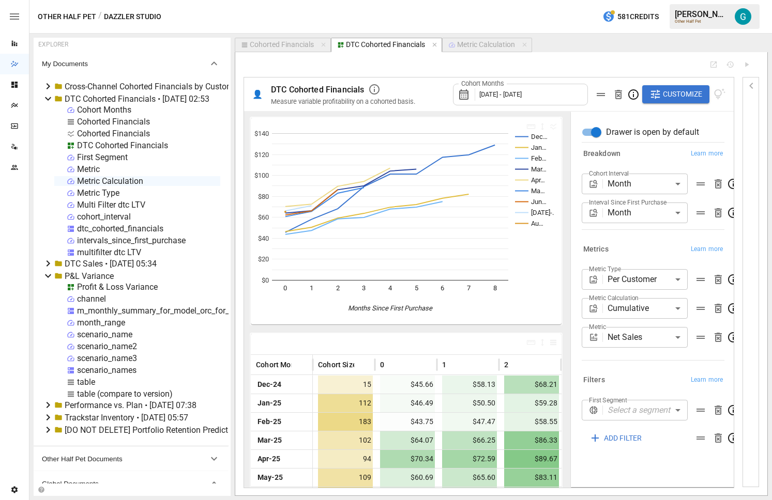
click at [677, 0] on body "Reports Dazzler Studio Dashboards Plans SmartModel ™ Data Sources Team Settings…" at bounding box center [386, 0] width 772 height 0
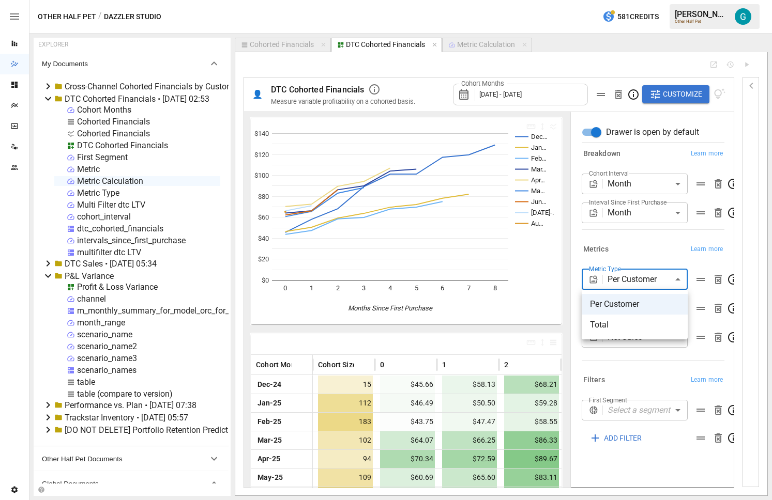
click at [658, 319] on span "Total" at bounding box center [634, 325] width 89 height 12
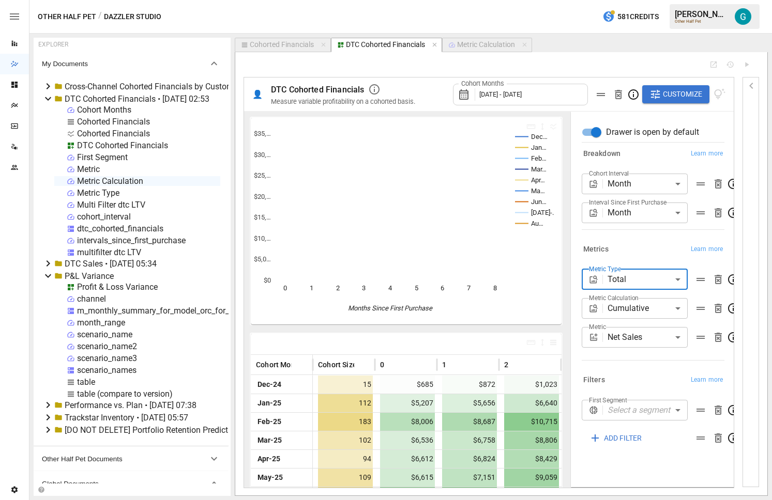
click at [665, 0] on body "Reports Dazzler Studio Dashboards Plans SmartModel ™ Data Sources Team Settings…" at bounding box center [386, 0] width 772 height 0
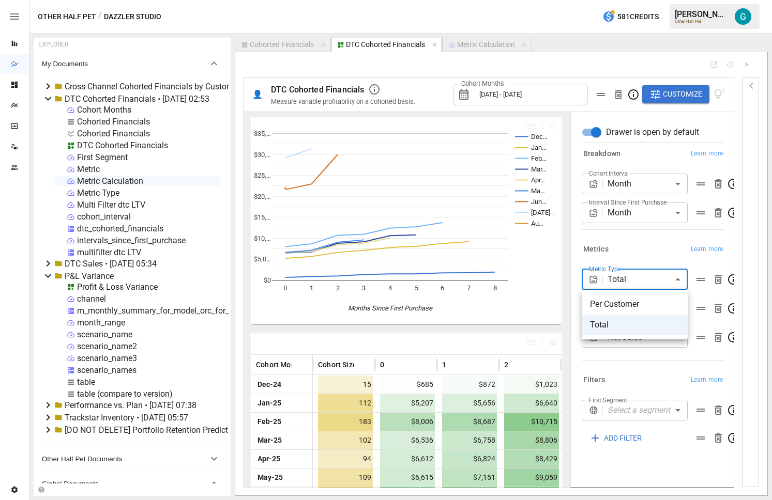
click at [664, 300] on span "Per Customer" at bounding box center [634, 304] width 89 height 12
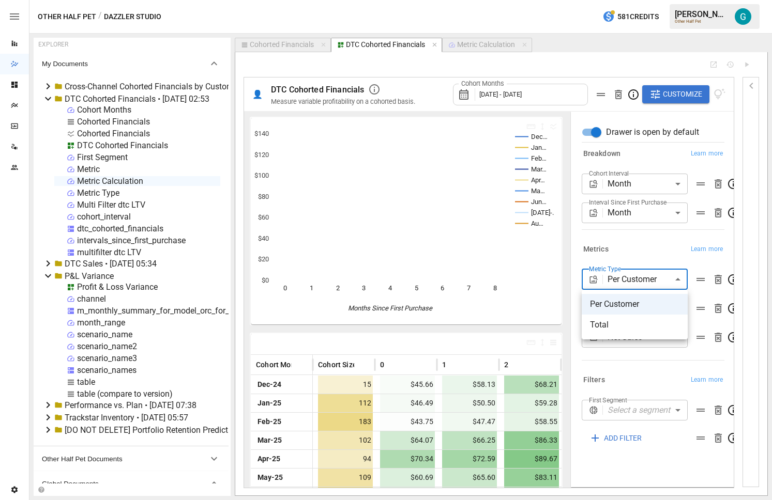
click at [669, 0] on body "Reports Dazzler Studio Dashboards Plans SmartModel ™ Data Sources Team Settings…" at bounding box center [386, 0] width 772 height 0
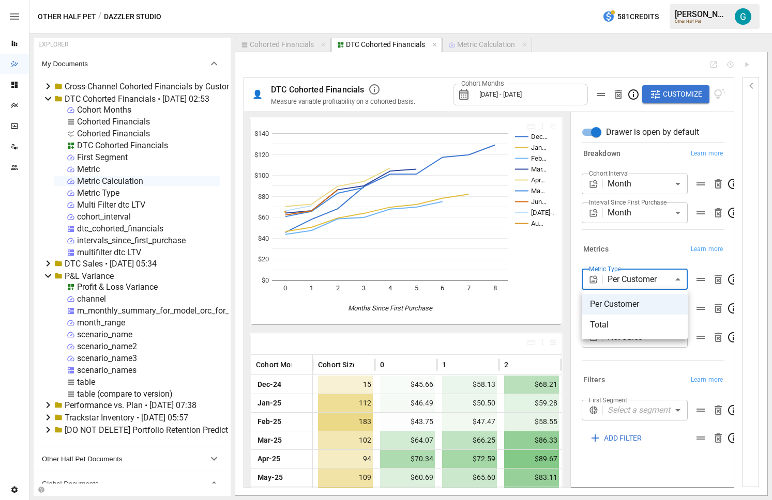
click at [657, 322] on span "Total" at bounding box center [634, 325] width 89 height 12
type input "*****"
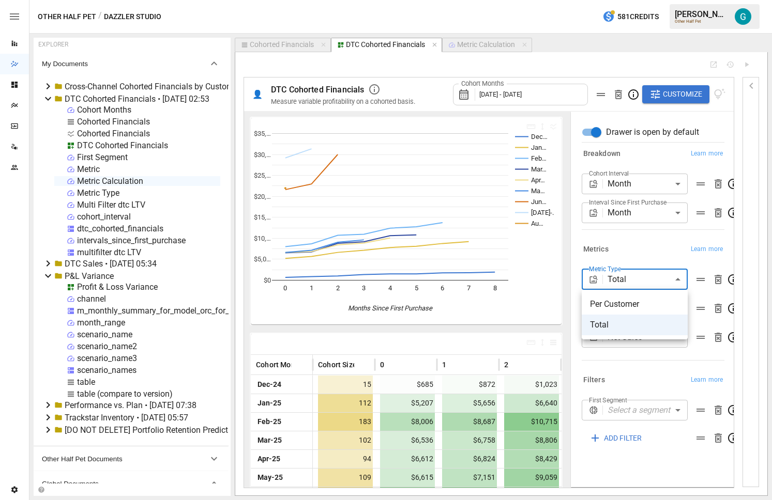
click at [660, 0] on body "Reports Dazzler Studio Dashboards Plans SmartModel ™ Data Sources Team Settings…" at bounding box center [386, 0] width 772 height 0
click at [659, 254] on div at bounding box center [386, 250] width 772 height 500
click at [653, 0] on body "Reports Dazzler Studio Dashboards Plans SmartModel ™ Data Sources Team Settings…" at bounding box center [386, 0] width 772 height 0
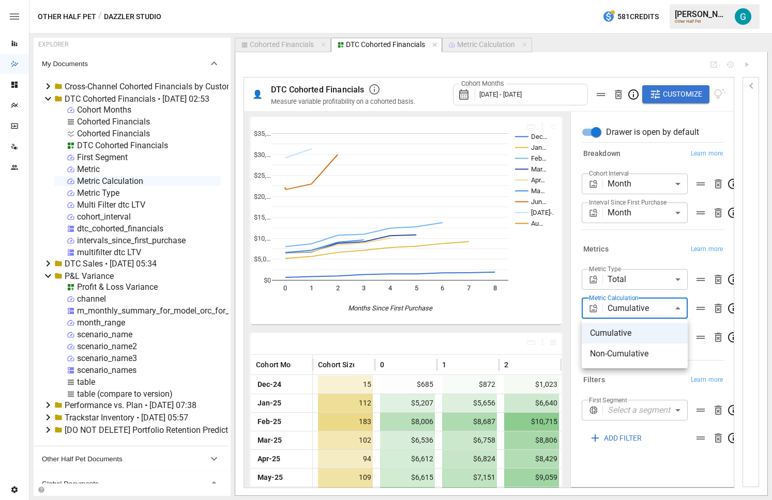
click at [644, 346] on li "Non-Cumulative" at bounding box center [635, 354] width 106 height 21
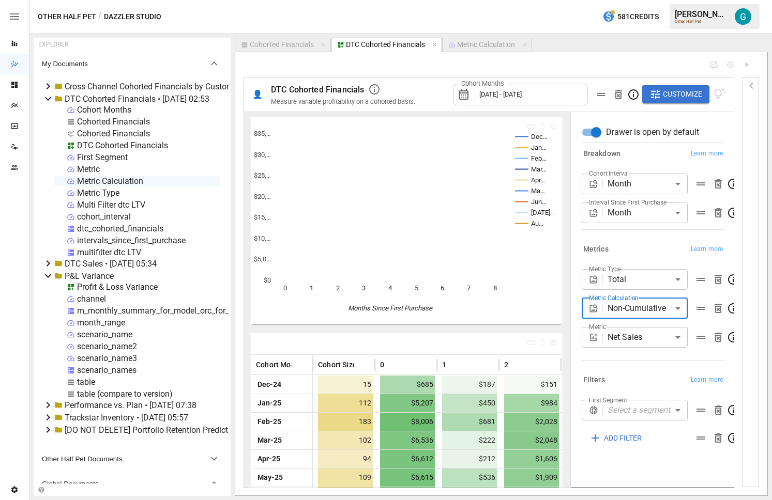
click at [653, 0] on body "Reports Dazzler Studio Dashboards Plans SmartModel ™ Data Sources Team Settings…" at bounding box center [386, 0] width 772 height 0
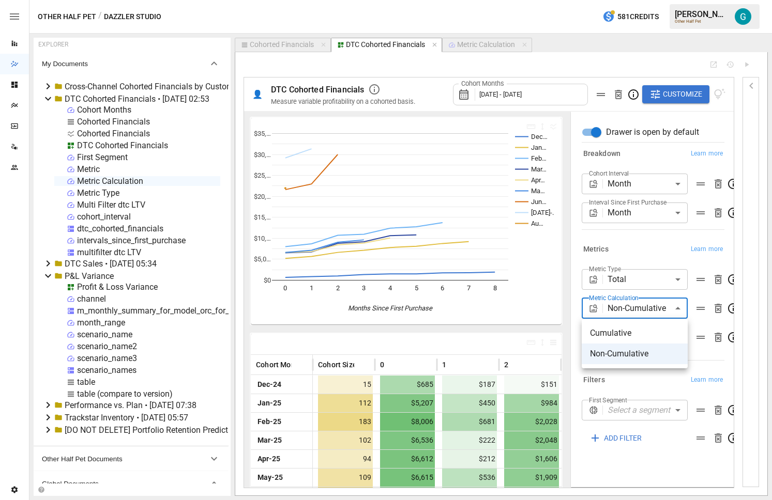
click at [652, 327] on span "Cumulative" at bounding box center [634, 333] width 89 height 12
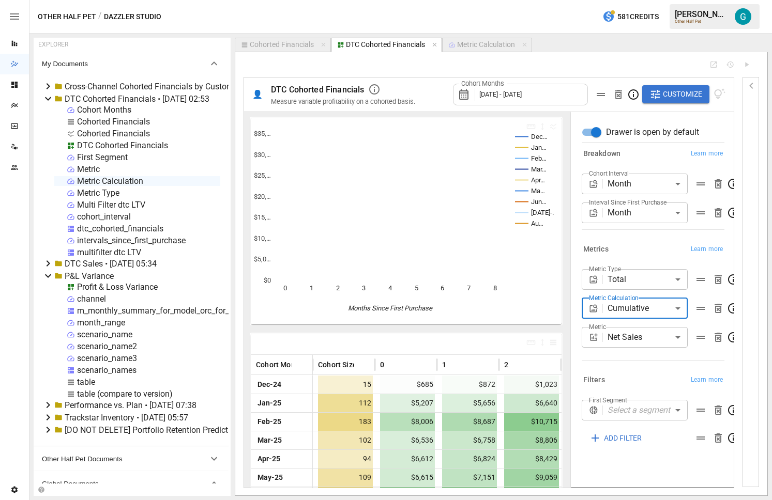
click at [655, 0] on body "Reports Dazzler Studio Dashboards Plans SmartModel ™ Data Sources Team Settings…" at bounding box center [386, 0] width 772 height 0
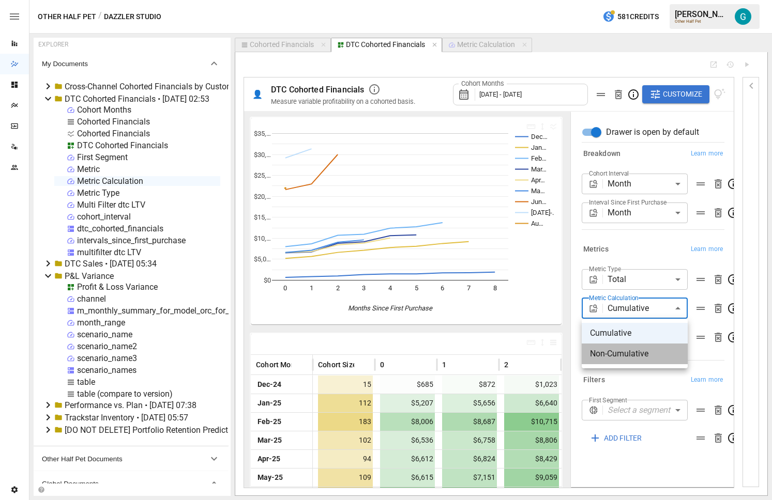
click at [655, 359] on span "Non-Cumulative" at bounding box center [634, 354] width 89 height 12
type input "**********"
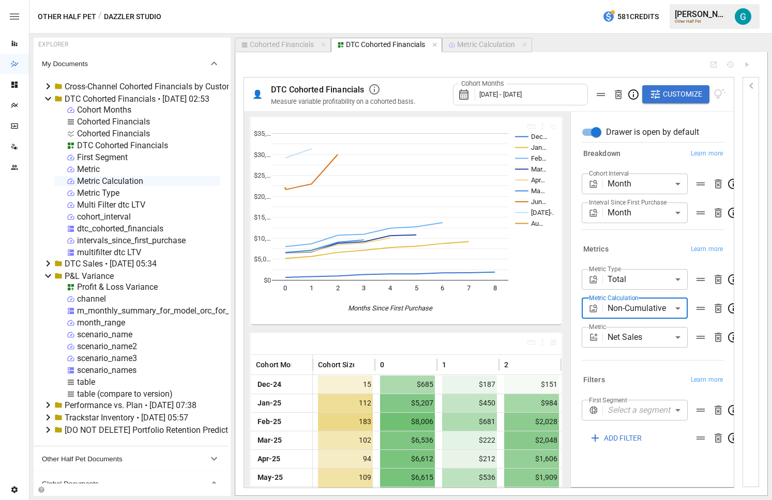
click at [653, 0] on body "Reports Dazzler Studio Dashboards Plans SmartModel ™ Data Sources Team Settings…" at bounding box center [386, 0] width 772 height 0
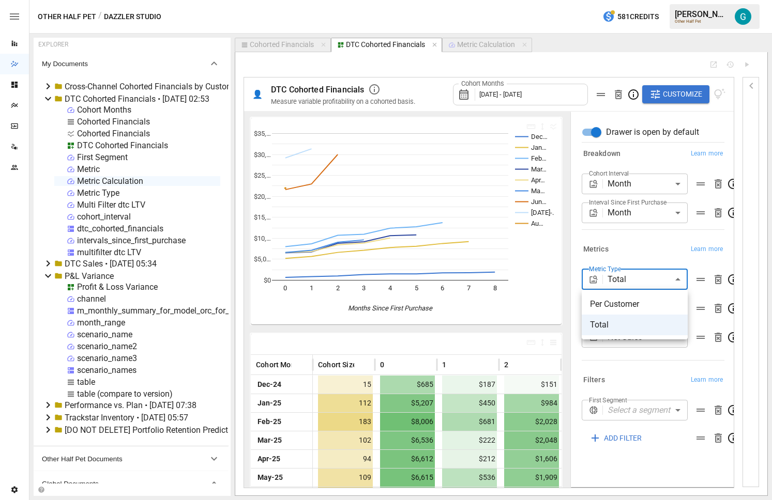
click at [653, 303] on span "Per Customer" at bounding box center [634, 304] width 89 height 12
type input "**********"
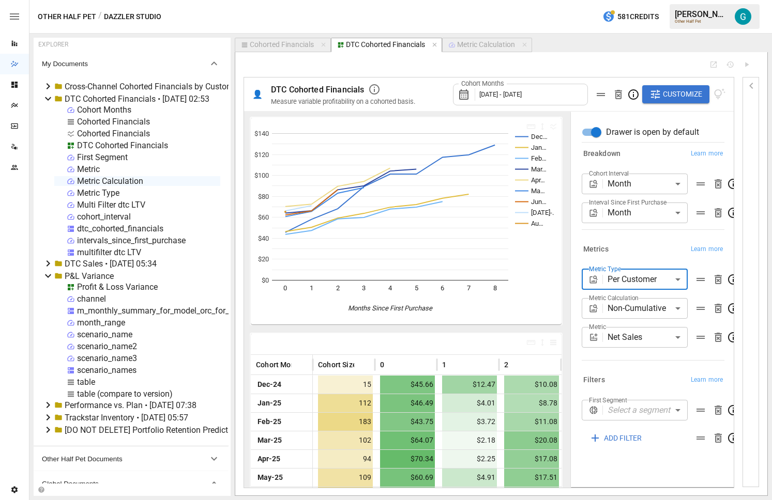
click at [656, 0] on body "Reports Dazzler Studio Dashboards Plans SmartModel ™ Data Sources Team Settings…" at bounding box center [386, 0] width 772 height 0
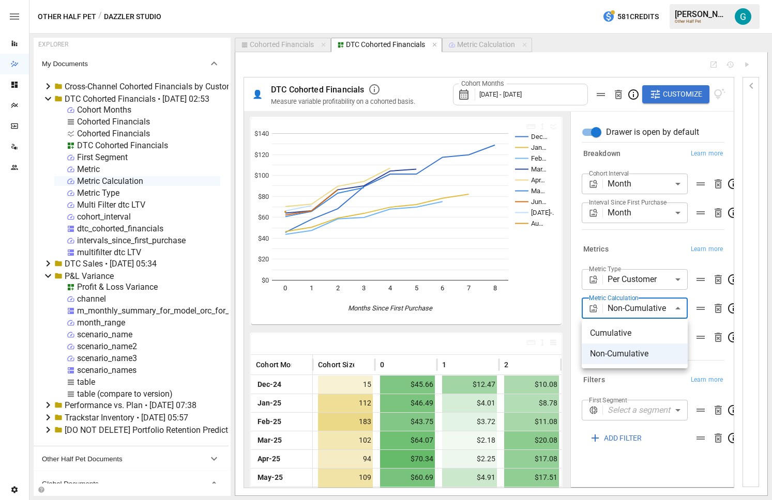
click at [650, 335] on span "Cumulative" at bounding box center [634, 333] width 89 height 12
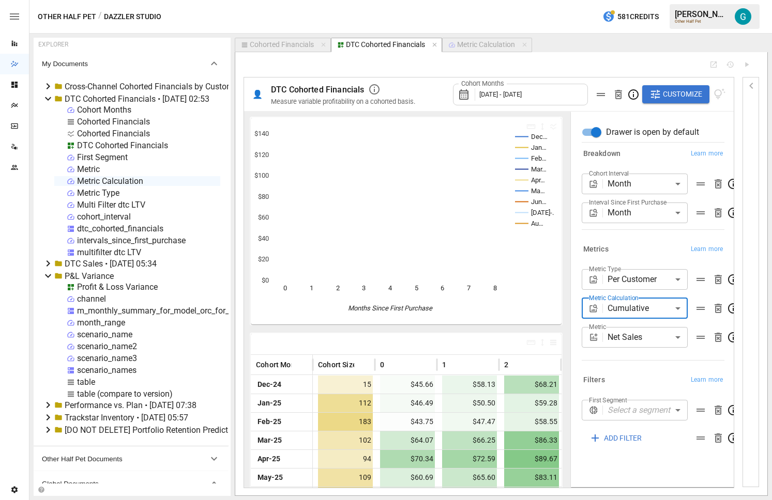
click at [648, 0] on body "Reports Dazzler Studio Dashboards Plans SmartModel ™ Data Sources Team Settings…" at bounding box center [386, 0] width 772 height 0
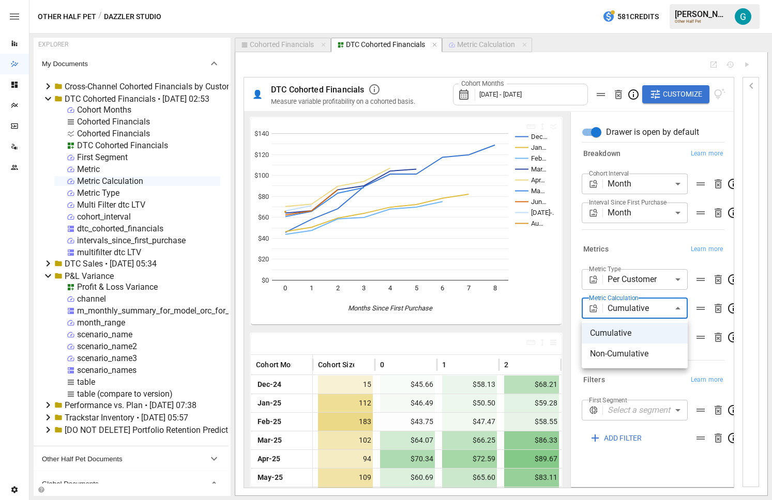
click at [647, 353] on span "Non-Cumulative" at bounding box center [634, 354] width 89 height 12
type input "**********"
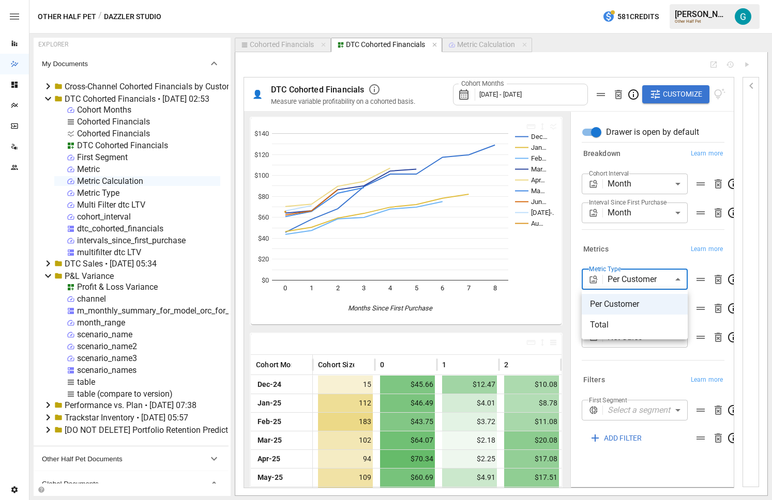
click at [644, 0] on body "Reports Dazzler Studio Dashboards Plans SmartModel ™ Data Sources Team Settings…" at bounding box center [386, 0] width 772 height 0
click at [644, 323] on span "Total" at bounding box center [634, 325] width 89 height 12
type input "*****"
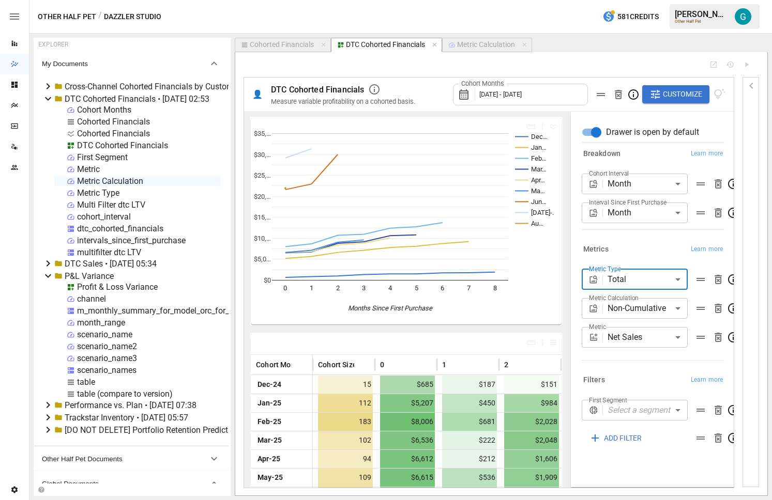
click at [649, 0] on body "Reports Dazzler Studio Dashboards Plans SmartModel ™ Data Sources Team Settings…" at bounding box center [386, 0] width 772 height 0
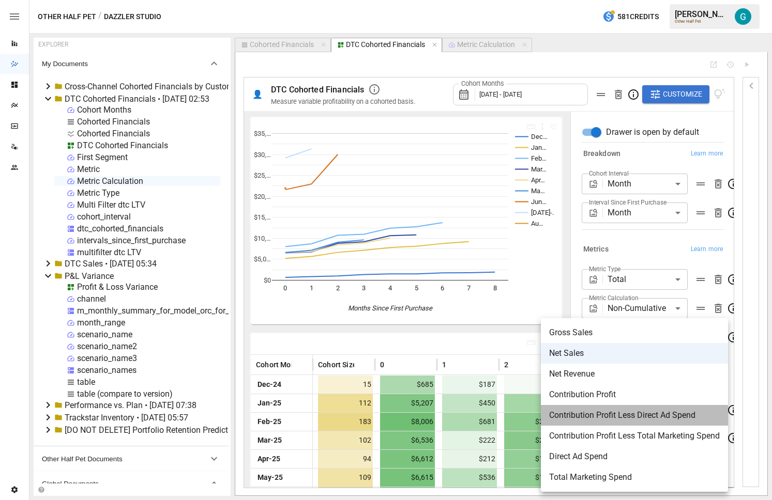
click at [632, 412] on span "Contribution Profit Less Direct Ad Spend" at bounding box center [634, 415] width 171 height 12
type input "**********"
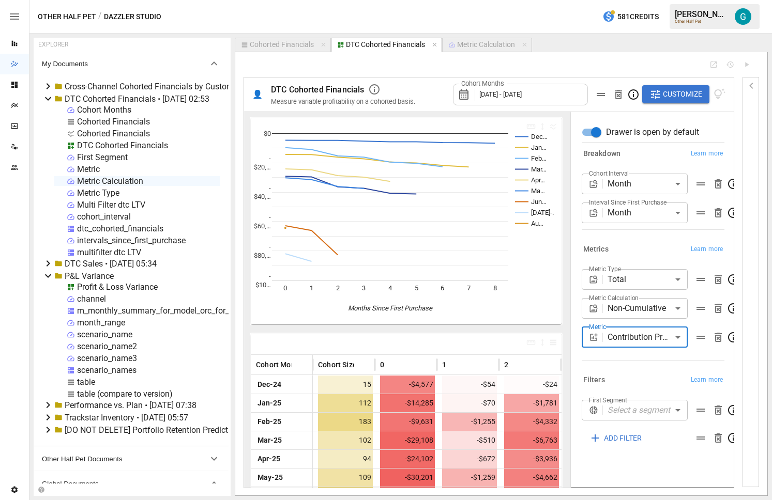
click at [647, 0] on body "Reports Dazzler Studio Dashboards Plans SmartModel ™ Data Sources Team Settings…" at bounding box center [386, 0] width 772 height 0
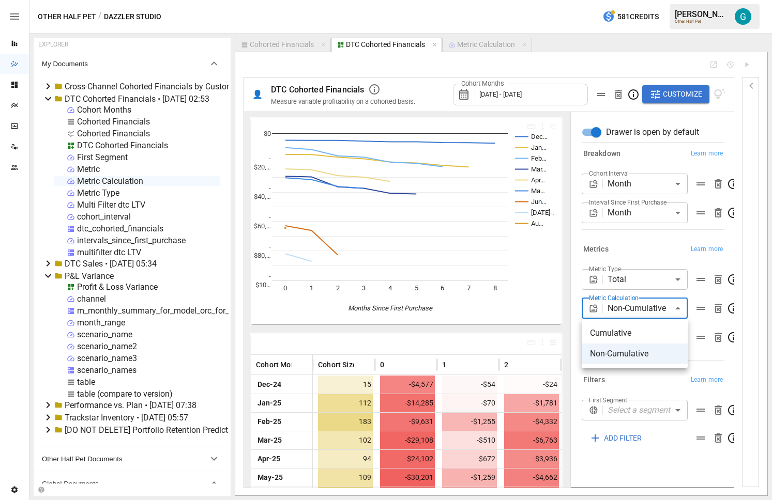
click at [647, 335] on span "Cumulative" at bounding box center [634, 333] width 89 height 12
type input "**********"
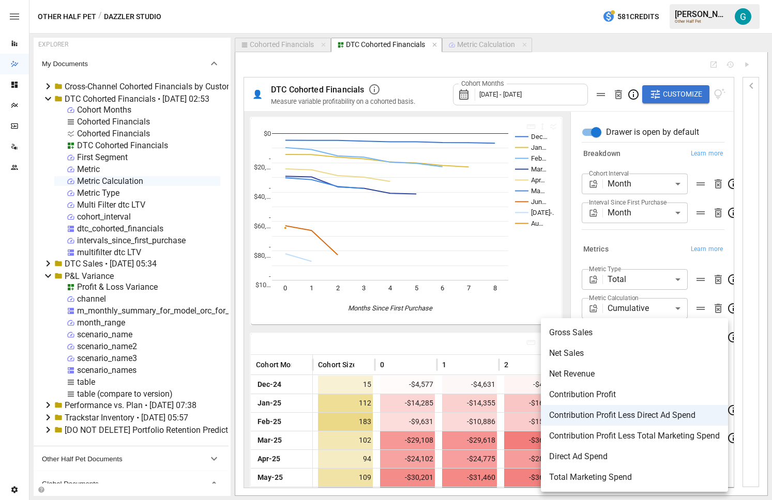
click at [650, 0] on body "Reports Dazzler Studio Dashboards Plans SmartModel ™ Data Sources Team Settings…" at bounding box center [386, 0] width 772 height 0
click at [650, 441] on span "Contribution Profit Less Total Marketing Spend" at bounding box center [634, 436] width 171 height 12
type input "**********"
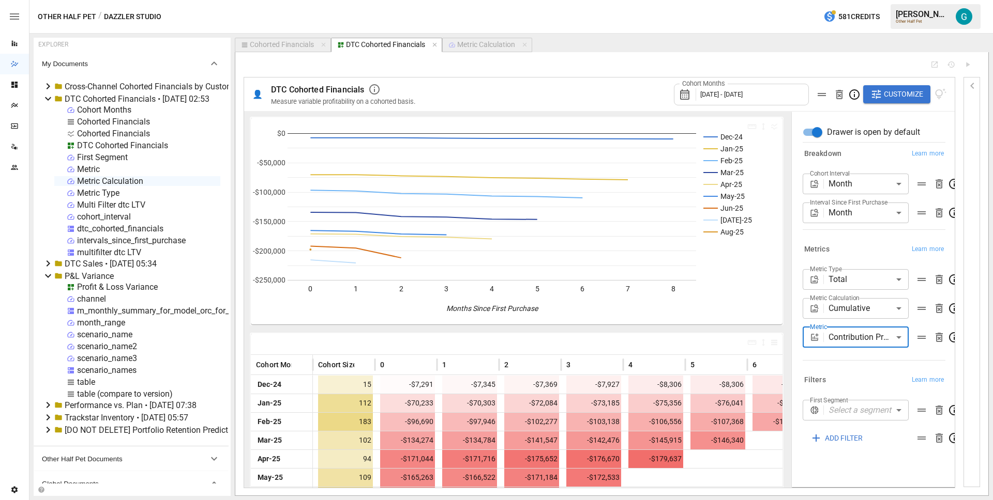
scroll to position [69, 0]
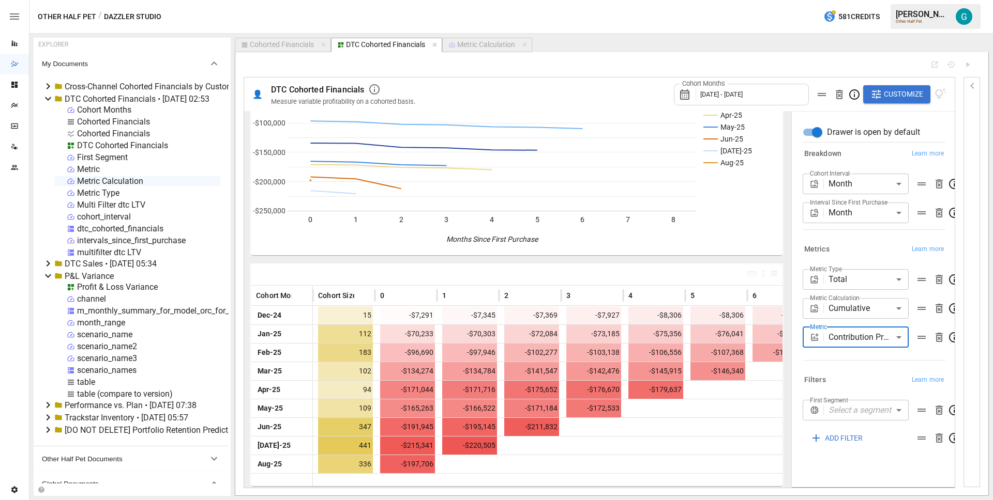
click at [771, 0] on body "Reports Dazzler Studio Dashboards Plans SmartModel ™ Data Sources Team Settings…" at bounding box center [496, 0] width 993 height 0
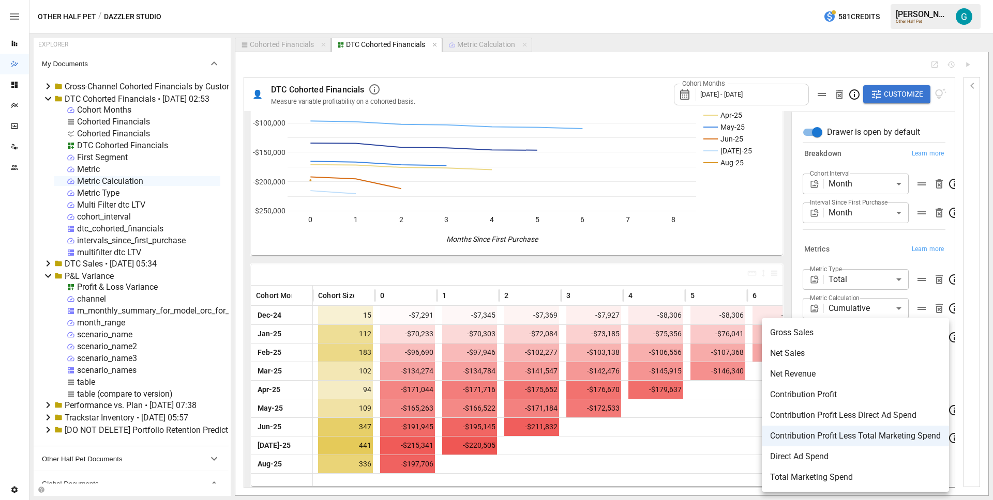
click at [771, 283] on div at bounding box center [496, 250] width 993 height 500
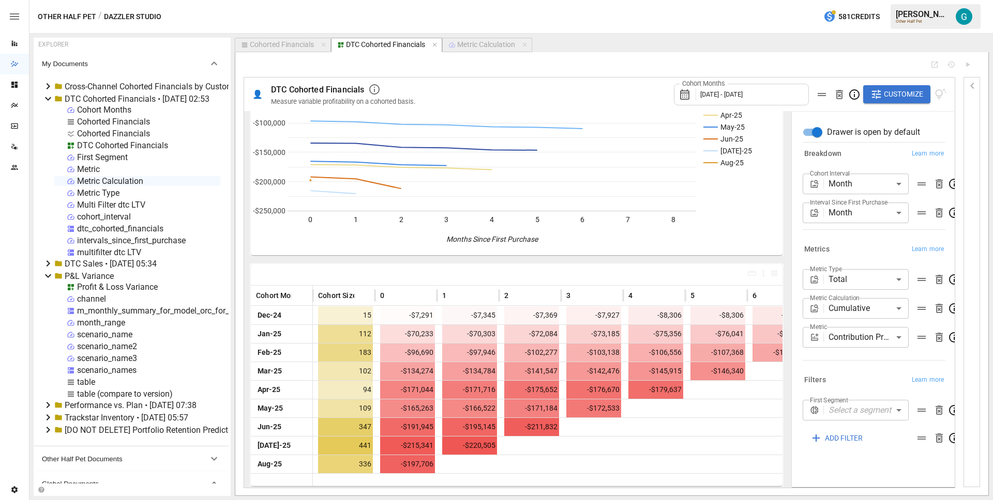
click at [771, 0] on body "Reports Dazzler Studio Dashboards Plans SmartModel ™ Data Sources Team Settings…" at bounding box center [496, 0] width 993 height 0
click at [771, 286] on div at bounding box center [496, 250] width 993 height 500
click at [771, 0] on body "Reports Dazzler Studio Dashboards Plans SmartModel ™ Data Sources Team Settings…" at bounding box center [496, 0] width 993 height 0
click at [771, 299] on span "Per Customer" at bounding box center [855, 304] width 89 height 12
type input "**********"
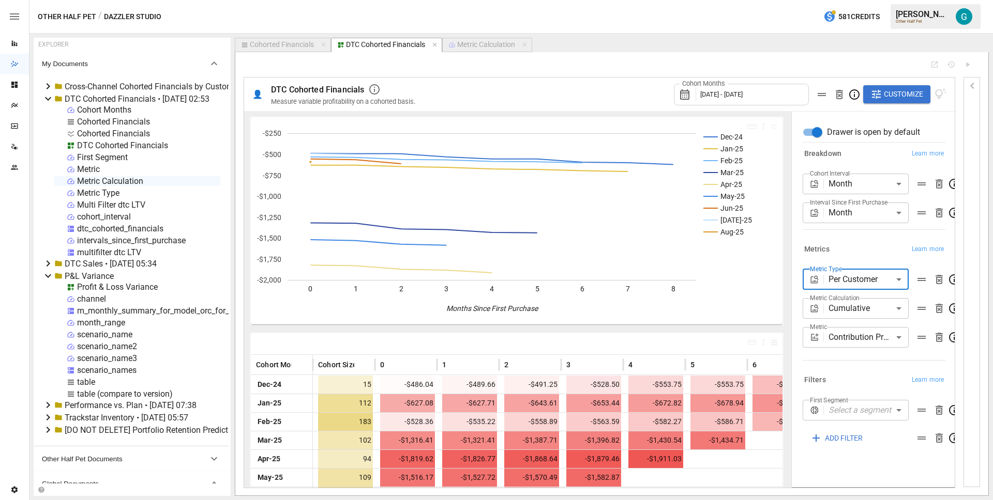
click at [13, 44] on icon "Reports" at bounding box center [15, 44] width 6 height 6
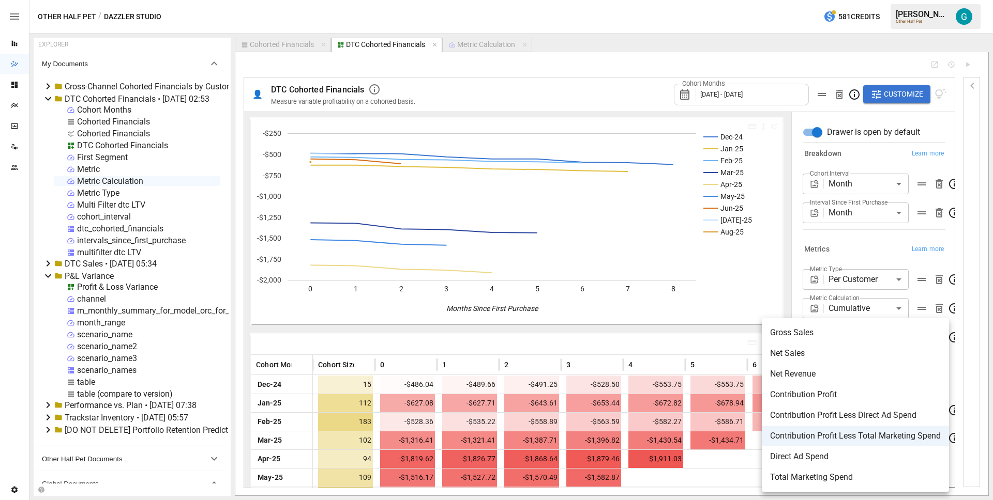
click at [771, 0] on body "Reports Dazzler Studio Dashboards Plans SmartModel ™ Data Sources Team Settings…" at bounding box center [496, 0] width 993 height 0
click at [771, 419] on span "Contribution Profit Less Direct Ad Spend" at bounding box center [855, 415] width 171 height 12
type input "**********"
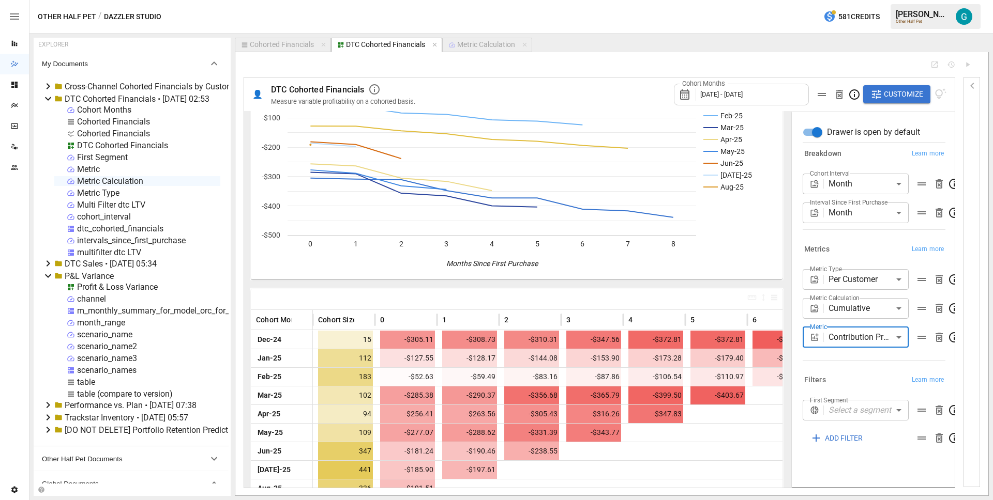
scroll to position [69, 0]
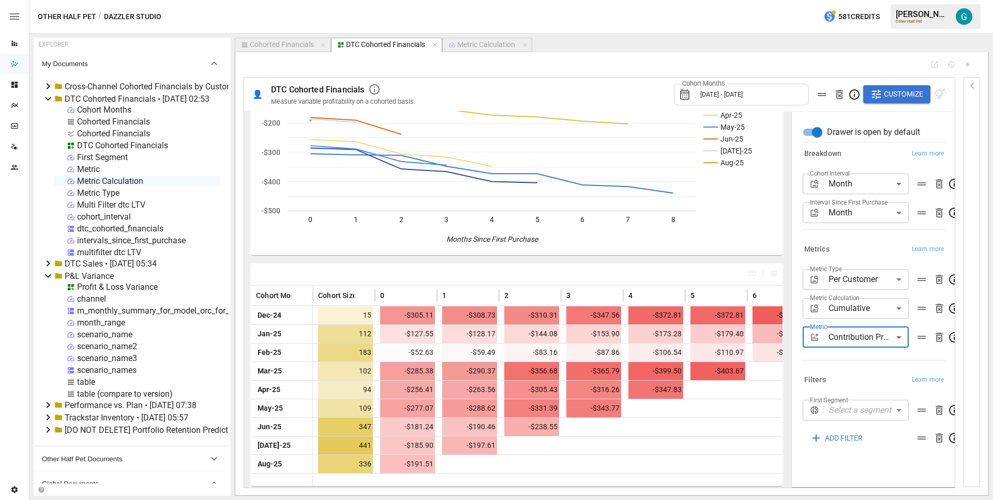
click at [771, 0] on body "Reports Dazzler Studio Dashboards Plans SmartModel ™ Data Sources Team Settings…" at bounding box center [496, 0] width 993 height 0
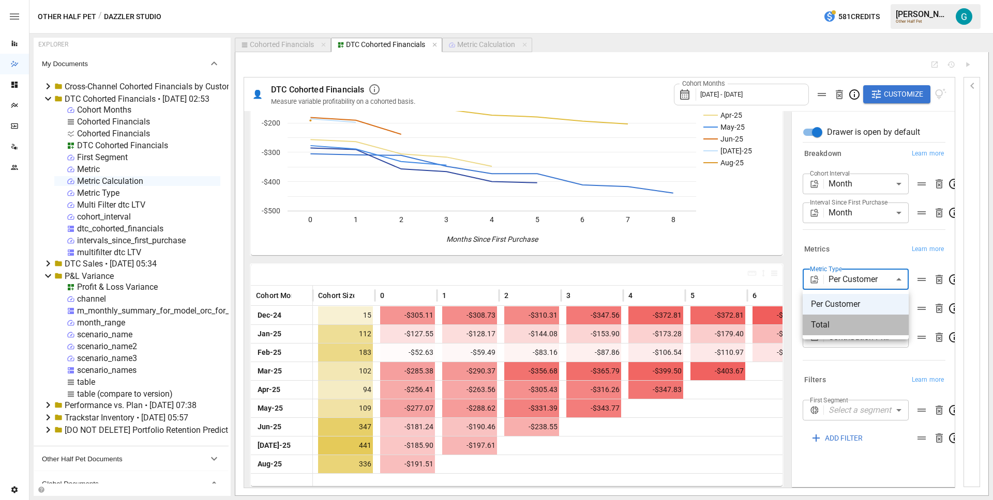
click at [771, 324] on span "Total" at bounding box center [855, 325] width 89 height 12
type input "*****"
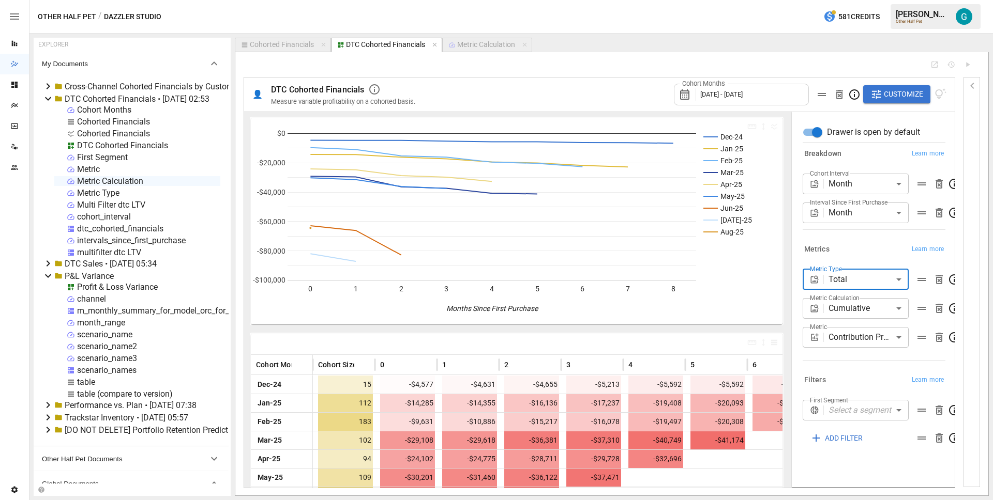
click at [288, 48] on div "Cohorted Financials" at bounding box center [282, 44] width 64 height 9
select select "**********"
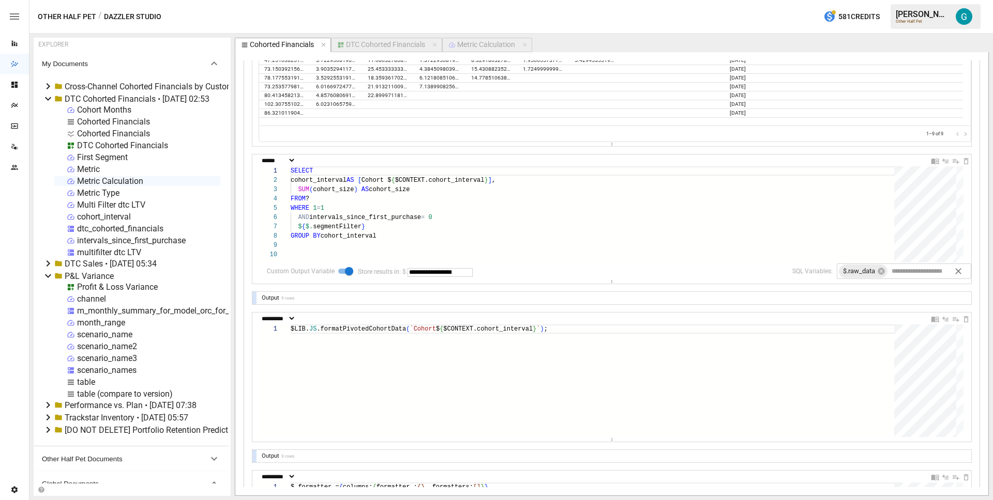
scroll to position [986, 0]
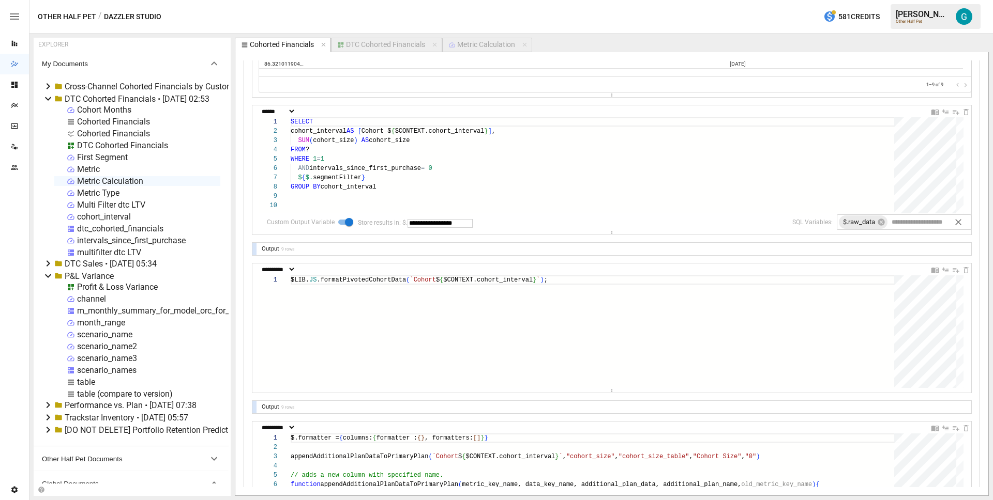
click at [254, 405] on div at bounding box center [254, 407] width 4 height 12
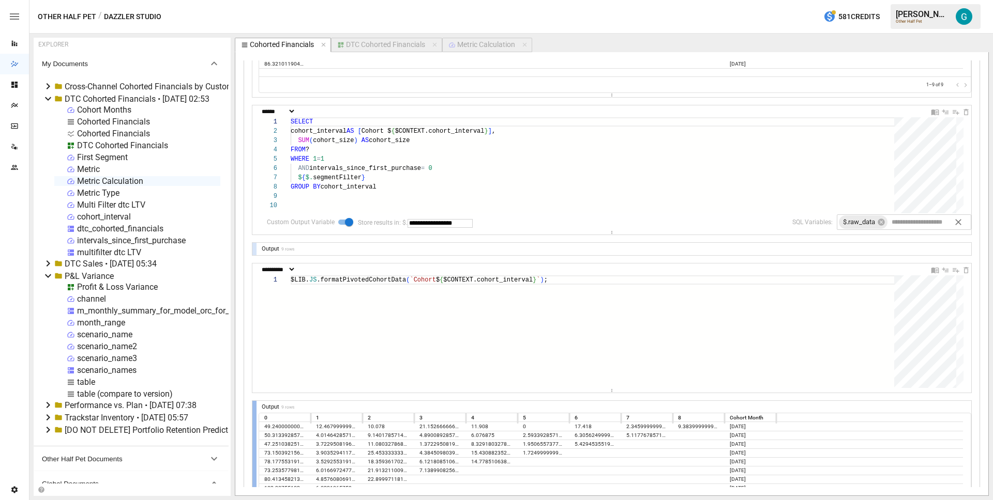
click at [254, 405] on div at bounding box center [254, 463] width 4 height 125
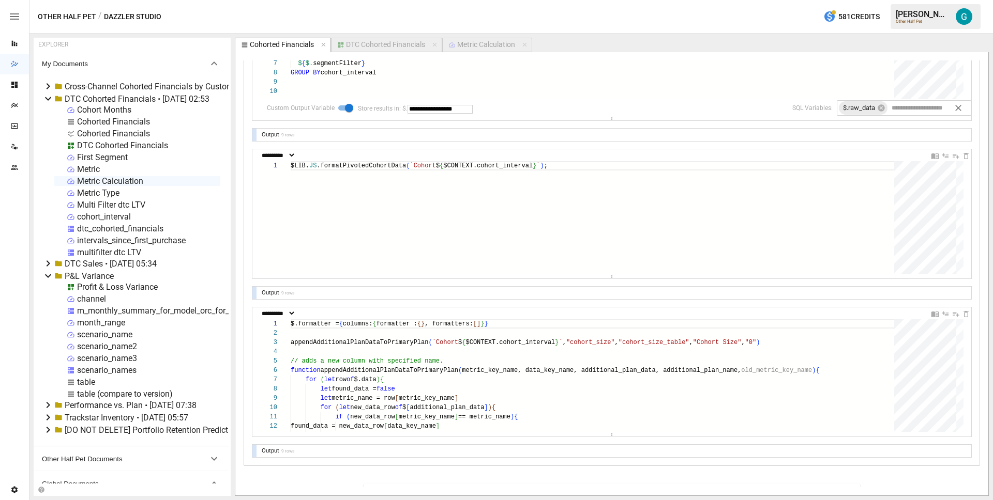
scroll to position [1115, 0]
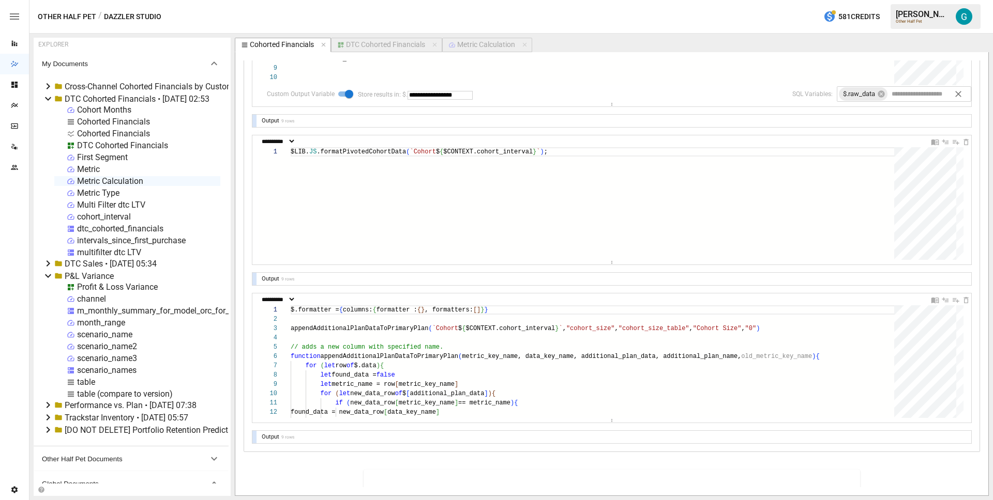
click at [255, 435] on div at bounding box center [254, 437] width 4 height 12
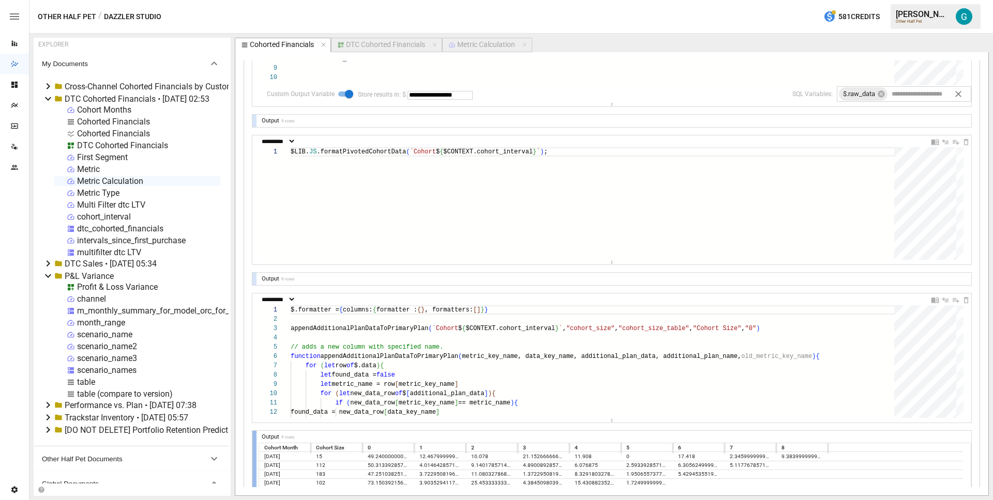
click at [254, 436] on div at bounding box center [254, 493] width 4 height 125
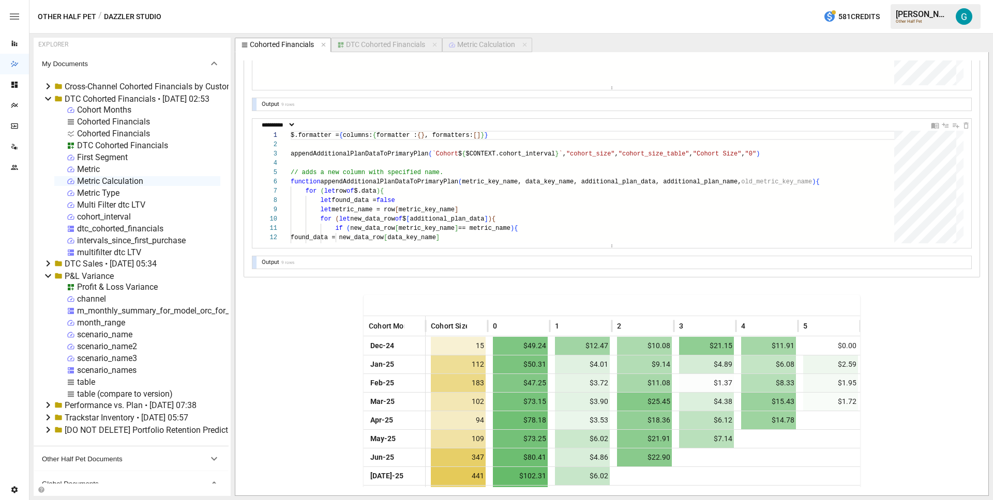
scroll to position [1314, 0]
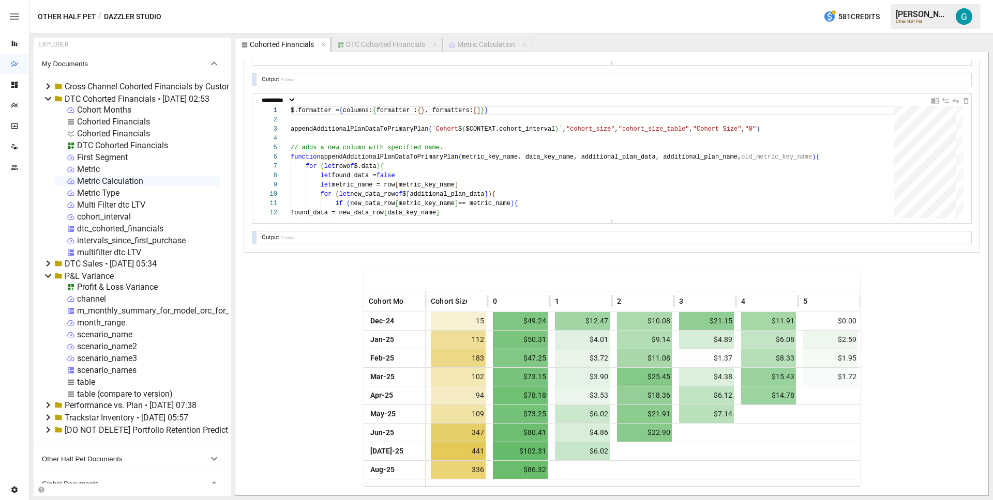
click at [254, 237] on div at bounding box center [254, 238] width 4 height 12
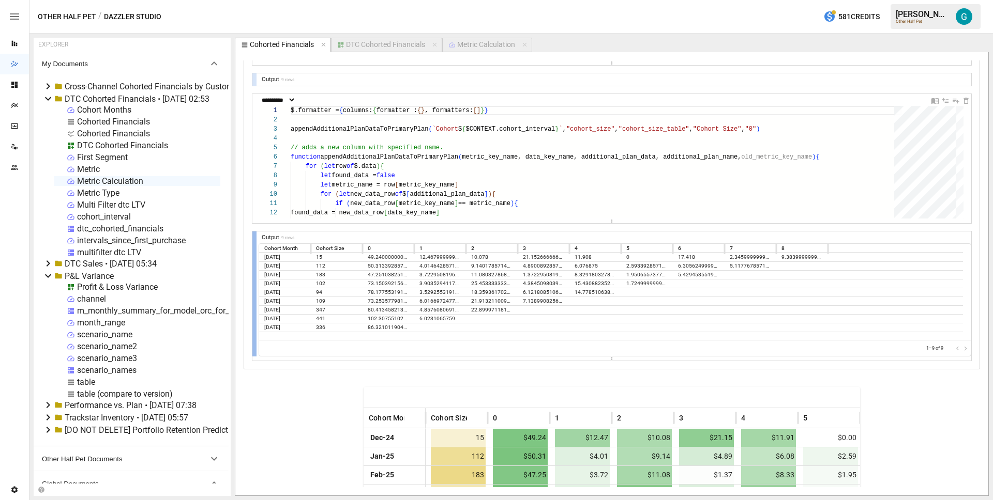
click at [254, 237] on div at bounding box center [254, 294] width 4 height 125
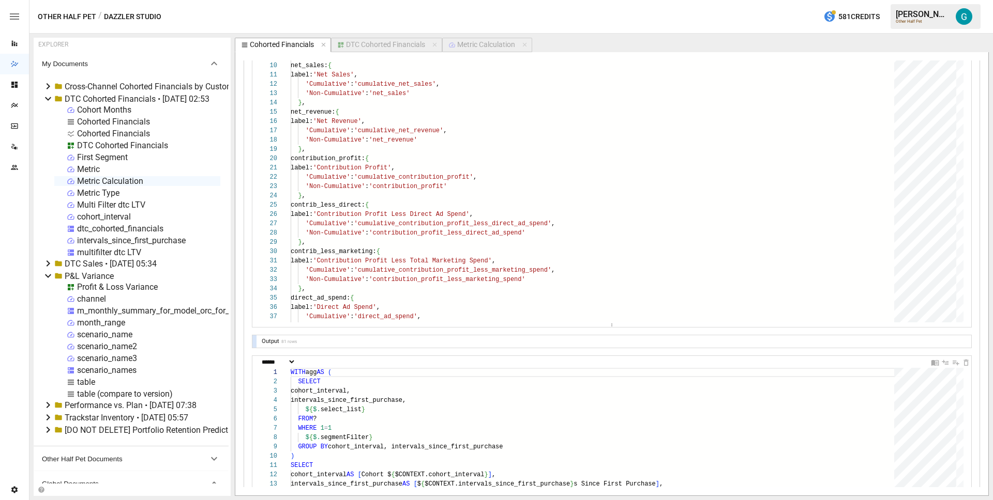
scroll to position [0, 0]
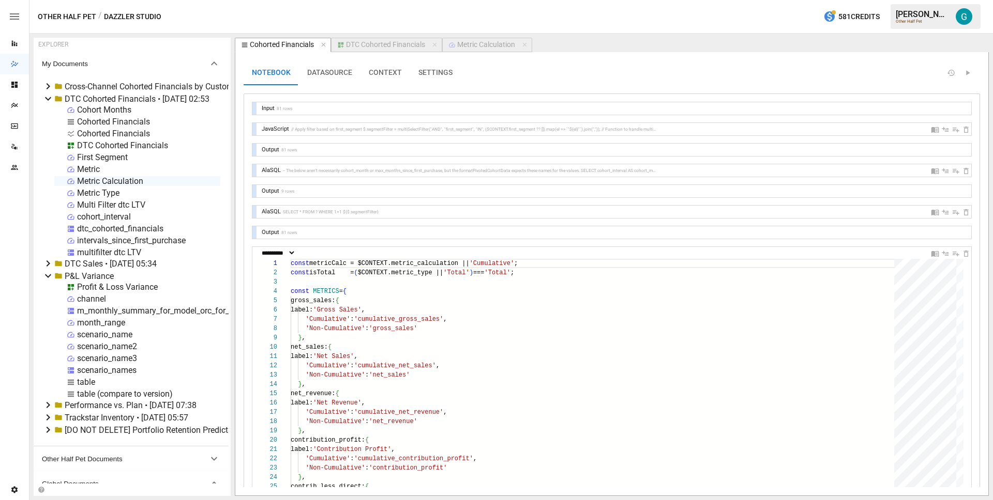
click at [377, 48] on div "DTC Cohorted Financials" at bounding box center [385, 44] width 79 height 9
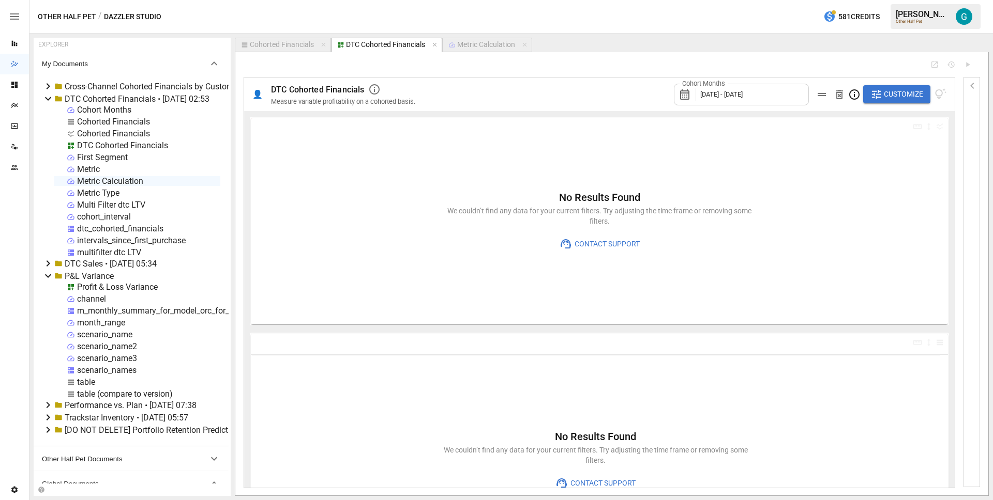
type input "**********"
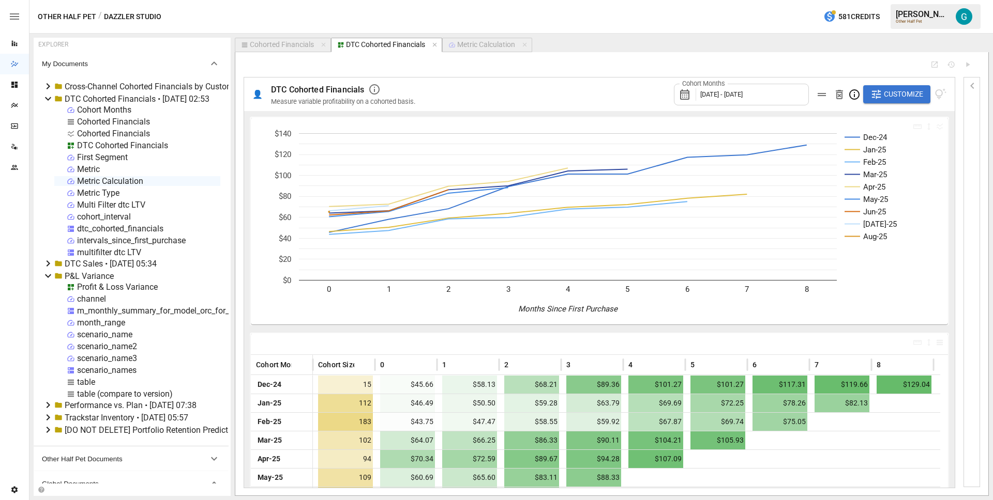
click at [296, 45] on div "Cohorted Financials" at bounding box center [282, 44] width 64 height 9
select select "**********"
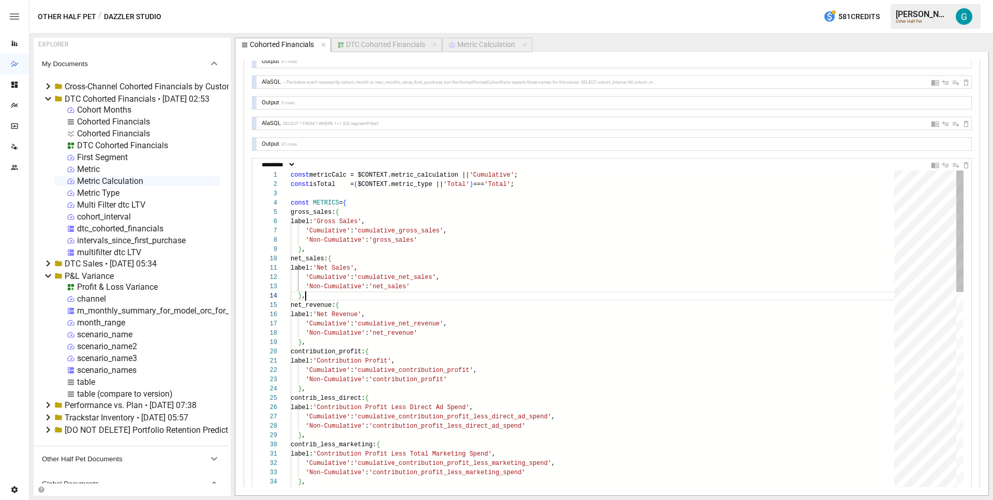
scroll to position [28, 15]
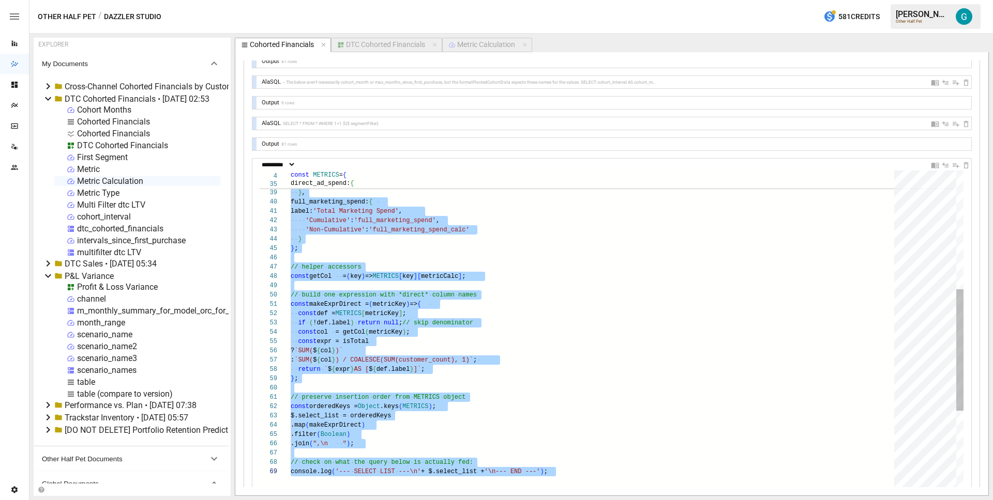
scroll to position [28, 123]
click at [471, 331] on div "'Cumulative' : 'direct_ad_spend' , 'Non-Cumulative' : 'direct_ad_spend_calc' } …" at bounding box center [596, 324] width 611 height 978
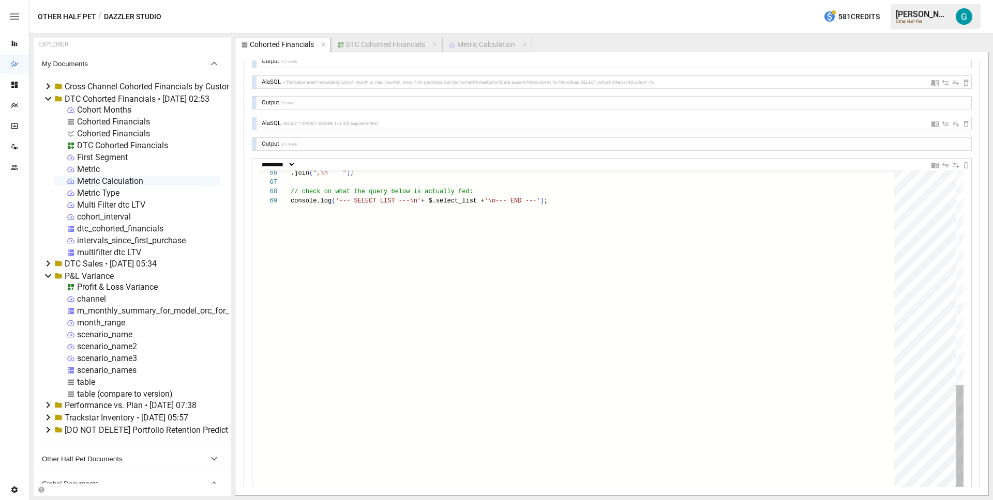
click at [642, 198] on div "console.log ( '--- SELECT LIST ---\n' + $.select_list + '\n--- END ---' ) ; .jo…" at bounding box center [596, 53] width 611 height 978
type textarea "**********"
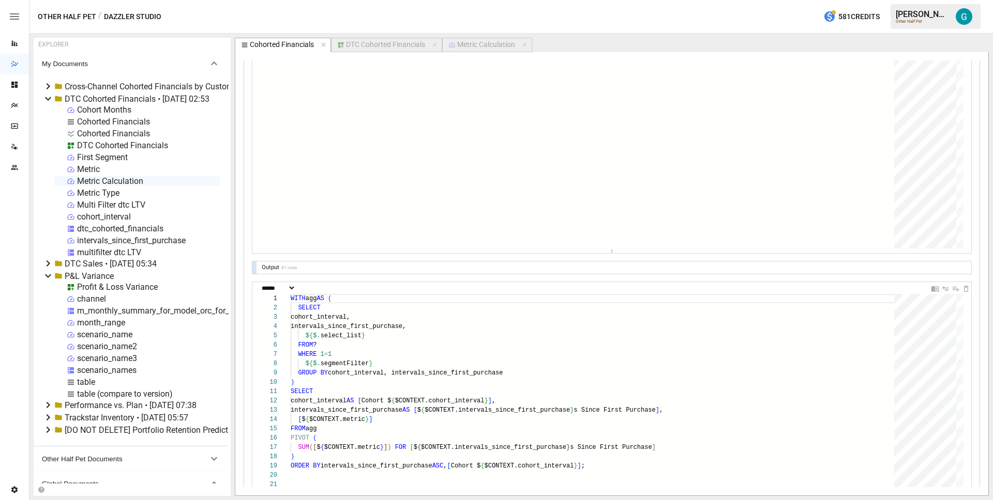
scroll to position [471, 0]
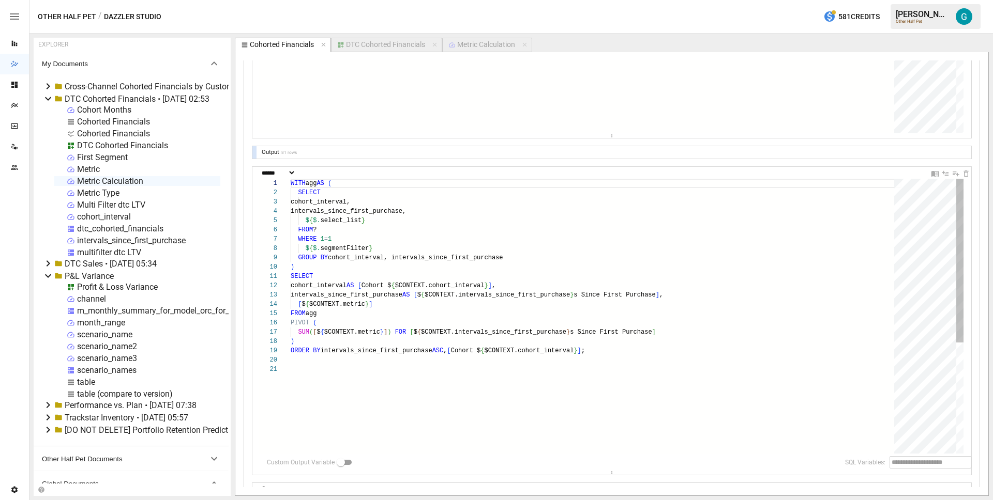
type textarea "**********"
click at [377, 220] on div "WITH agg AS ( SELECT cohort_interval, intervals_since_first_purchase, $ { $. se…" at bounding box center [596, 409] width 611 height 461
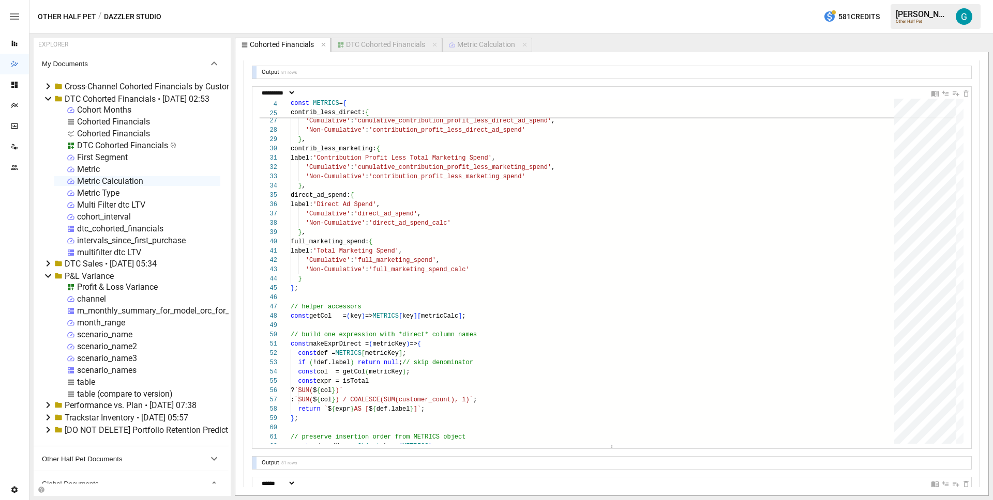
scroll to position [0, 0]
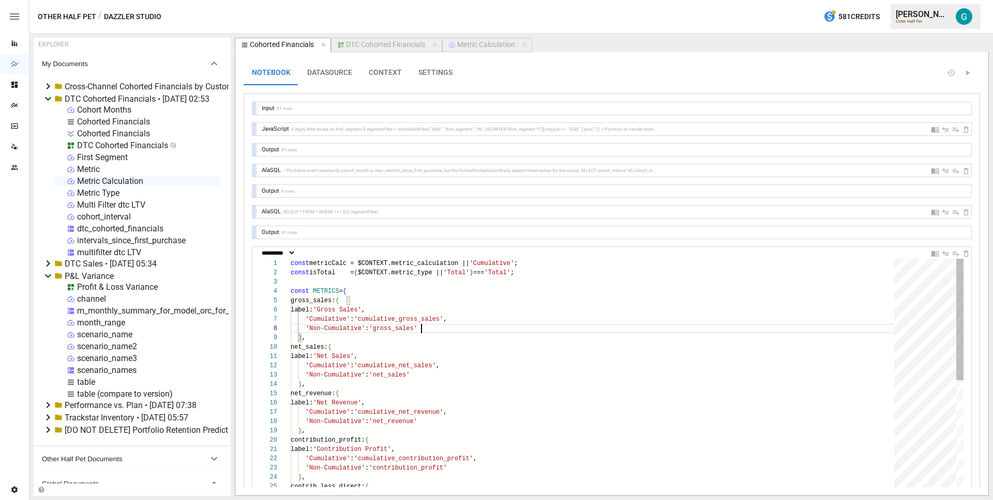
type textarea "**********"
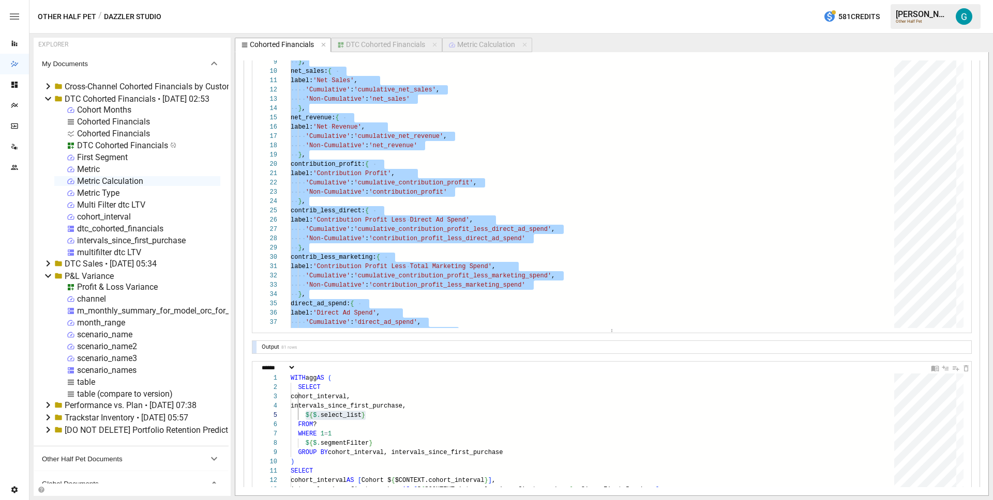
scroll to position [277, 0]
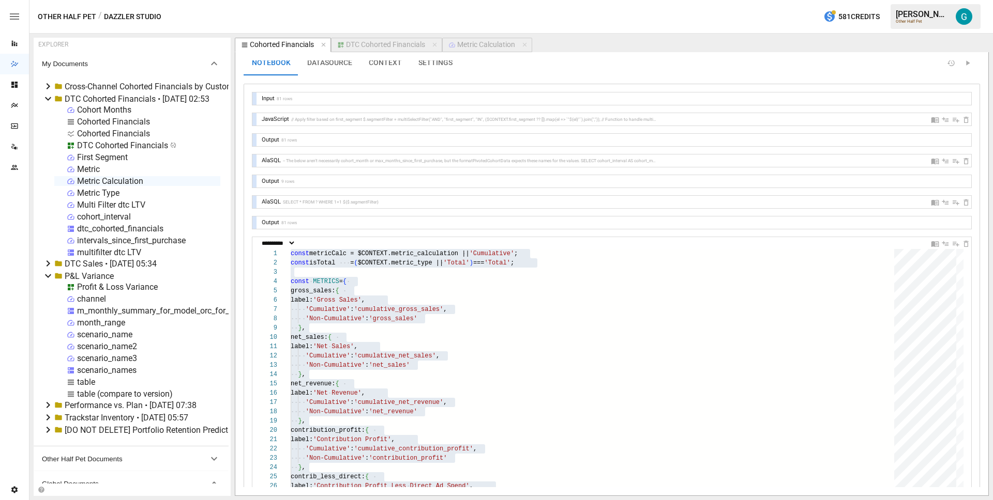
scroll to position [0, 0]
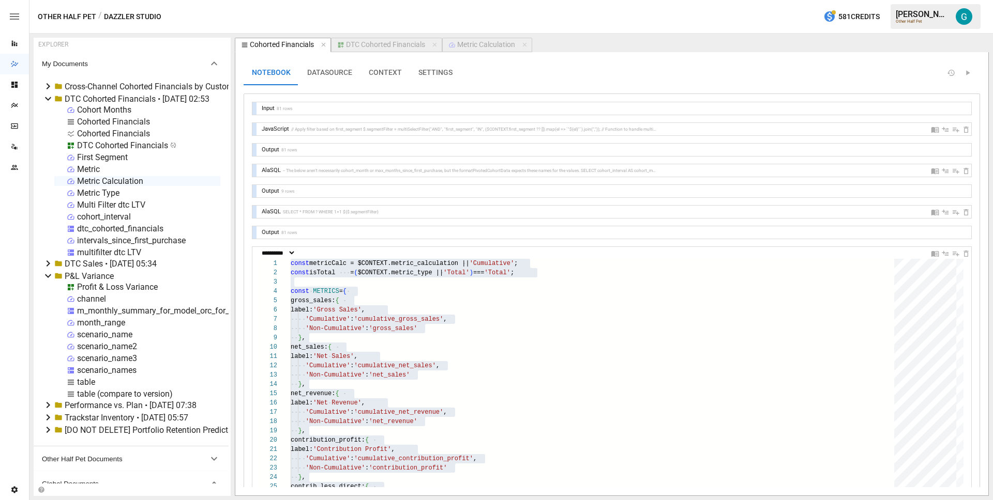
click at [388, 81] on button "CONTEXT" at bounding box center [385, 72] width 50 height 25
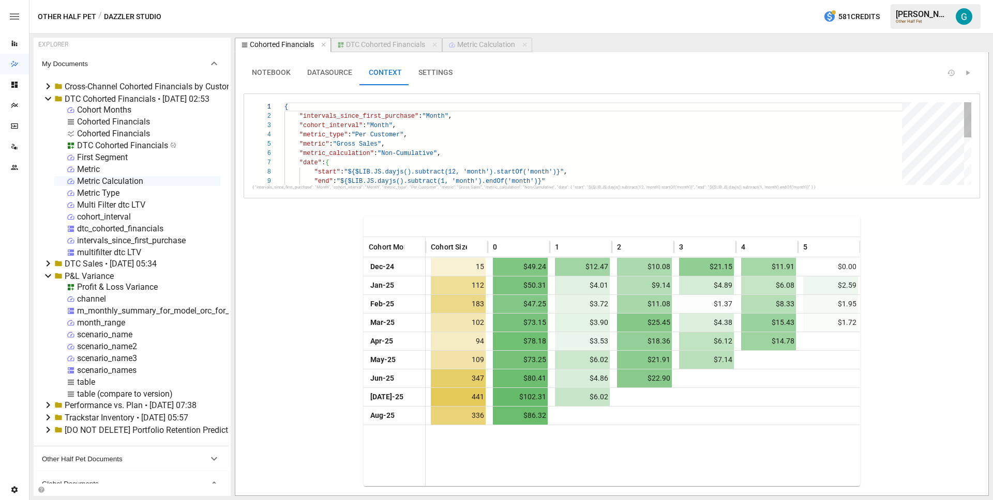
type textarea "**********"
click at [466, 154] on div "{ "intervals_since_first_purchase" : "Month" , "cohort_interval" : "Month" , "m…" at bounding box center [596, 199] width 624 height 194
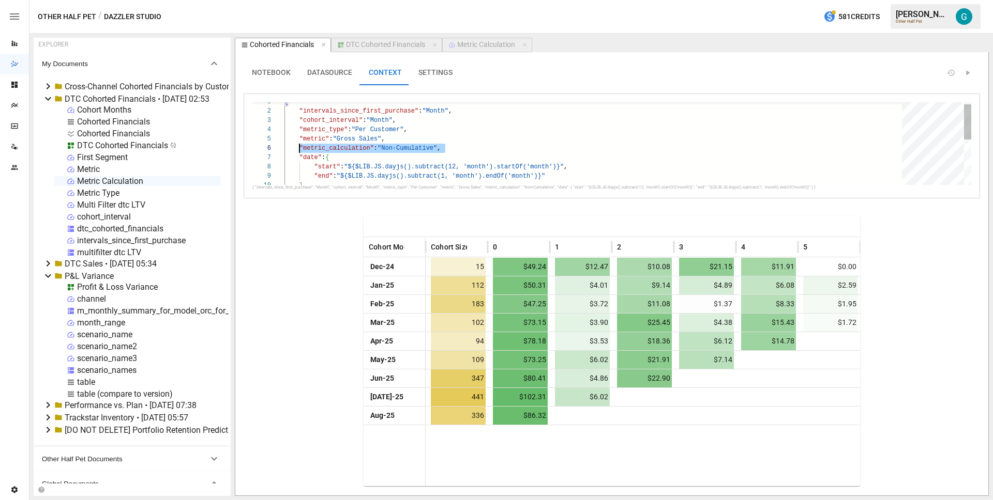
scroll to position [47, 15]
click at [314, 248] on div "Cohort Month Cohort Size 0 1 2 3 4 5 6 [DATE]-24 15 $49.24 $12.47 $10.08 $21.15…" at bounding box center [611, 351] width 736 height 272
click at [106, 133] on div "Cohorted Financials" at bounding box center [113, 134] width 73 height 10
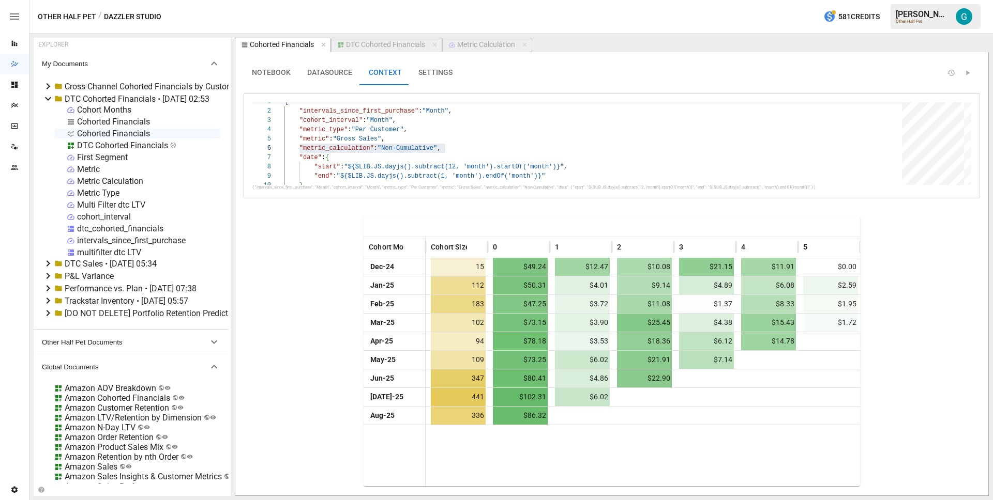
click at [106, 133] on div "Cohorted Financials" at bounding box center [113, 134] width 73 height 10
select select "**********"
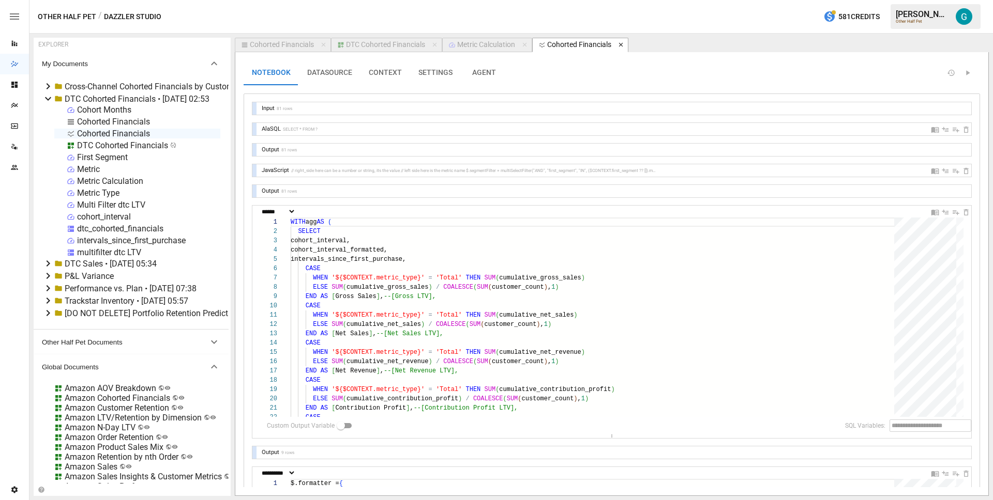
click at [624, 43] on icon "button" at bounding box center [620, 44] width 7 height 7
select select "**********"
